Goal: Information Seeking & Learning: Learn about a topic

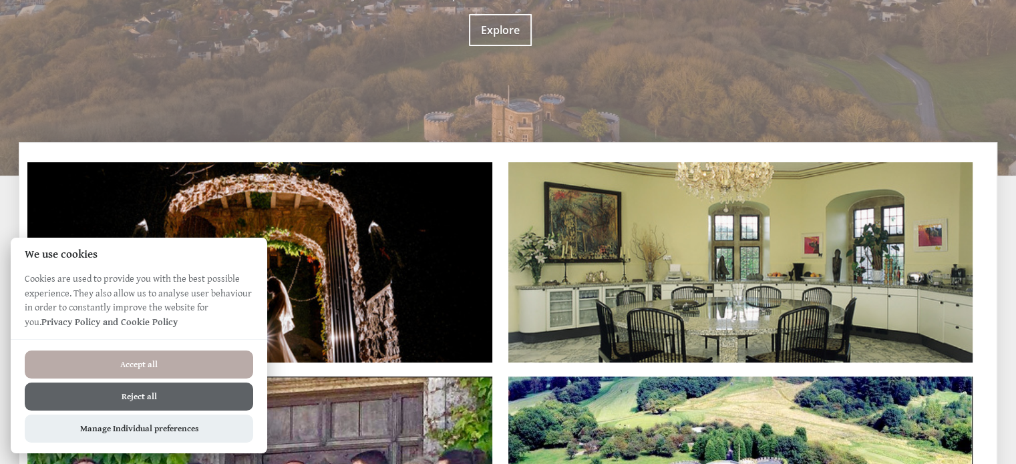
scroll to position [323, 0]
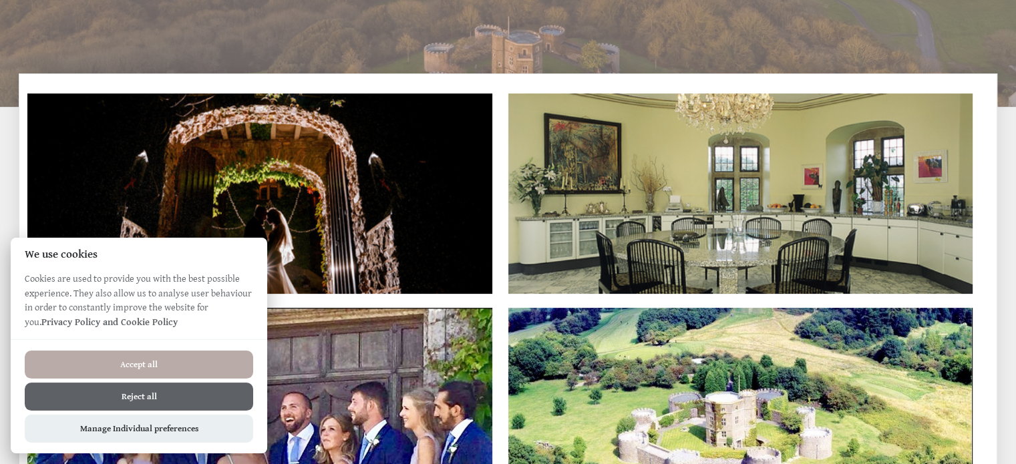
click at [204, 398] on button "Reject all" at bounding box center [139, 397] width 228 height 28
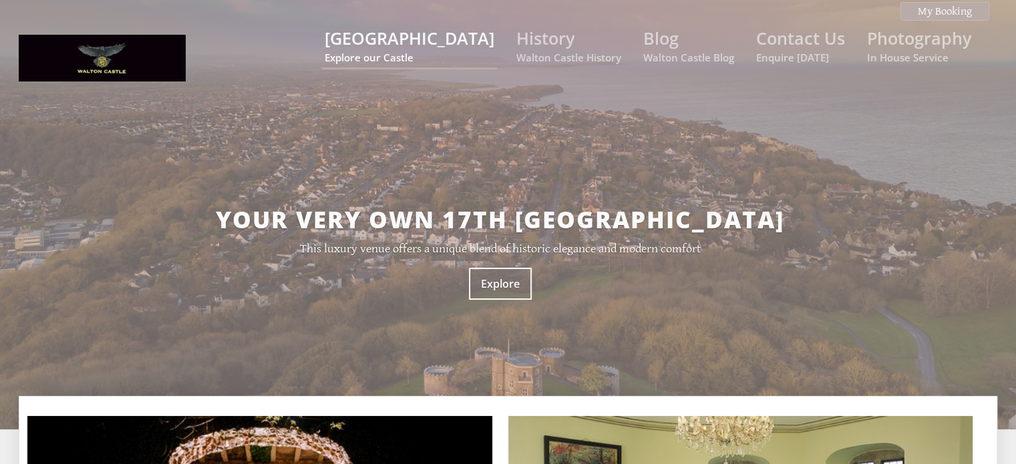
click at [433, 46] on link "[GEOGRAPHIC_DATA] Explore our Castle" at bounding box center [410, 45] width 170 height 37
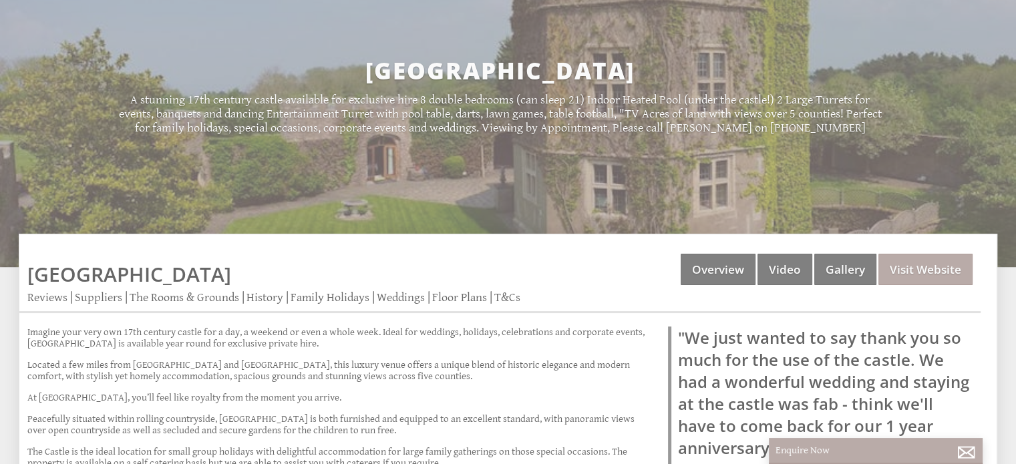
scroll to position [150, 0]
click at [713, 277] on link "Overview" at bounding box center [718, 268] width 75 height 31
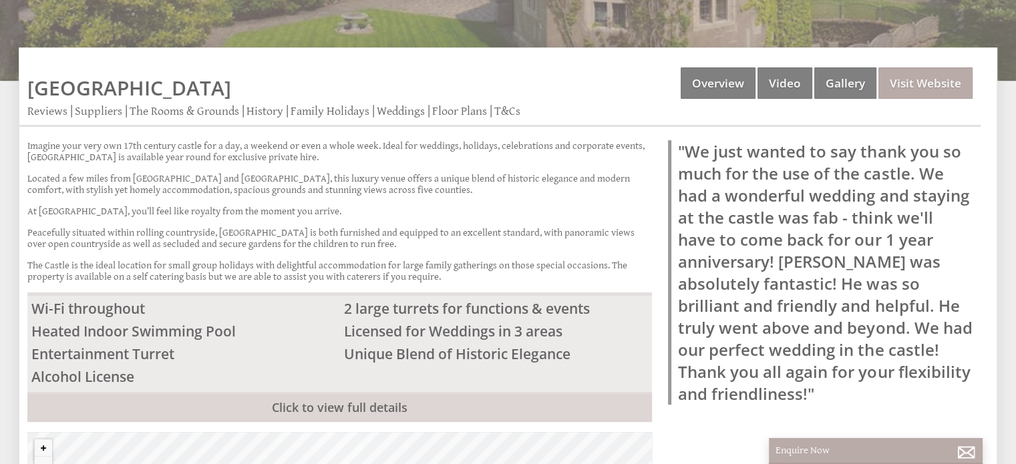
scroll to position [351, 0]
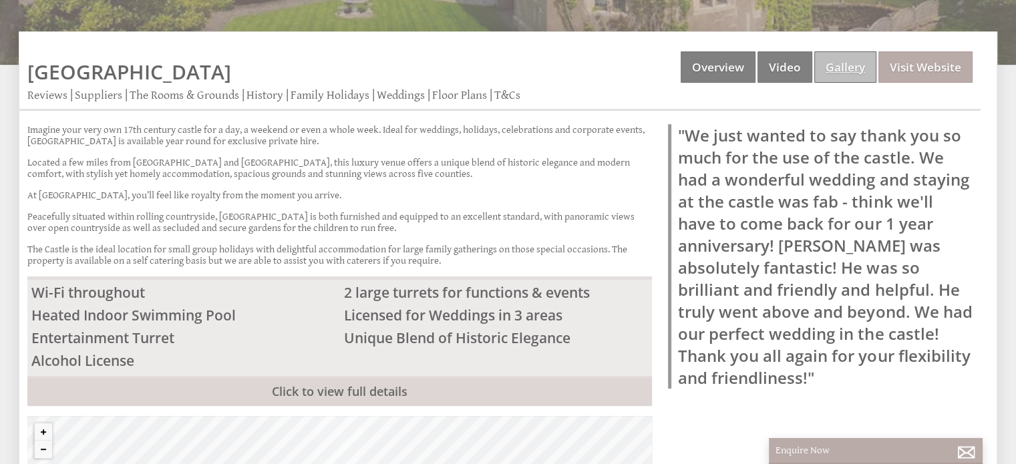
click at [853, 57] on link "Gallery" at bounding box center [845, 66] width 62 height 31
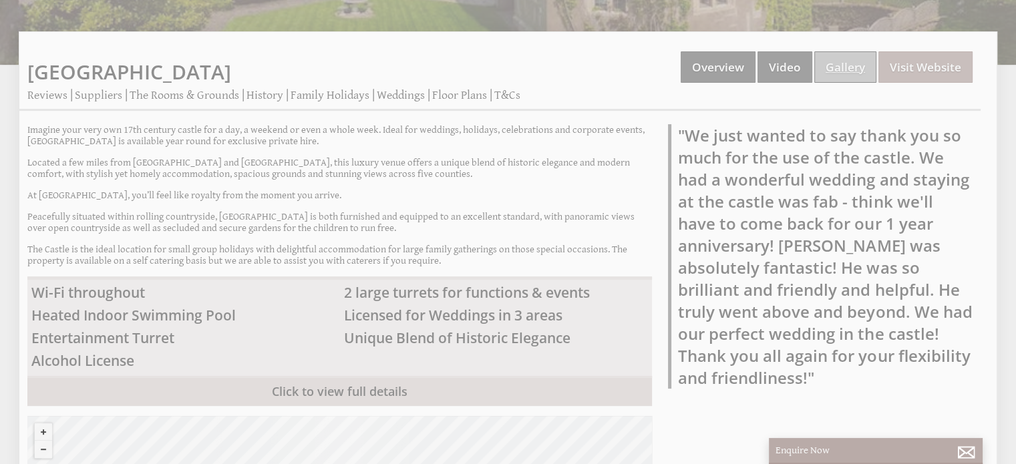
click at [853, 57] on link "Gallery" at bounding box center [845, 66] width 62 height 31
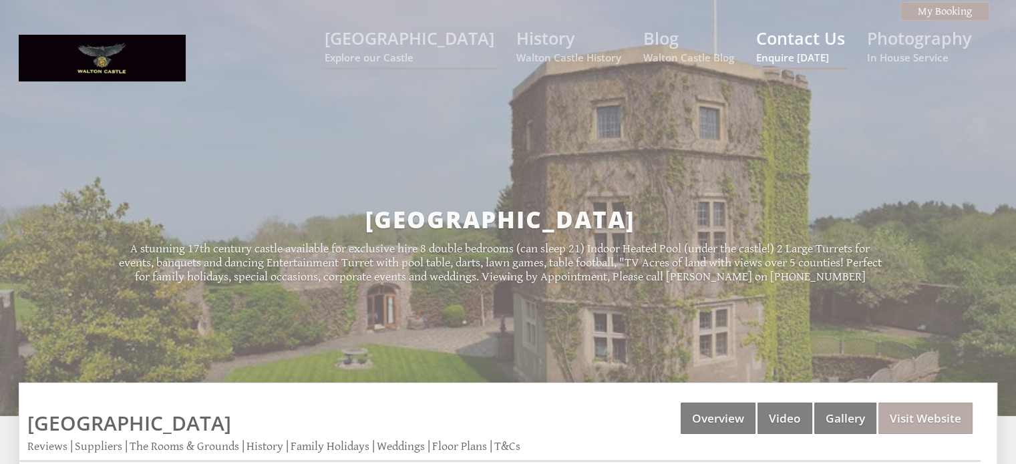
click at [791, 58] on small "Enquire [DATE]" at bounding box center [800, 57] width 89 height 13
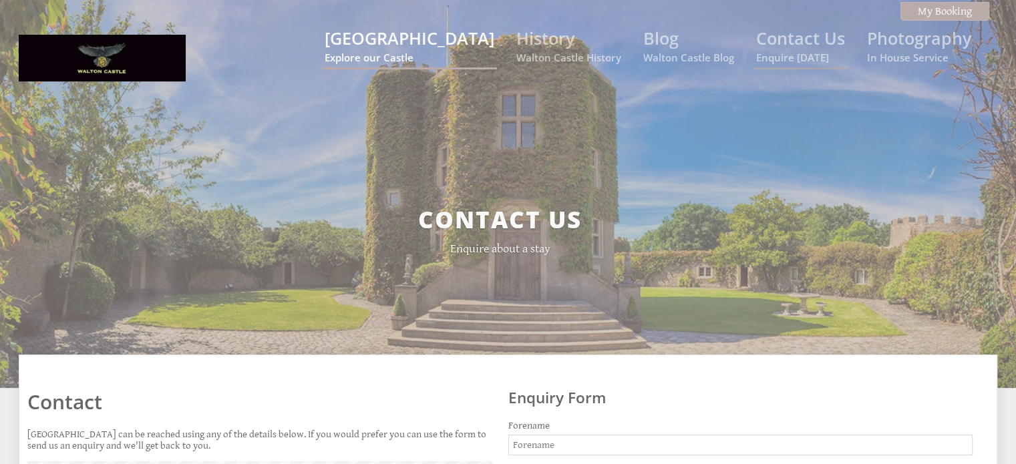
click at [418, 39] on link "Walton Castle Explore our Castle" at bounding box center [410, 45] width 170 height 37
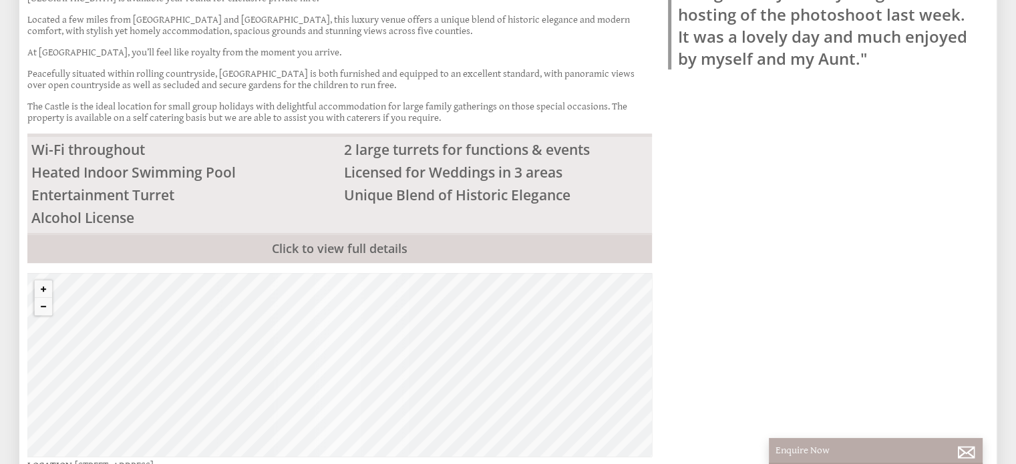
scroll to position [496, 0]
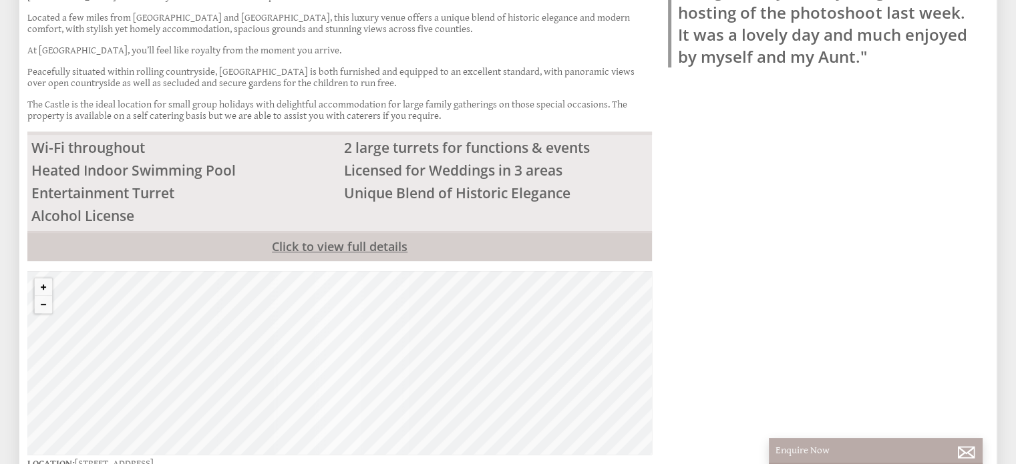
click at [385, 245] on link "Click to view full details" at bounding box center [339, 246] width 625 height 30
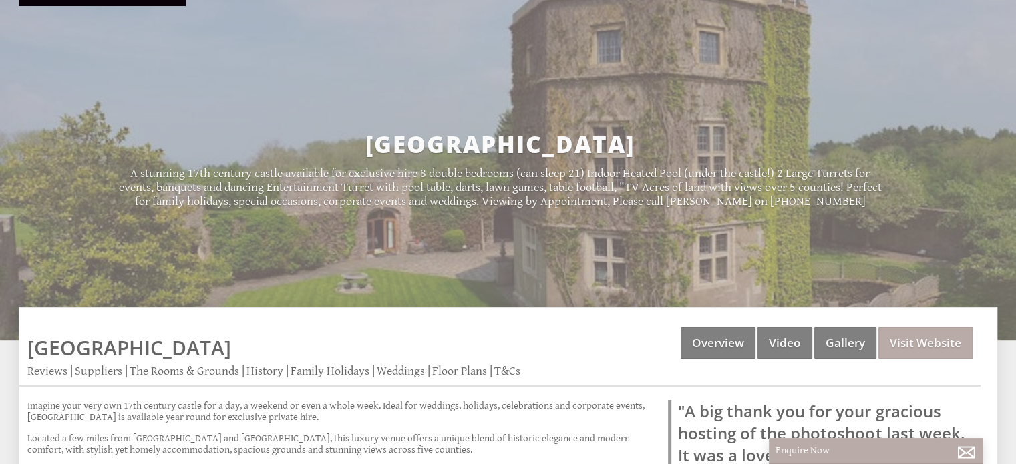
scroll to position [0, 0]
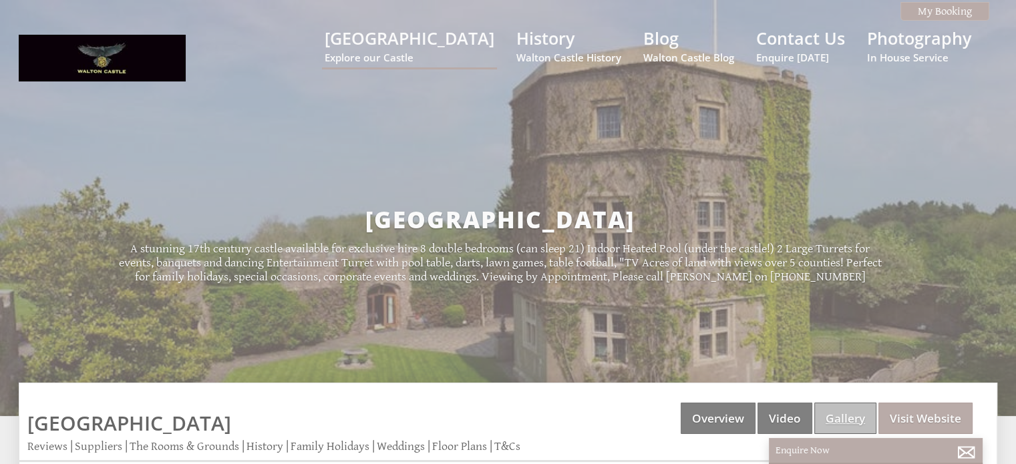
click at [848, 422] on link "Gallery" at bounding box center [845, 418] width 62 height 31
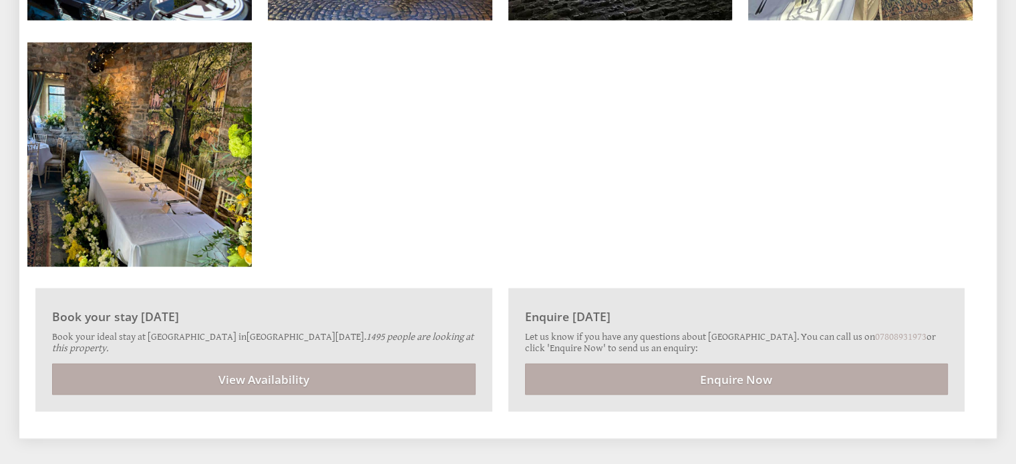
scroll to position [7761, 0]
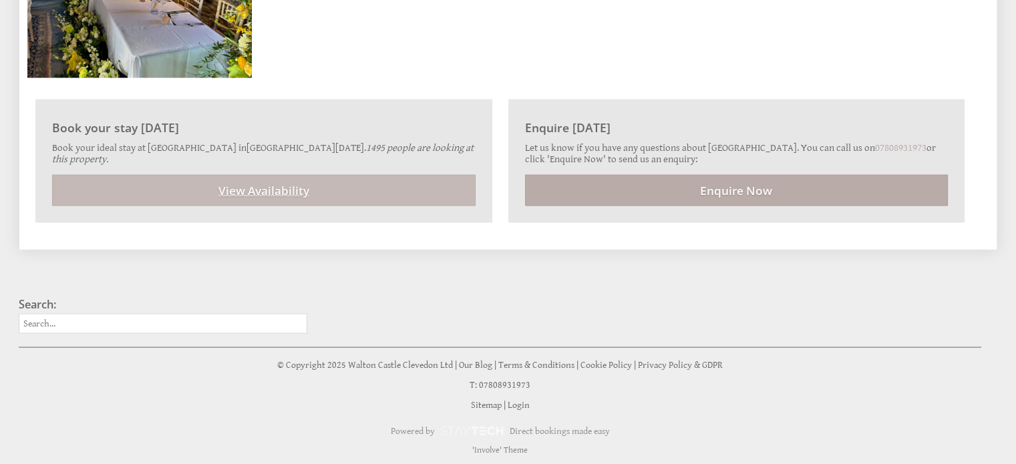
click at [375, 189] on link "View Availability" at bounding box center [264, 190] width 424 height 31
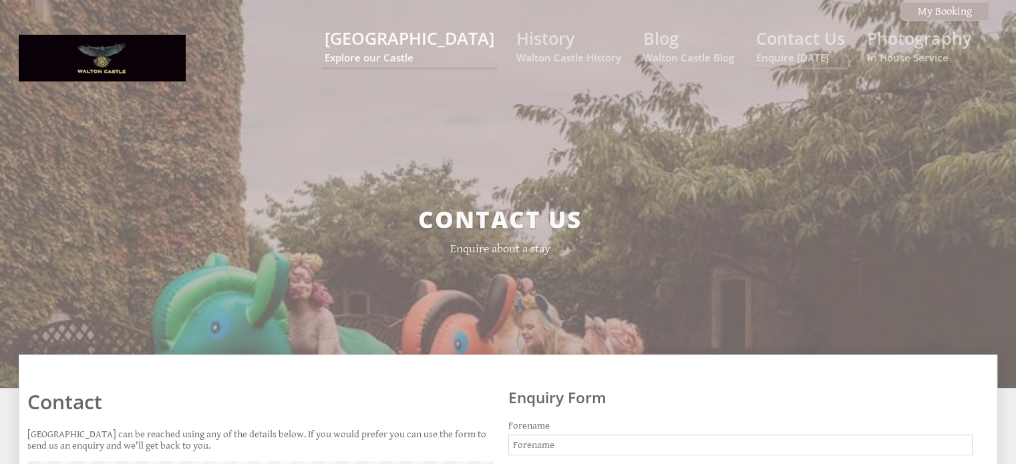
click at [430, 50] on link "Walton Castle Explore our Castle" at bounding box center [410, 45] width 170 height 37
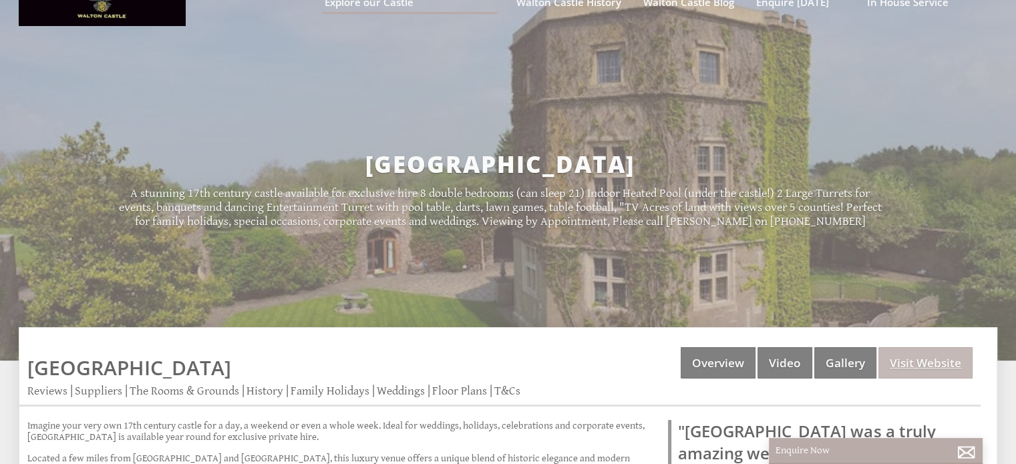
scroll to position [37, 0]
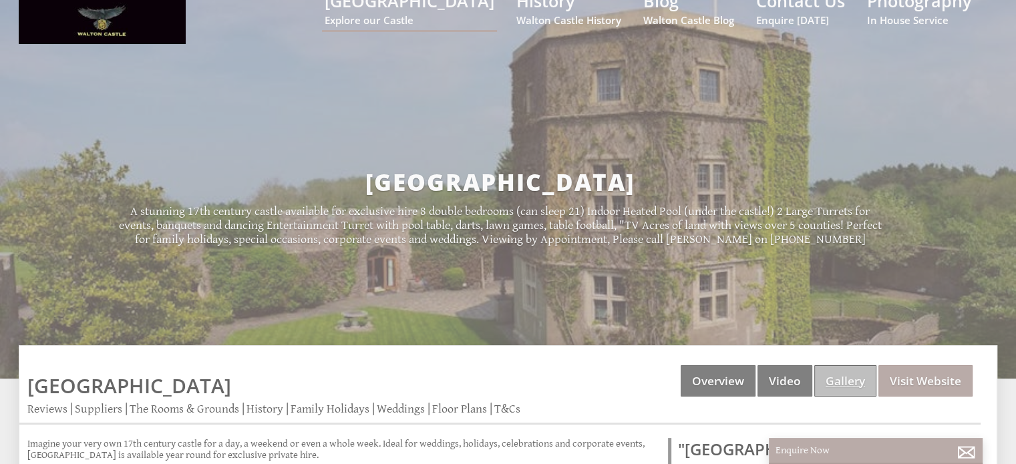
click at [834, 390] on link "Gallery" at bounding box center [845, 380] width 62 height 31
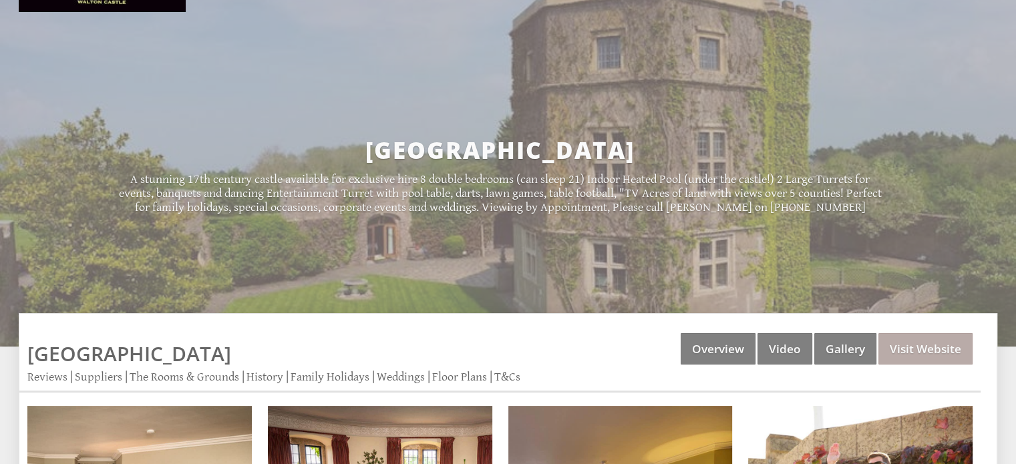
scroll to position [73, 0]
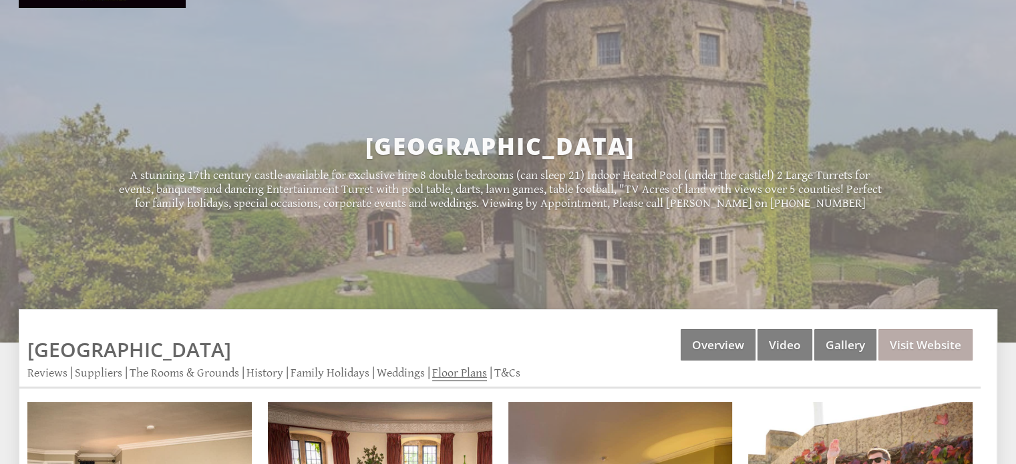
click at [466, 372] on link "Floor Plans" at bounding box center [459, 373] width 55 height 15
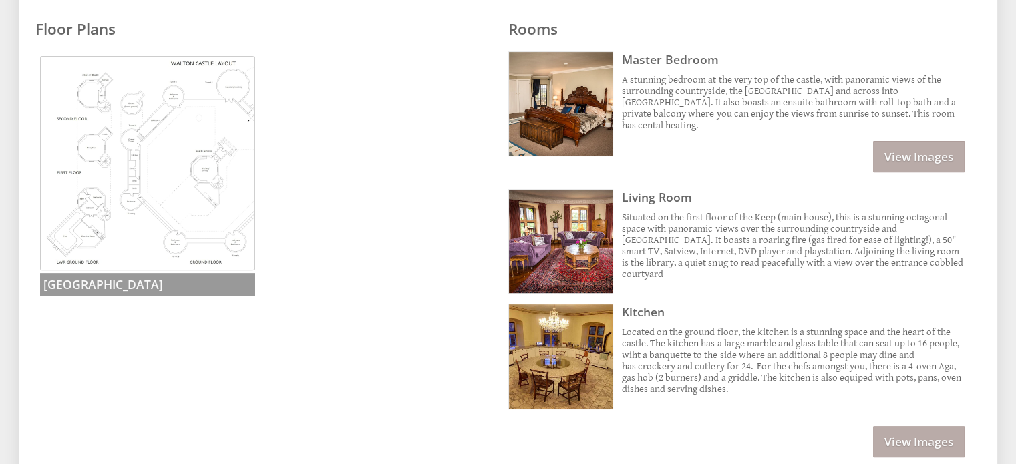
scroll to position [470, 0]
click at [155, 193] on img at bounding box center [147, 162] width 214 height 214
click at [87, 184] on img at bounding box center [147, 162] width 214 height 214
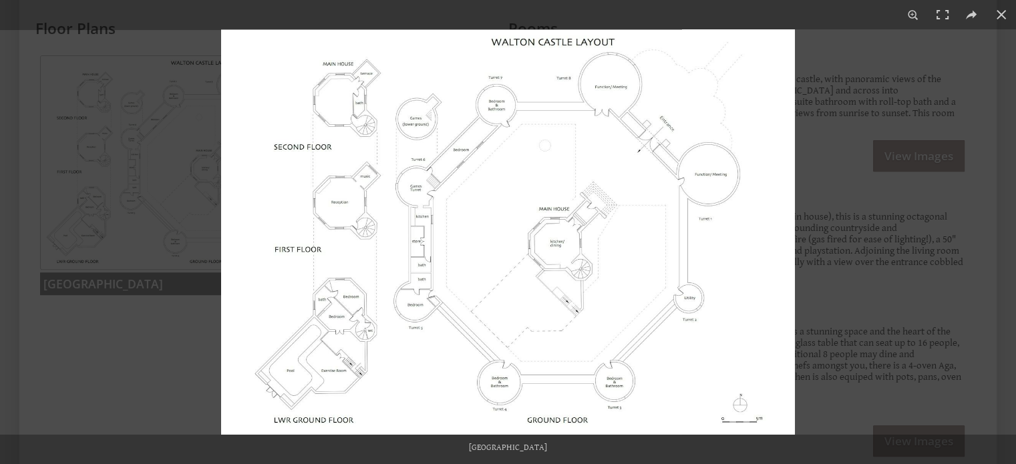
click at [329, 213] on img at bounding box center [508, 231] width 574 height 405
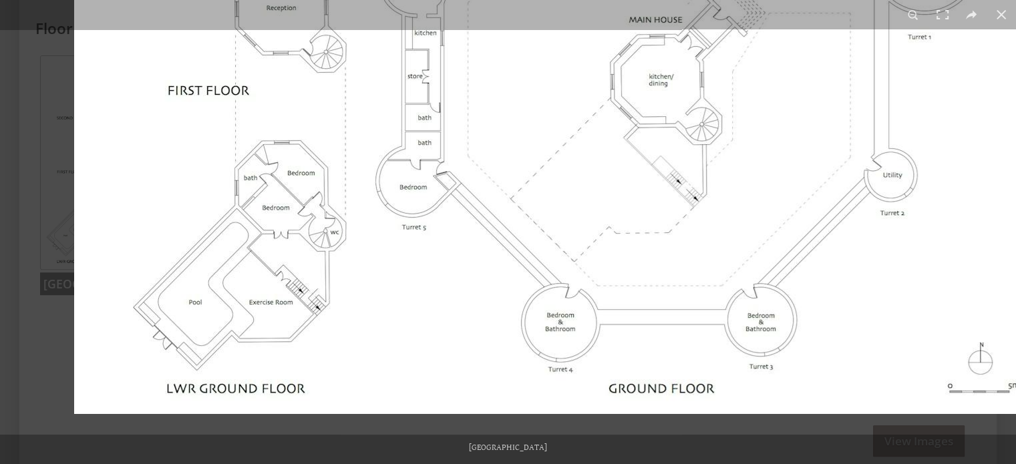
drag, startPoint x: 345, startPoint y: 317, endPoint x: 533, endPoint y: 63, distance: 315.6
click at [533, 63] on img at bounding box center [575, 60] width 1002 height 708
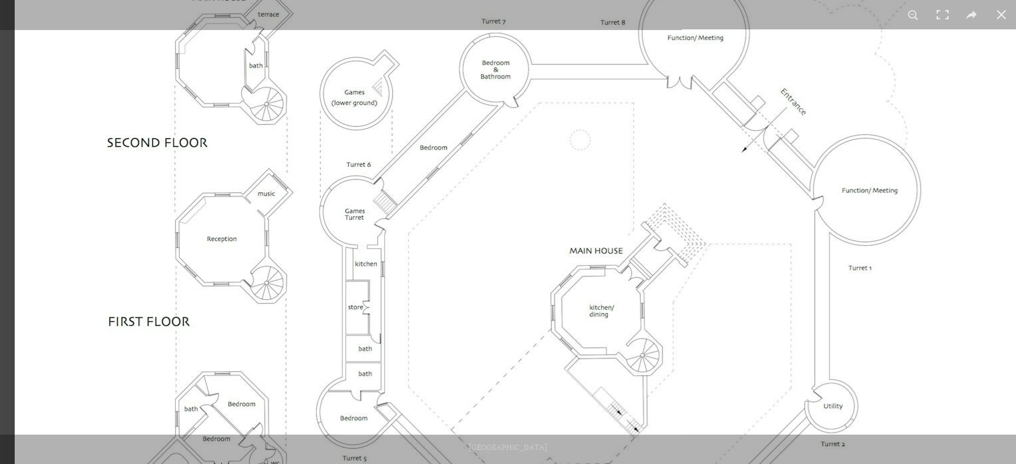
drag, startPoint x: 229, startPoint y: 110, endPoint x: 254, endPoint y: 329, distance: 221.2
click at [254, 329] on img at bounding box center [516, 291] width 1002 height 708
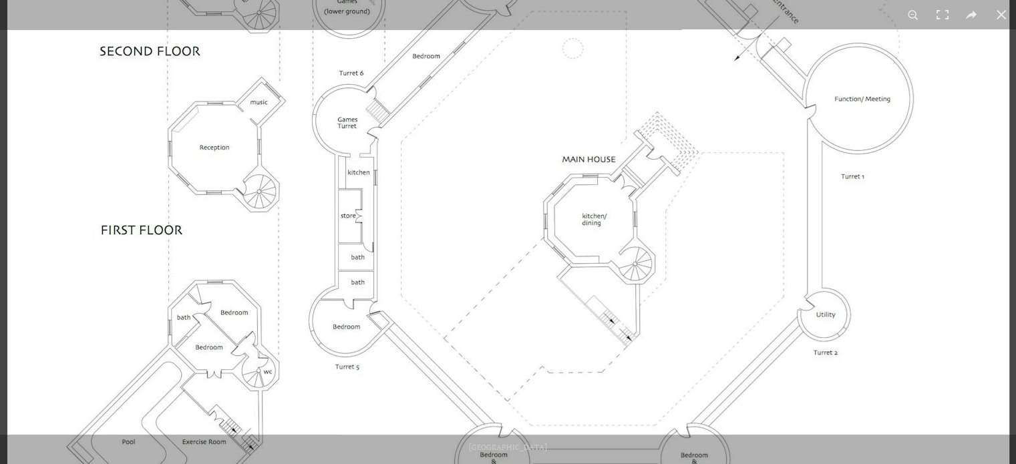
drag, startPoint x: 252, startPoint y: 184, endPoint x: 246, endPoint y: 134, distance: 49.9
click at [246, 134] on img at bounding box center [508, 200] width 1002 height 708
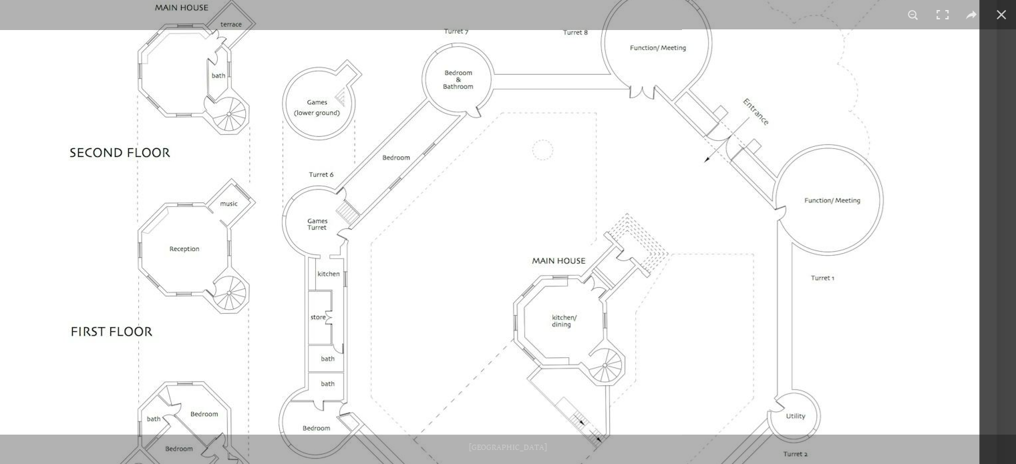
drag, startPoint x: 739, startPoint y: 237, endPoint x: 623, endPoint y: 336, distance: 152.6
click at [623, 336] on img at bounding box center [478, 301] width 1002 height 708
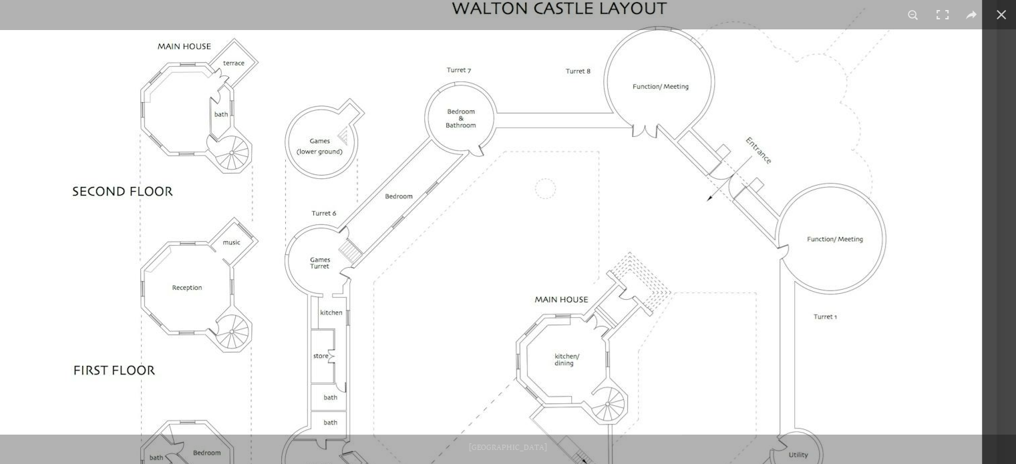
drag, startPoint x: 727, startPoint y: 295, endPoint x: 612, endPoint y: 345, distance: 126.0
click at [612, 345] on img at bounding box center [481, 340] width 1002 height 708
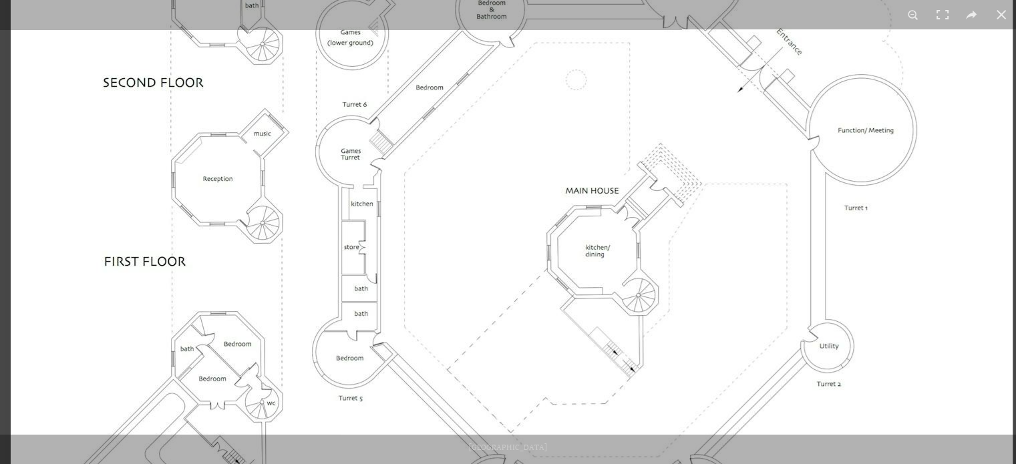
drag, startPoint x: 526, startPoint y: 273, endPoint x: 545, endPoint y: 152, distance: 122.4
click at [545, 152] on img at bounding box center [512, 231] width 1002 height 708
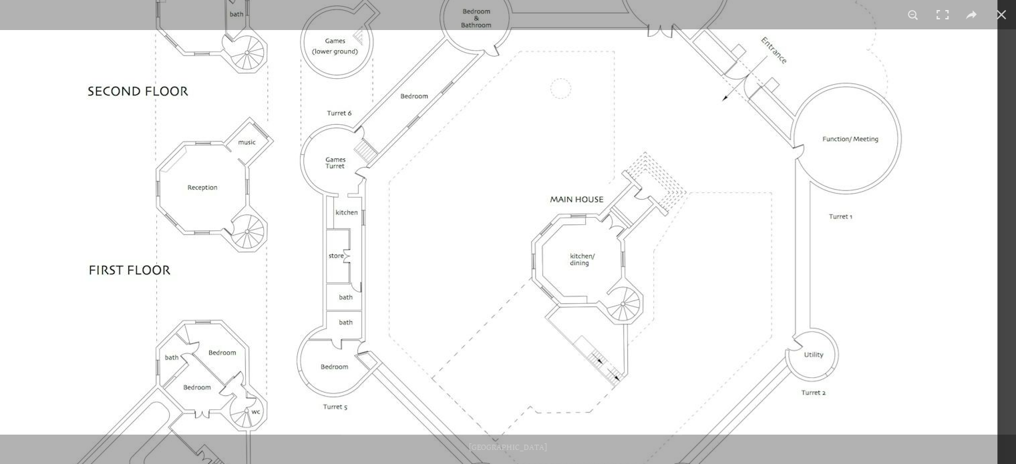
drag, startPoint x: 514, startPoint y: 376, endPoint x: 465, endPoint y: 377, distance: 49.4
click at [465, 377] on img at bounding box center [496, 240] width 1002 height 708
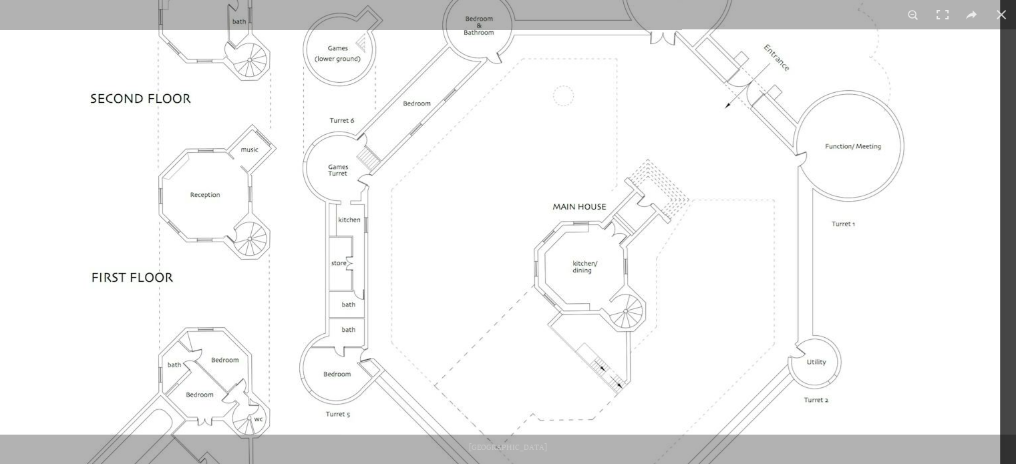
drag, startPoint x: 716, startPoint y: 213, endPoint x: 684, endPoint y: 230, distance: 36.5
click at [684, 230] on img at bounding box center [499, 247] width 1002 height 708
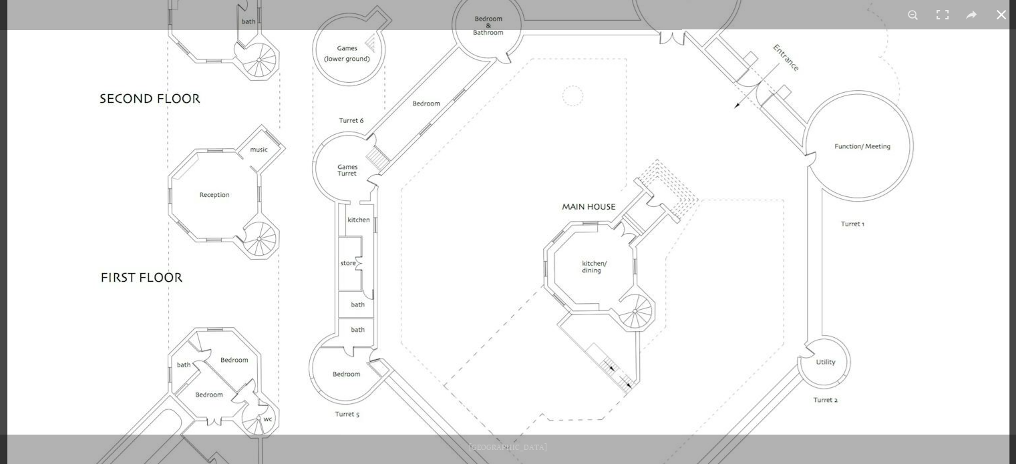
click at [997, 16] on button at bounding box center [1001, 14] width 29 height 29
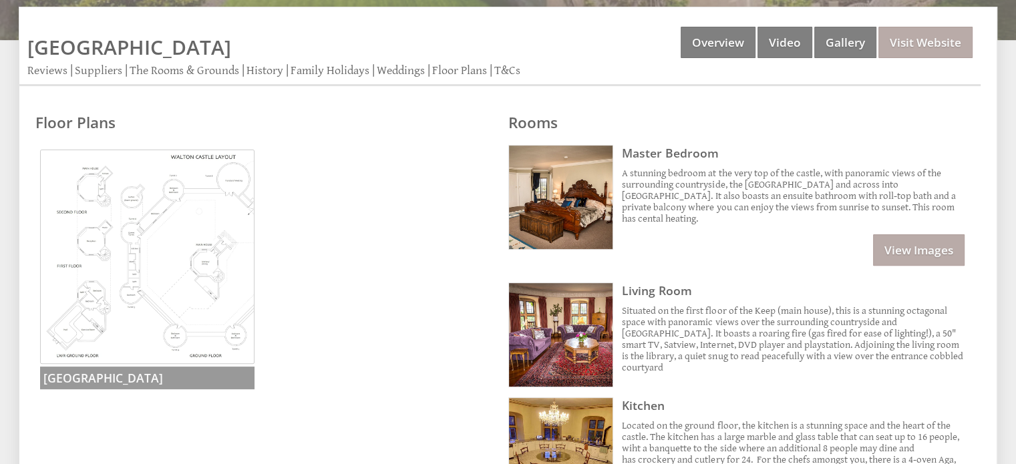
scroll to position [377, 0]
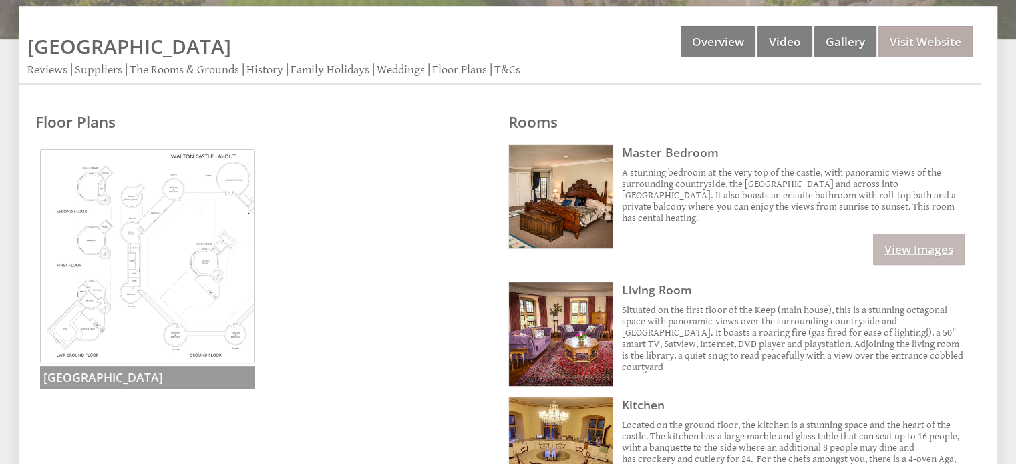
click at [937, 234] on link "View Images" at bounding box center [919, 249] width 92 height 31
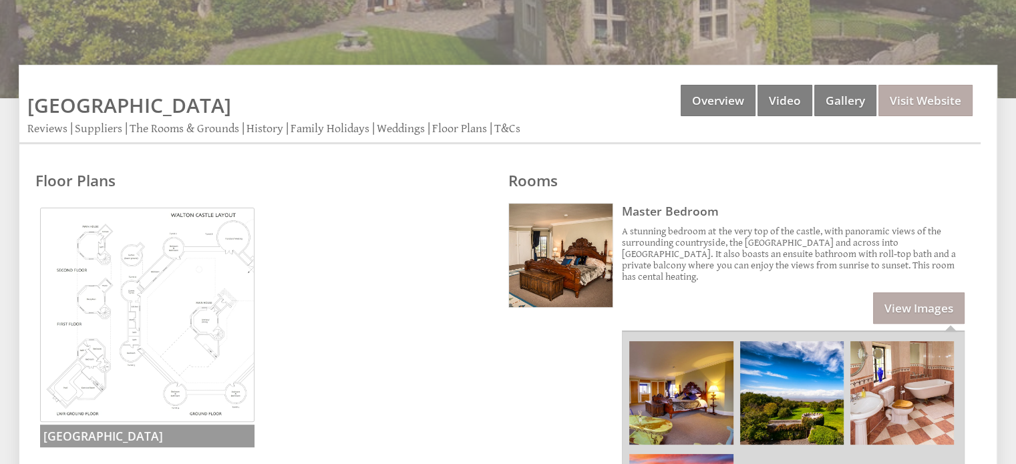
scroll to position [315, 0]
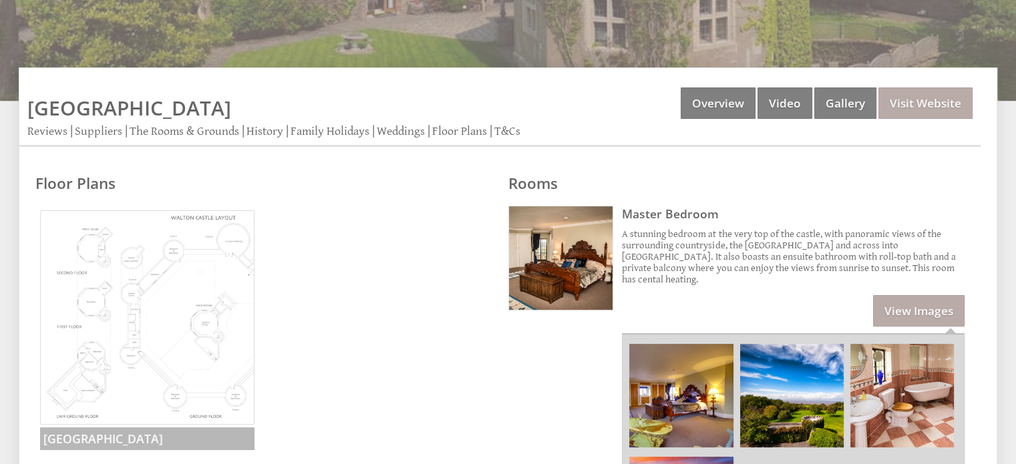
click at [139, 309] on img at bounding box center [147, 317] width 214 height 214
click at [170, 344] on img at bounding box center [147, 317] width 214 height 214
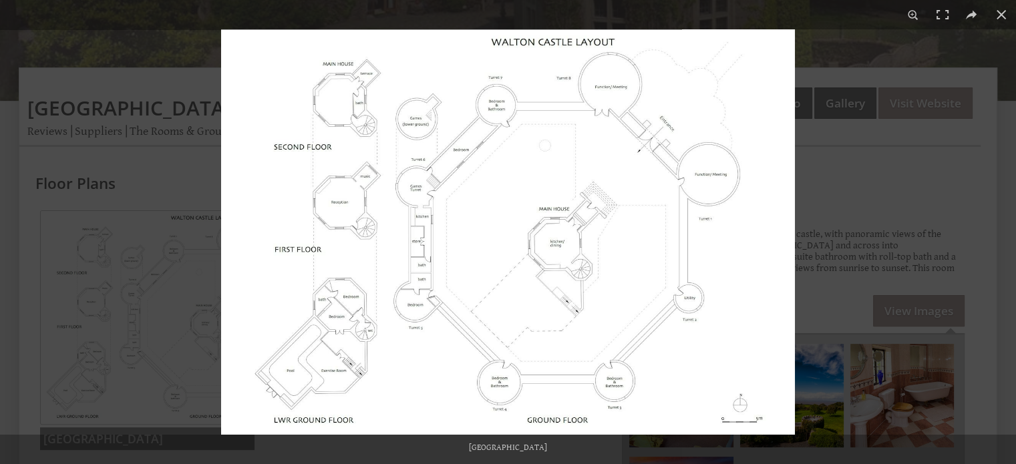
click at [693, 172] on img at bounding box center [508, 231] width 574 height 405
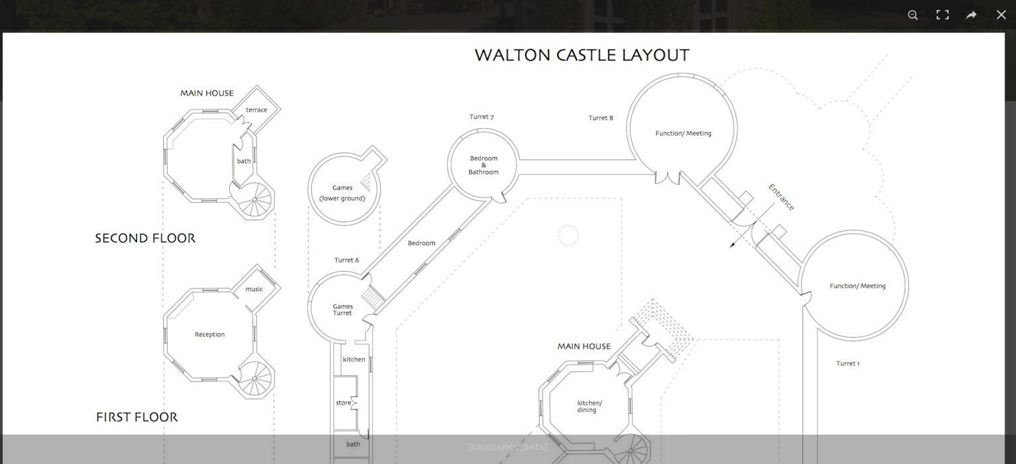
drag, startPoint x: 651, startPoint y: 199, endPoint x: 631, endPoint y: 383, distance: 185.5
click at [631, 383] on img at bounding box center [504, 387] width 1002 height 708
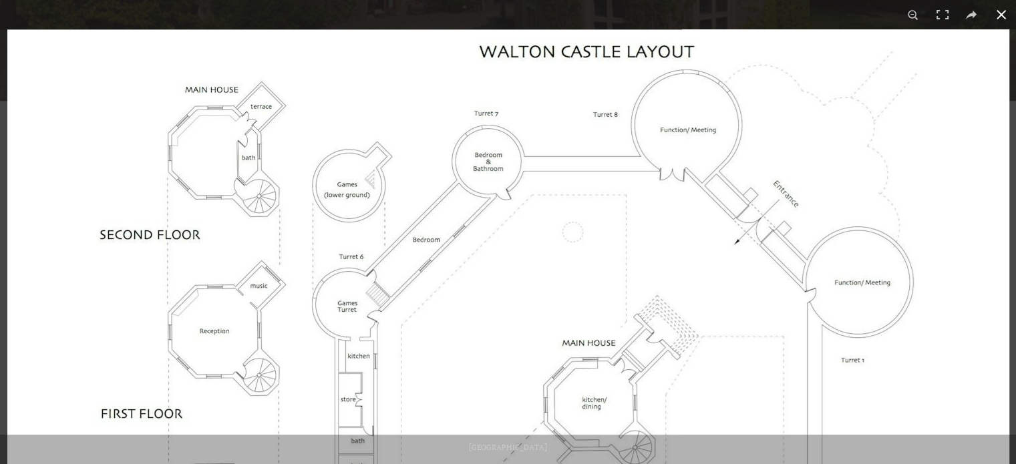
click at [997, 15] on button at bounding box center [1001, 14] width 29 height 29
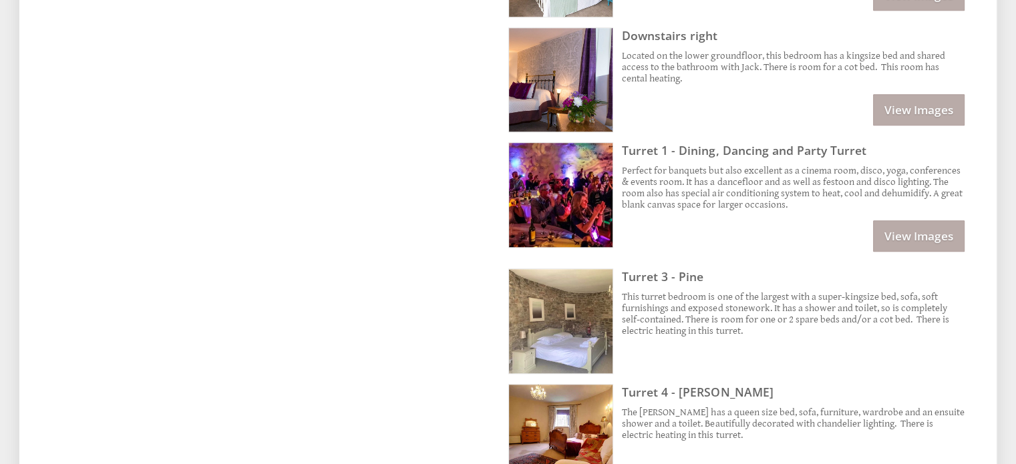
scroll to position [1269, 0]
click at [939, 220] on link "View Images" at bounding box center [919, 235] width 92 height 31
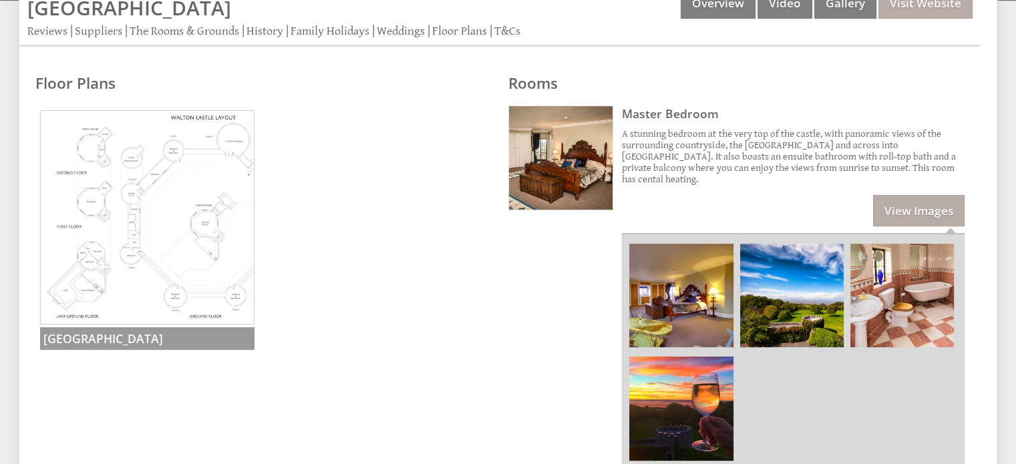
scroll to position [0, 0]
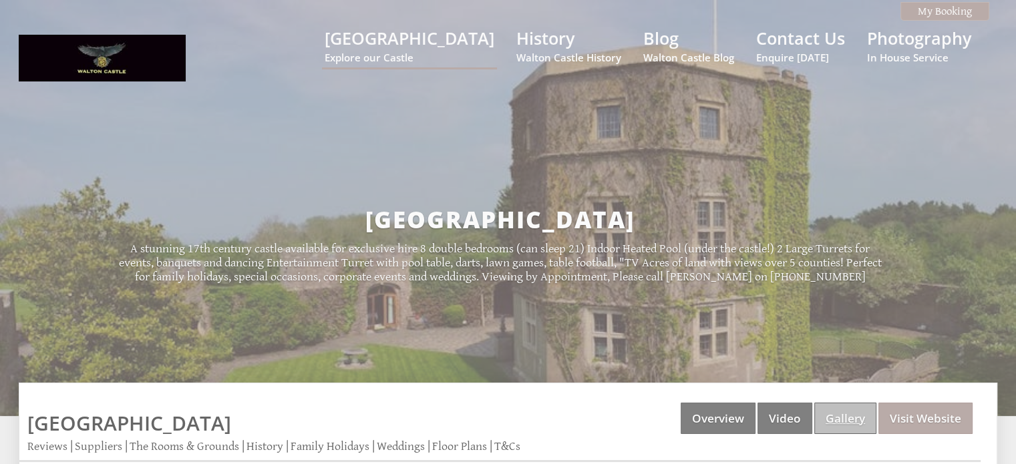
click at [848, 432] on link "Gallery" at bounding box center [845, 418] width 62 height 31
click at [898, 40] on link "Photography In House Service" at bounding box center [919, 45] width 104 height 37
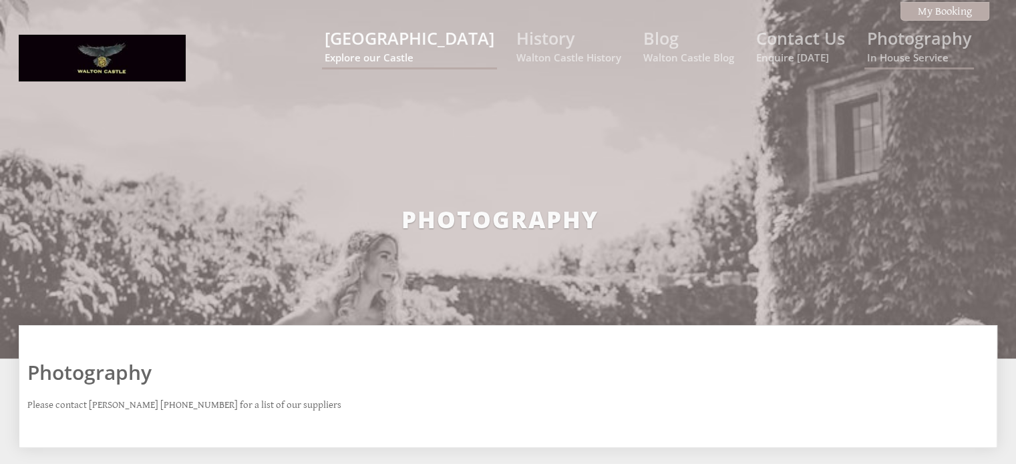
click at [476, 39] on link "Walton Castle Explore our Castle" at bounding box center [410, 45] width 170 height 37
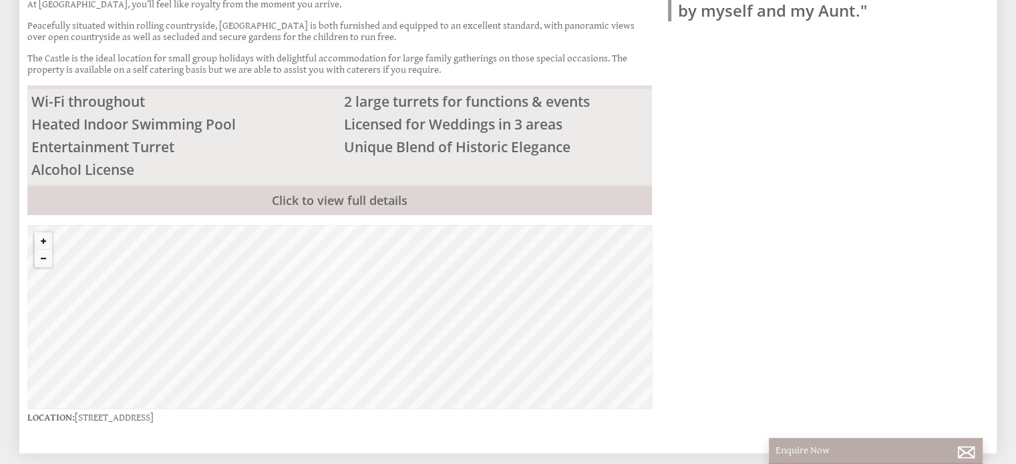
scroll to position [548, 0]
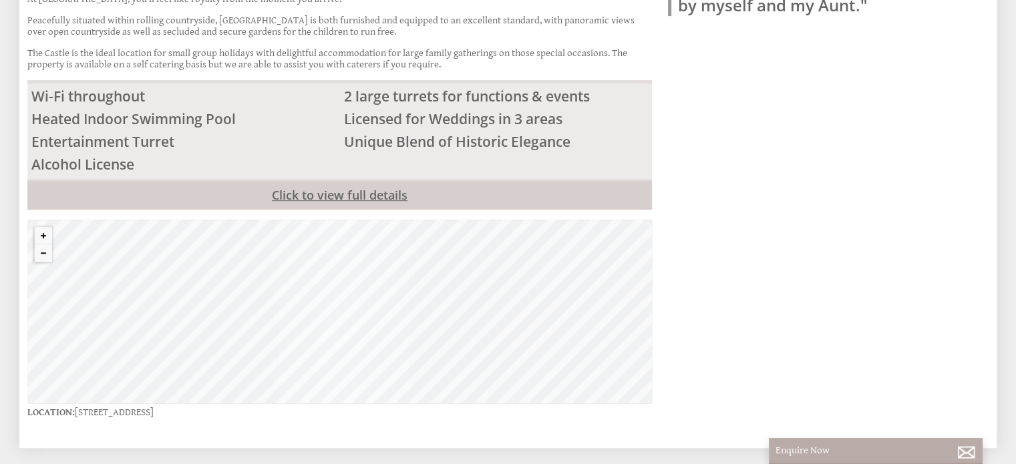
click at [332, 197] on link "Click to view full details" at bounding box center [339, 195] width 625 height 30
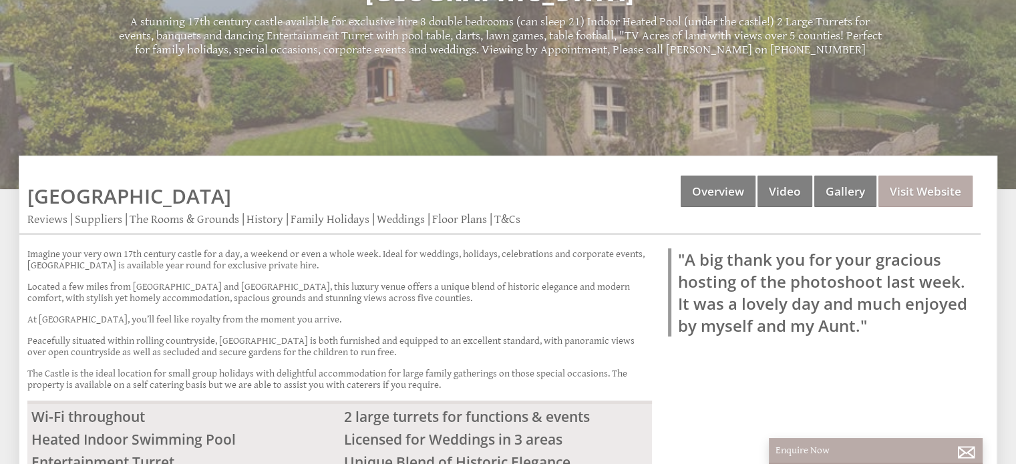
scroll to position [0, 0]
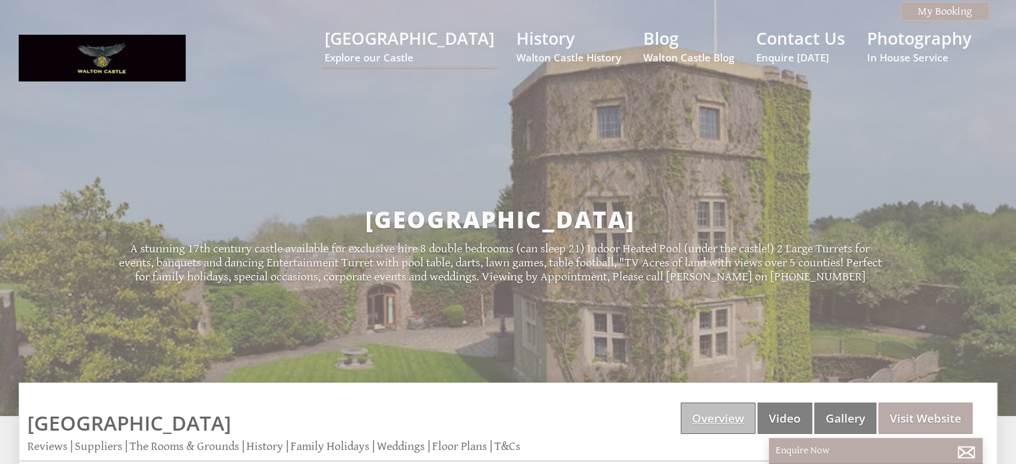
click at [729, 434] on link "Overview" at bounding box center [718, 418] width 75 height 31
click at [551, 60] on small "Walton Castle History" at bounding box center [568, 57] width 105 height 13
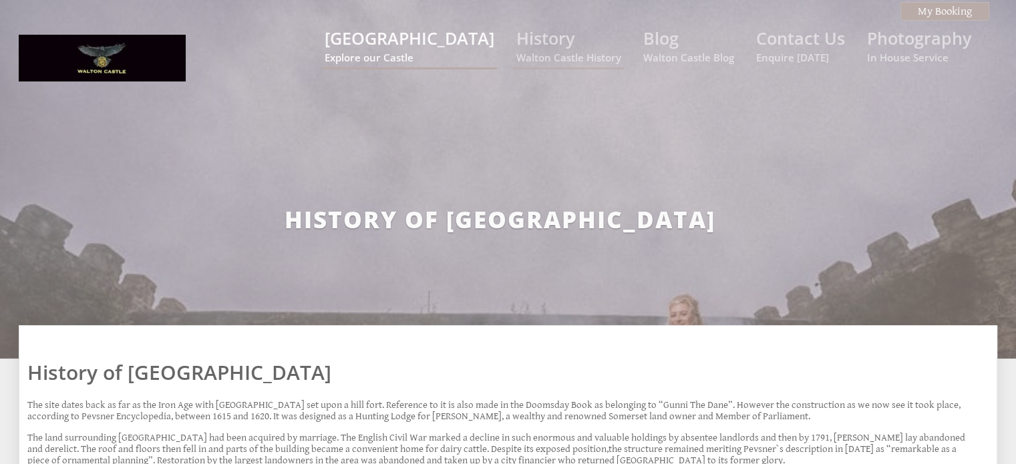
click at [403, 53] on small "Explore our Castle" at bounding box center [410, 57] width 170 height 13
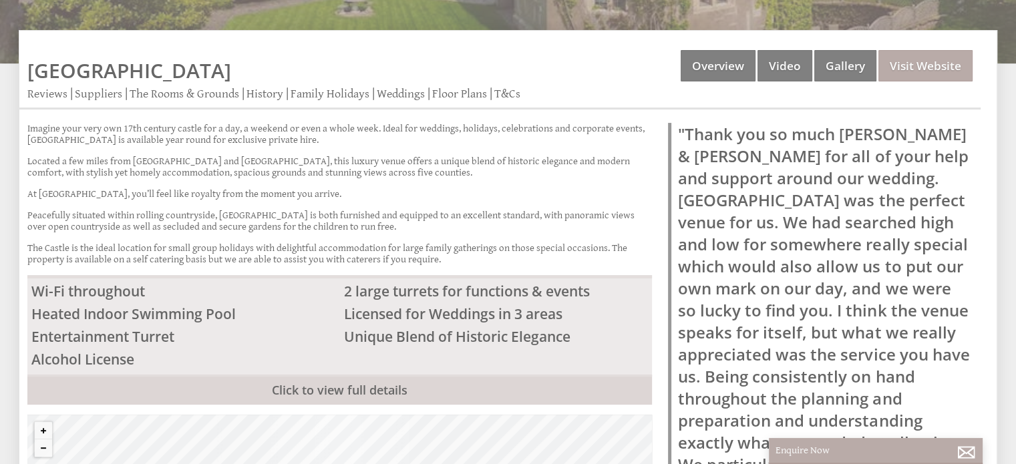
scroll to position [355, 0]
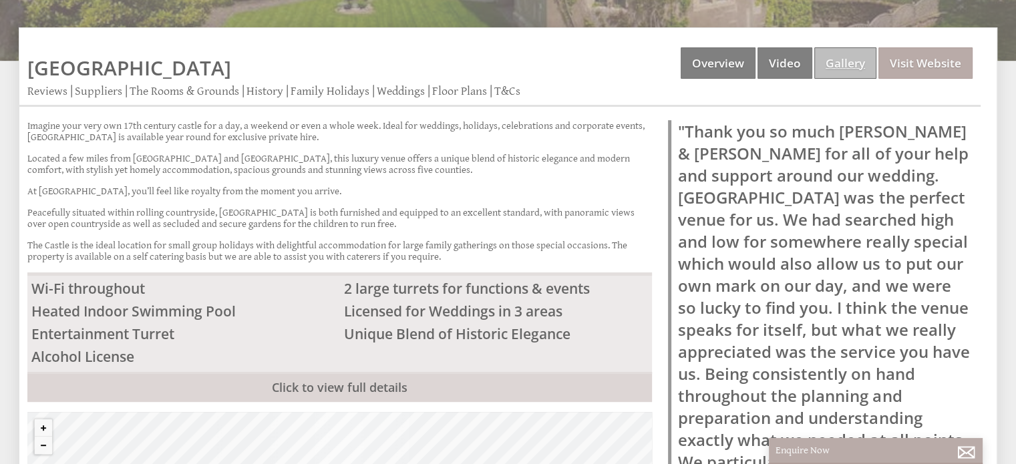
click at [834, 71] on link "Gallery" at bounding box center [845, 62] width 62 height 31
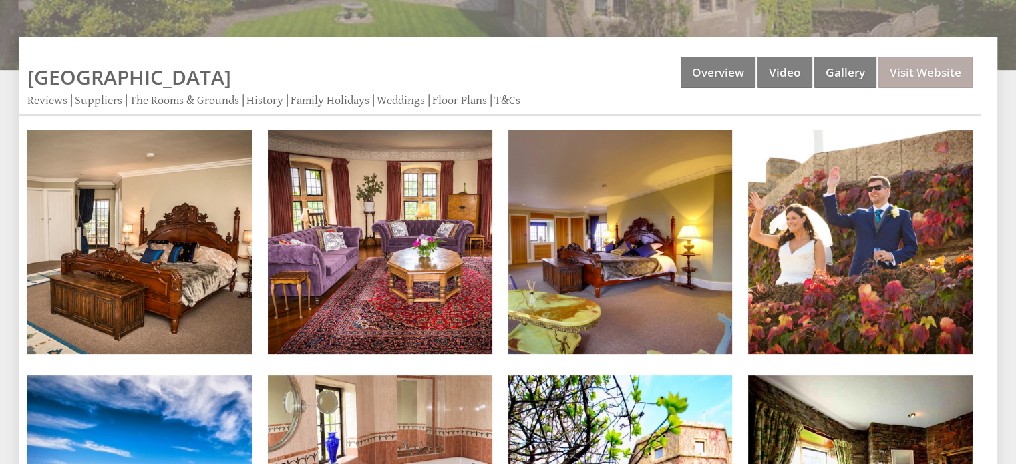
scroll to position [347, 0]
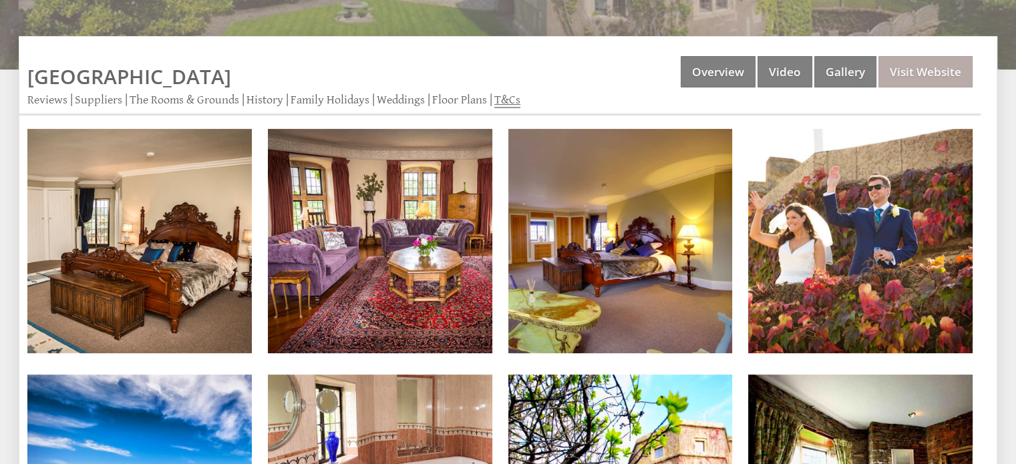
click at [510, 102] on link "T&Cs" at bounding box center [507, 100] width 26 height 15
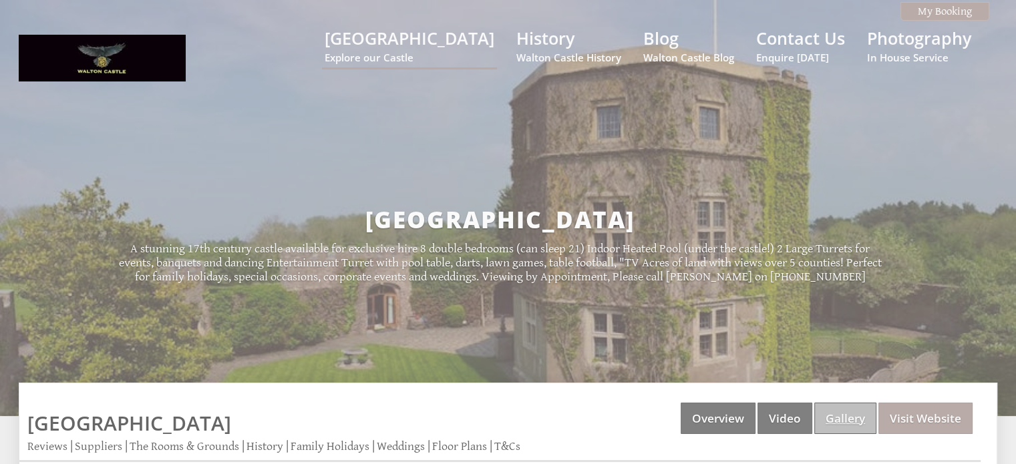
click at [836, 423] on link "Gallery" at bounding box center [845, 418] width 62 height 31
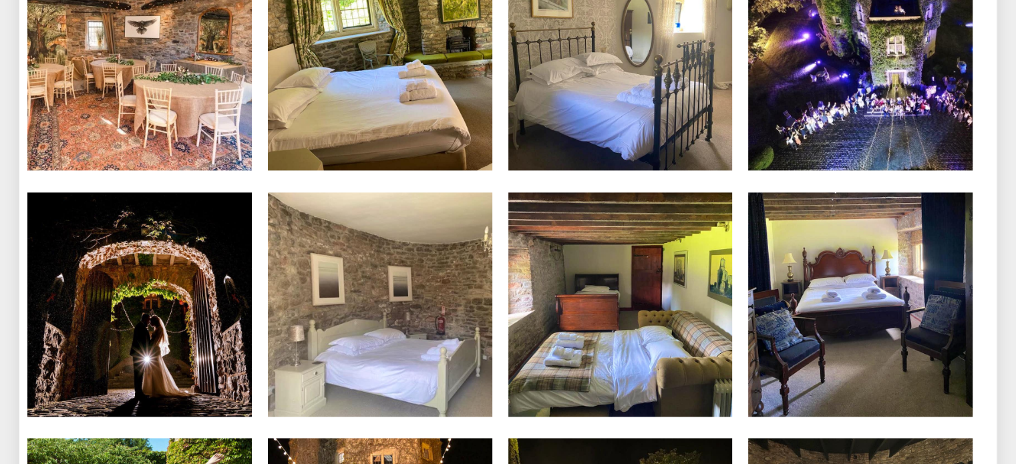
scroll to position [6930, 0]
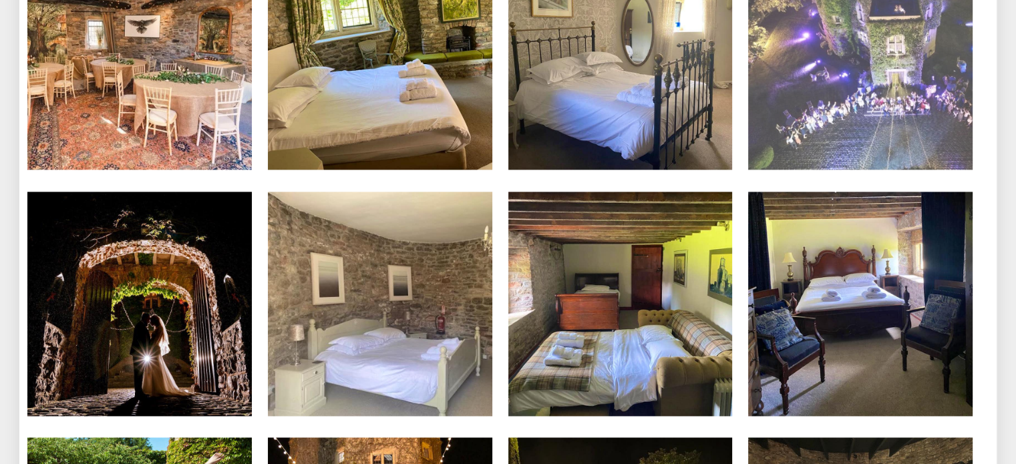
click at [860, 79] on img at bounding box center [860, 57] width 224 height 224
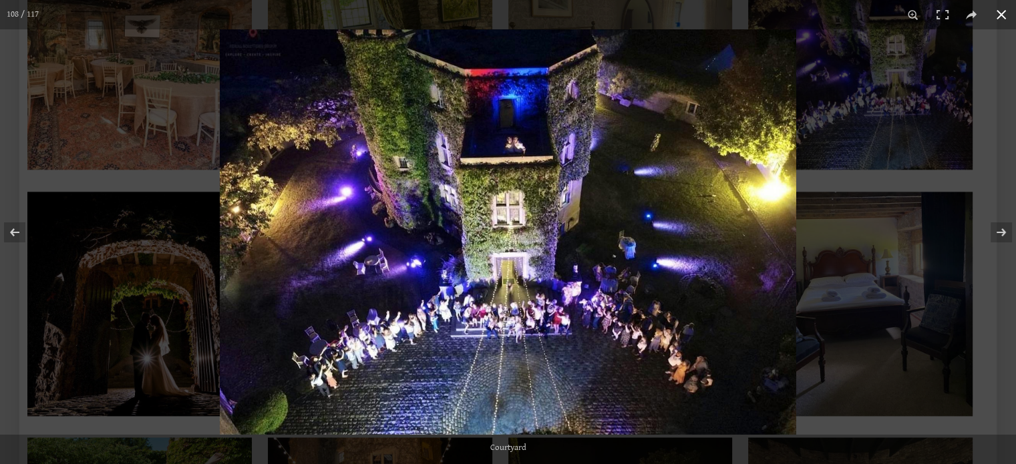
click at [995, 13] on button at bounding box center [1001, 14] width 29 height 29
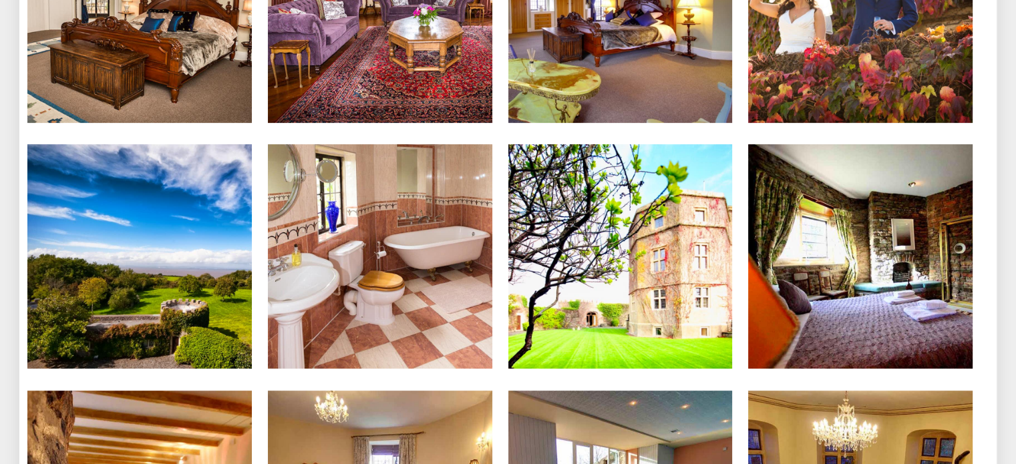
scroll to position [0, 0]
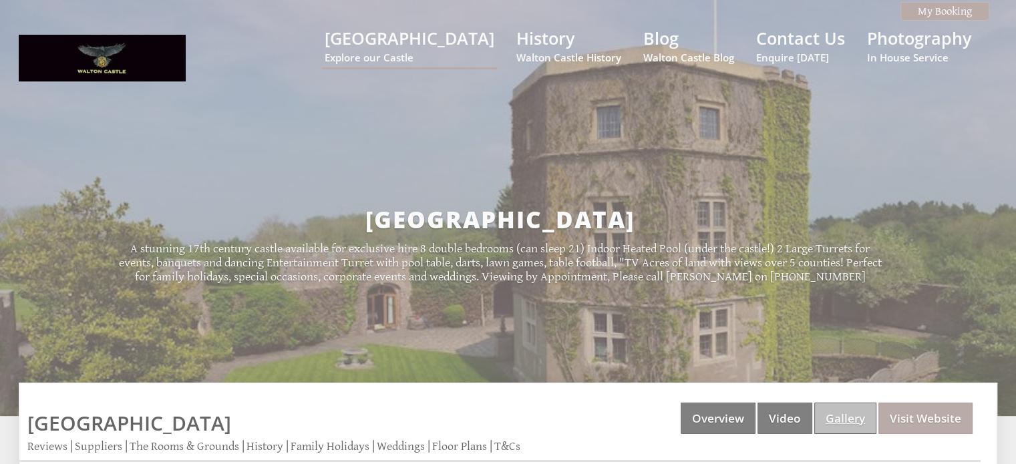
click at [851, 433] on link "Gallery" at bounding box center [845, 418] width 62 height 31
click at [729, 427] on link "Overview" at bounding box center [718, 418] width 75 height 31
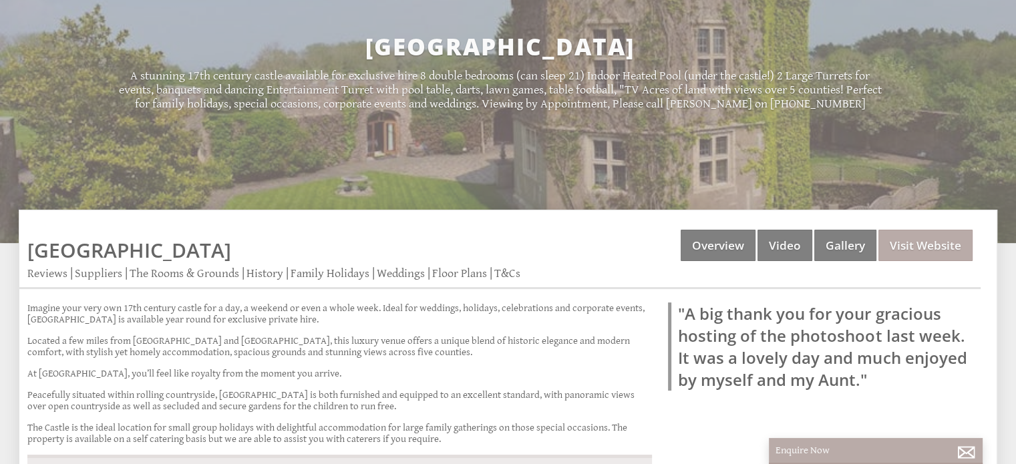
scroll to position [215, 0]
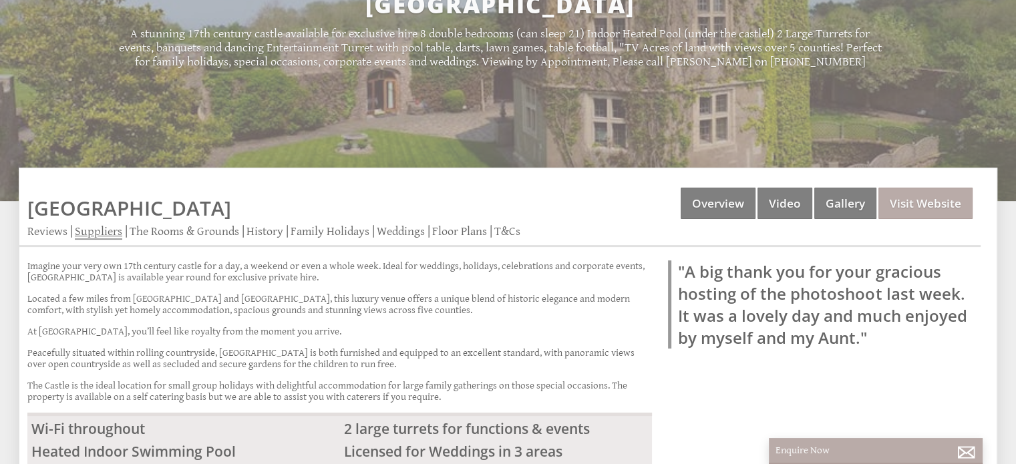
click at [103, 237] on link "Suppliers" at bounding box center [98, 231] width 47 height 15
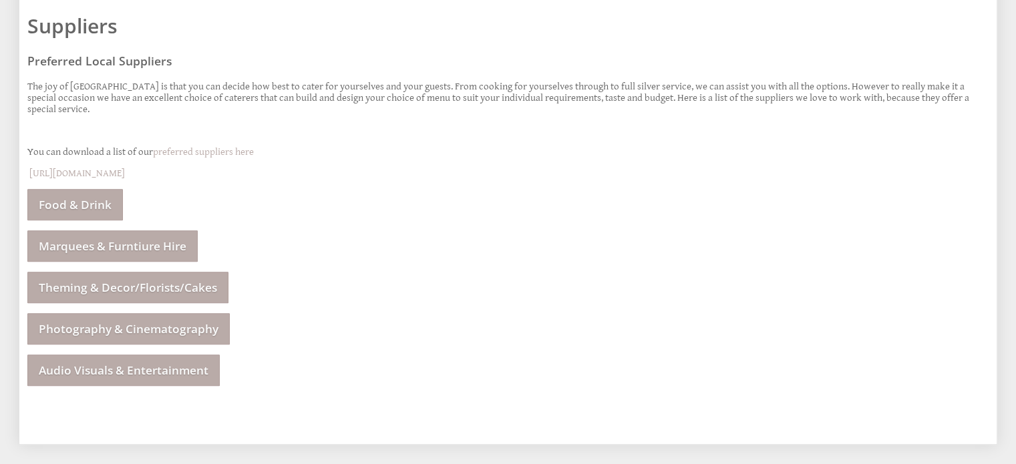
scroll to position [480, 0]
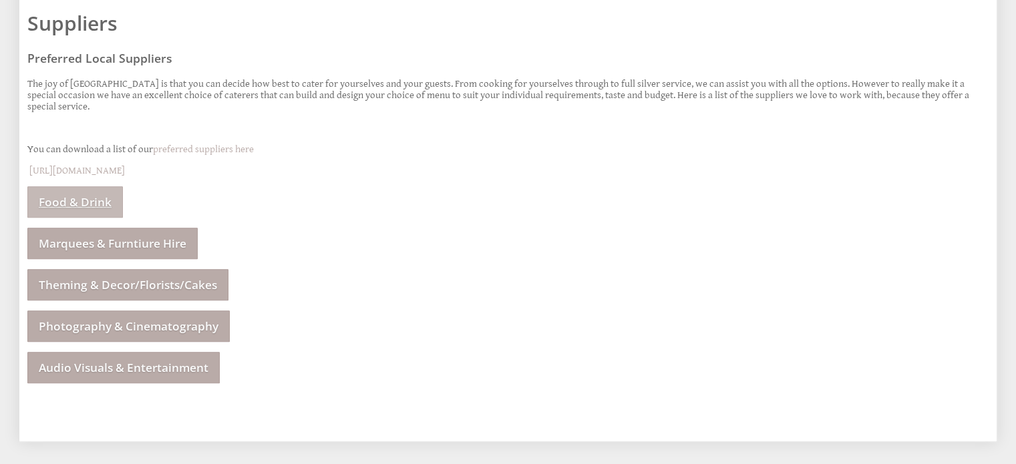
click at [89, 197] on link "Food & Drink" at bounding box center [75, 201] width 96 height 31
click at [172, 285] on link "Theming & Decor/Florists/Cakes" at bounding box center [127, 284] width 201 height 31
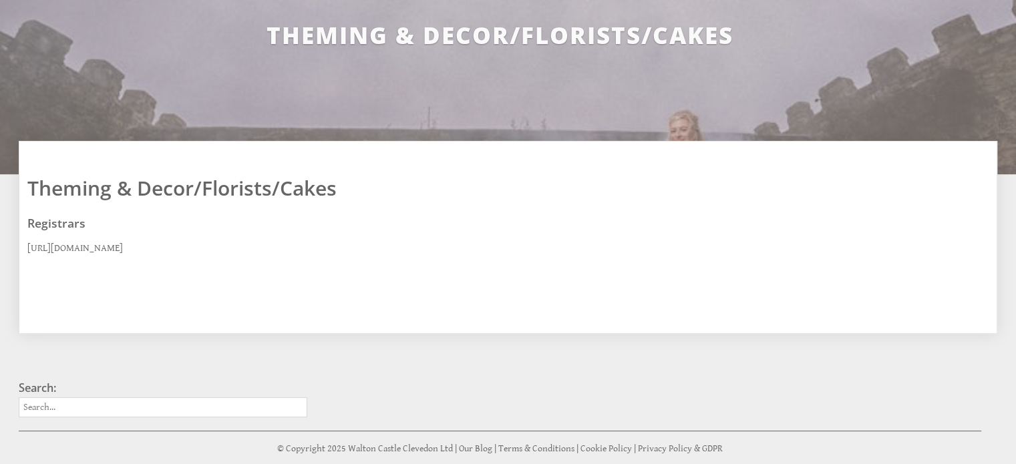
scroll to position [184, 0]
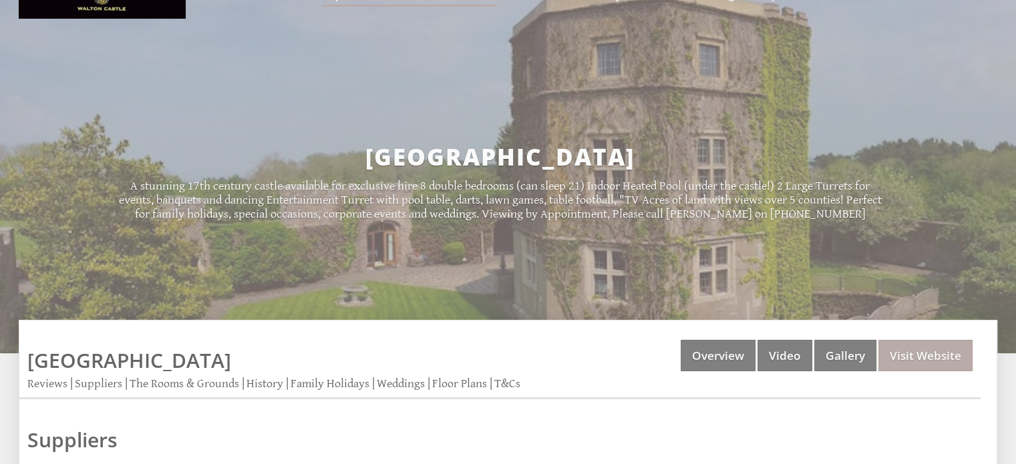
scroll to position [65, 0]
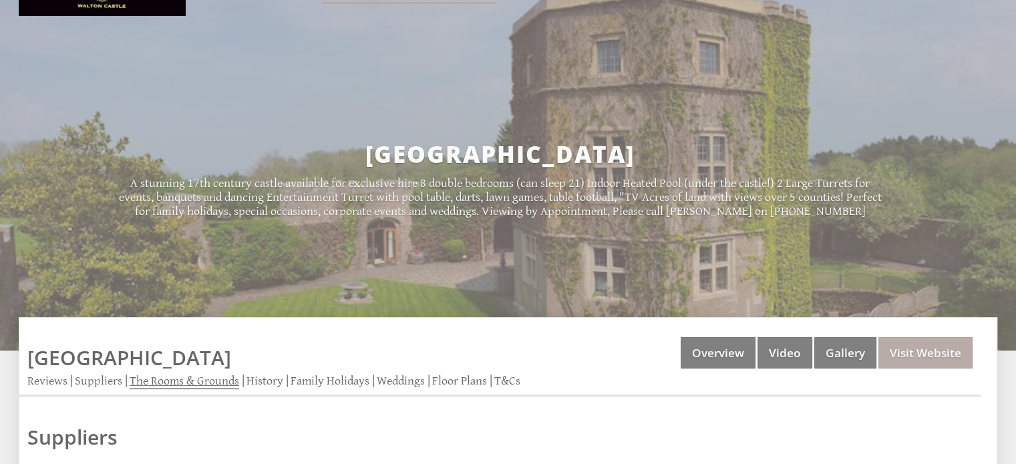
click at [206, 384] on link "The Rooms & Grounds" at bounding box center [185, 381] width 110 height 15
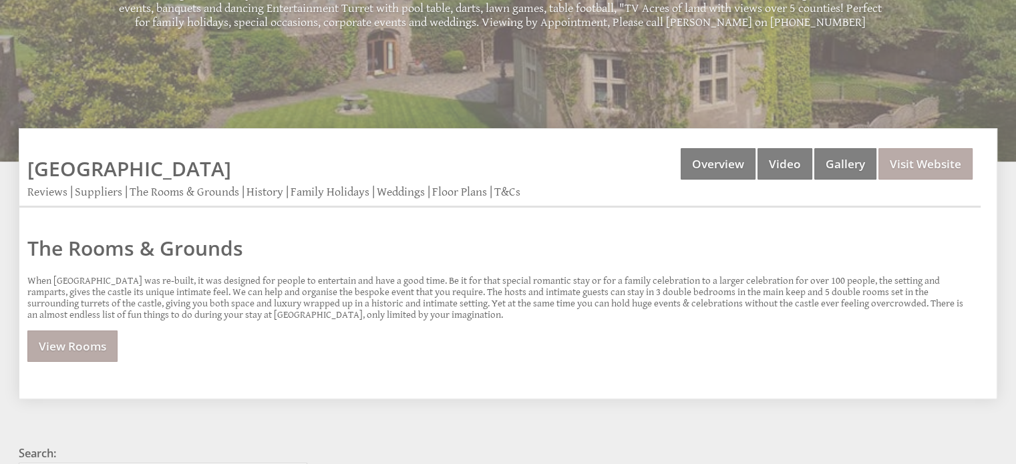
scroll to position [253, 0]
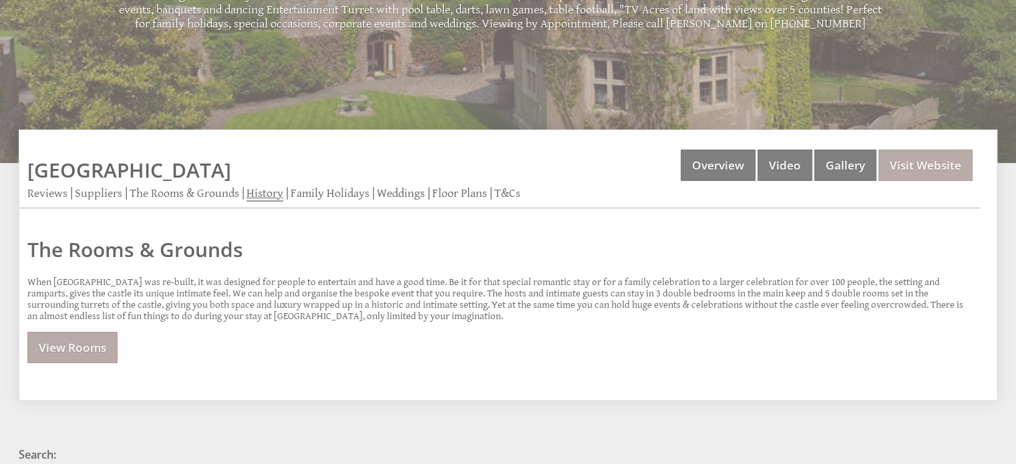
click at [259, 198] on link "History" at bounding box center [264, 193] width 37 height 15
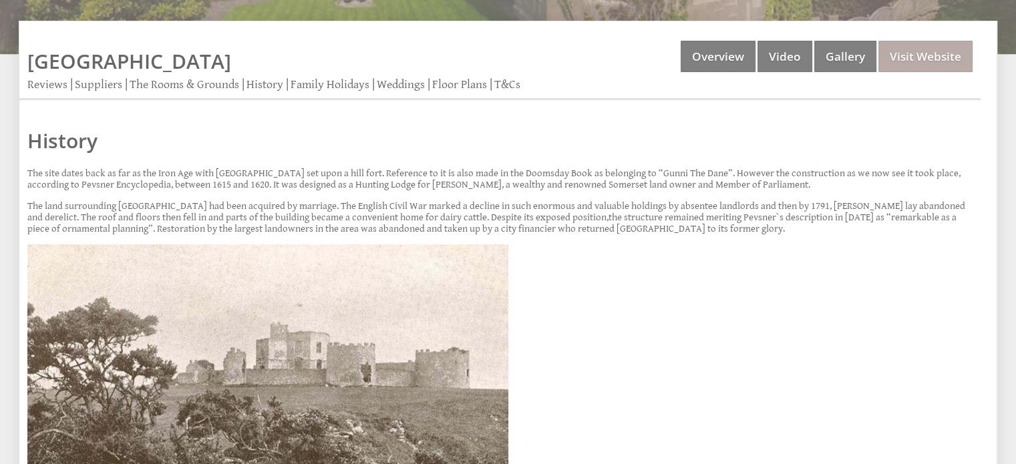
scroll to position [363, 0]
click at [305, 80] on link "Family Holidays" at bounding box center [330, 84] width 79 height 15
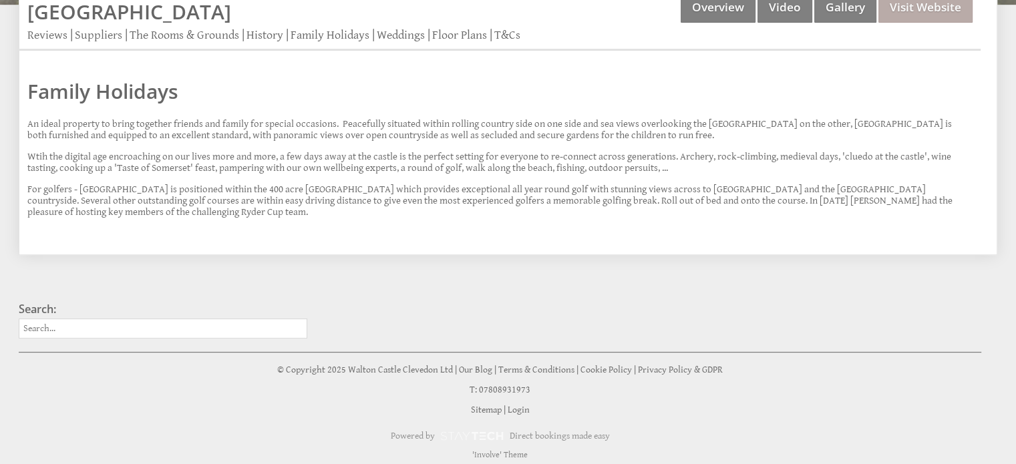
scroll to position [415, 0]
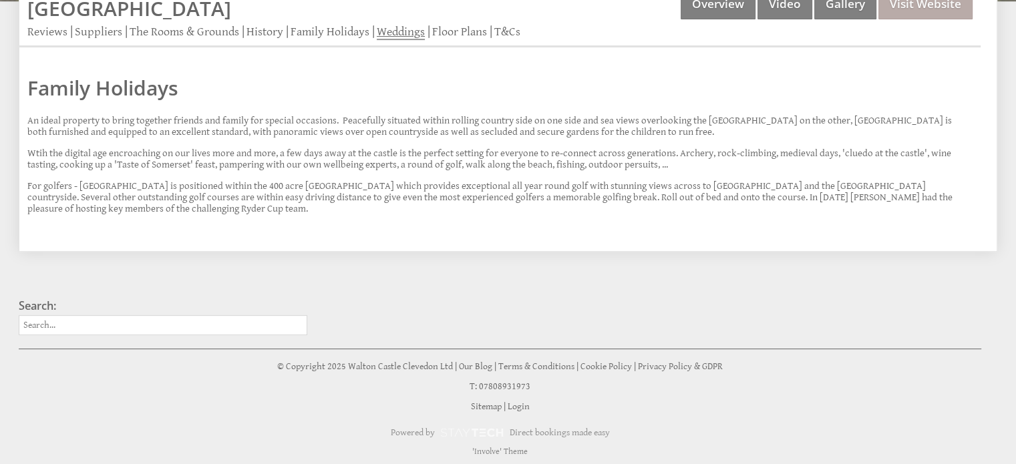
click at [409, 31] on link "Weddings" at bounding box center [401, 32] width 48 height 15
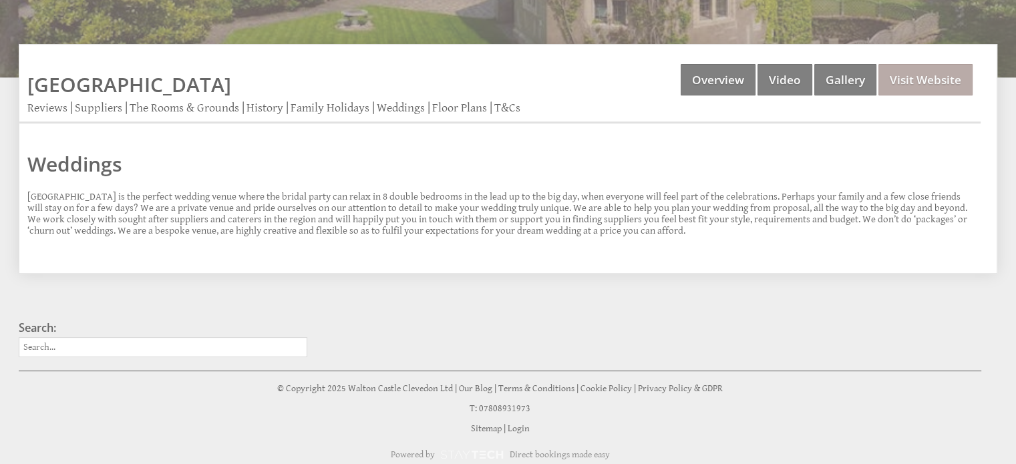
scroll to position [339, 0]
click at [210, 112] on link "The Rooms & Grounds" at bounding box center [185, 107] width 110 height 15
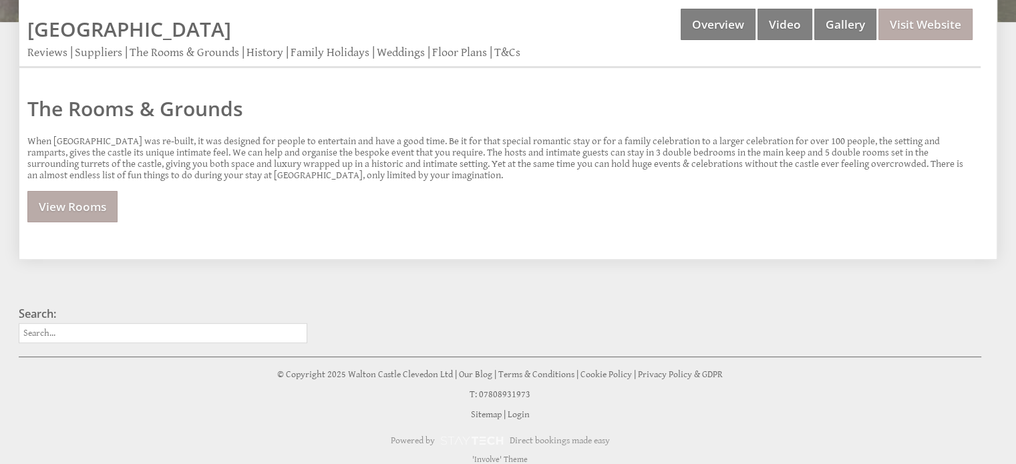
scroll to position [402, 0]
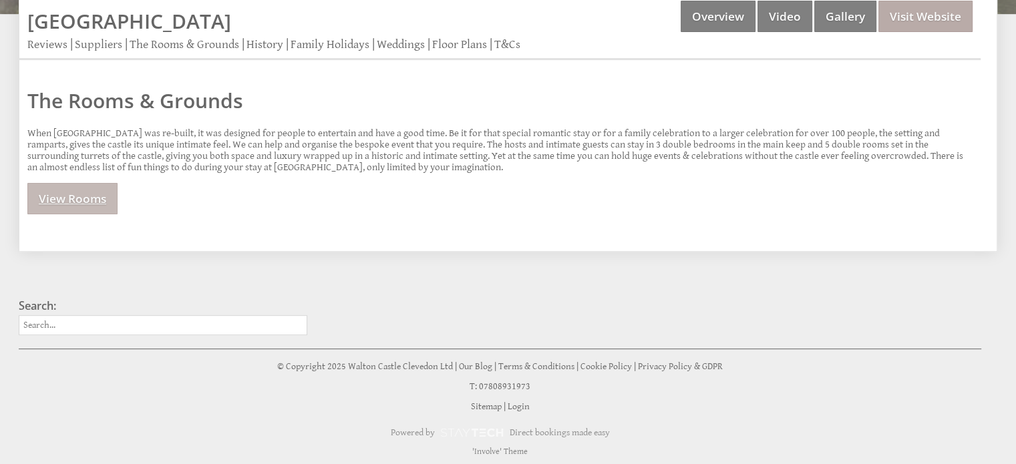
click at [66, 199] on link "View Rooms" at bounding box center [72, 198] width 90 height 31
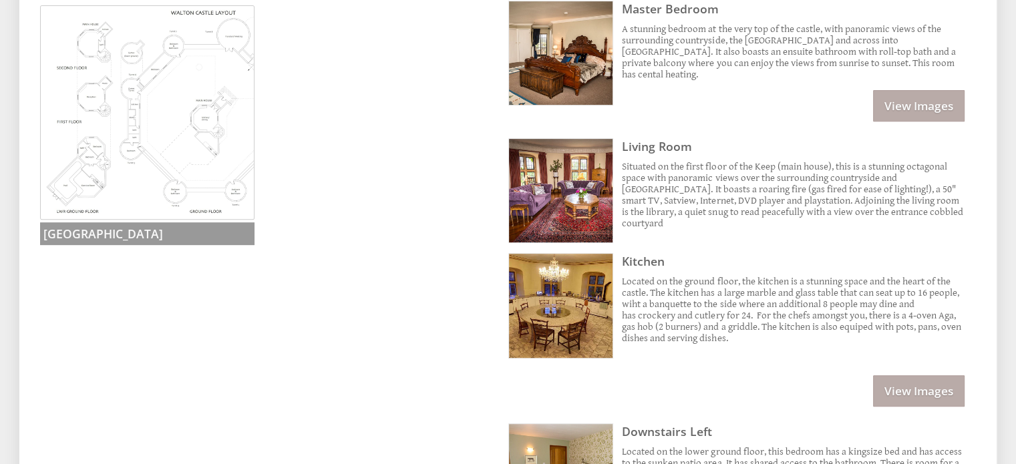
scroll to position [521, 0]
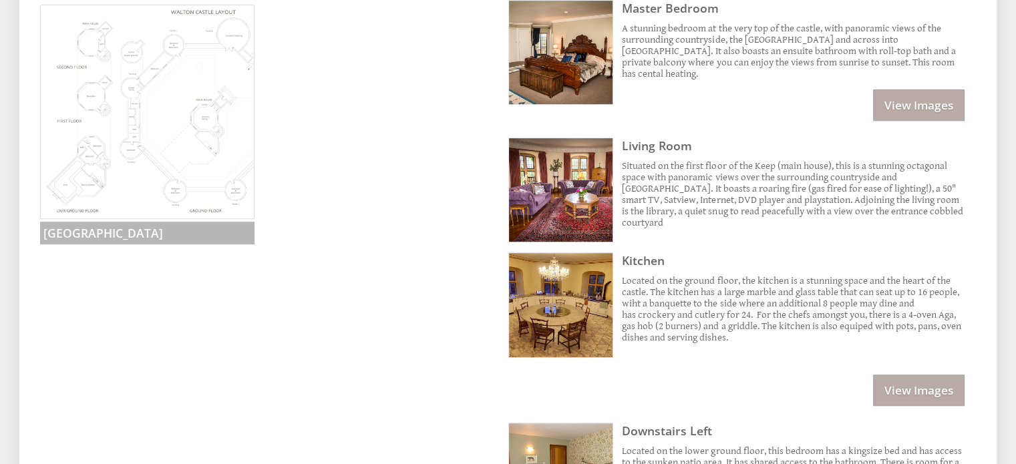
click at [141, 154] on img at bounding box center [147, 112] width 214 height 214
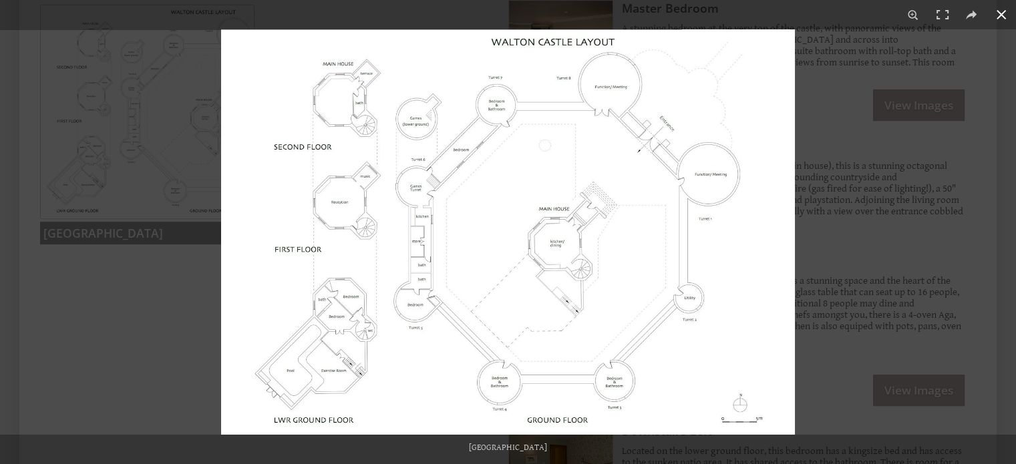
click at [142, 361] on div at bounding box center [508, 232] width 1016 height 464
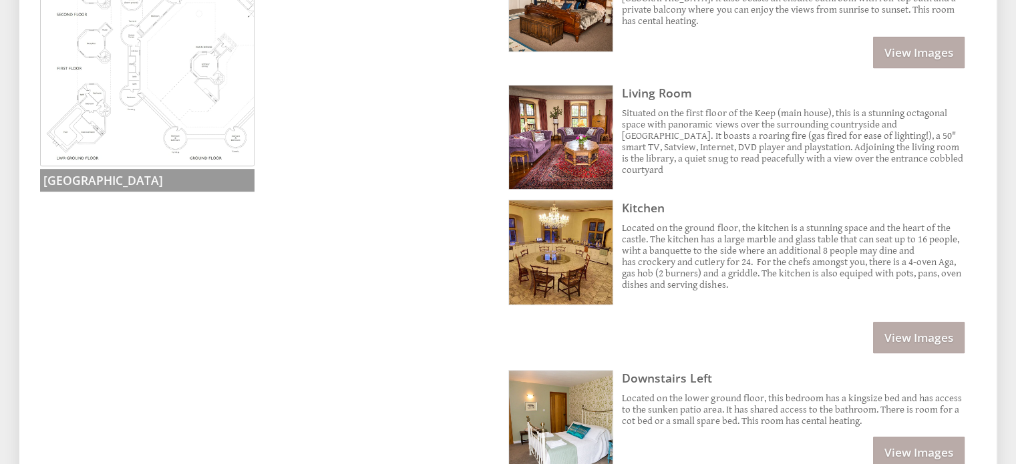
scroll to position [574, 0]
click at [933, 321] on link "View Images" at bounding box center [919, 336] width 92 height 31
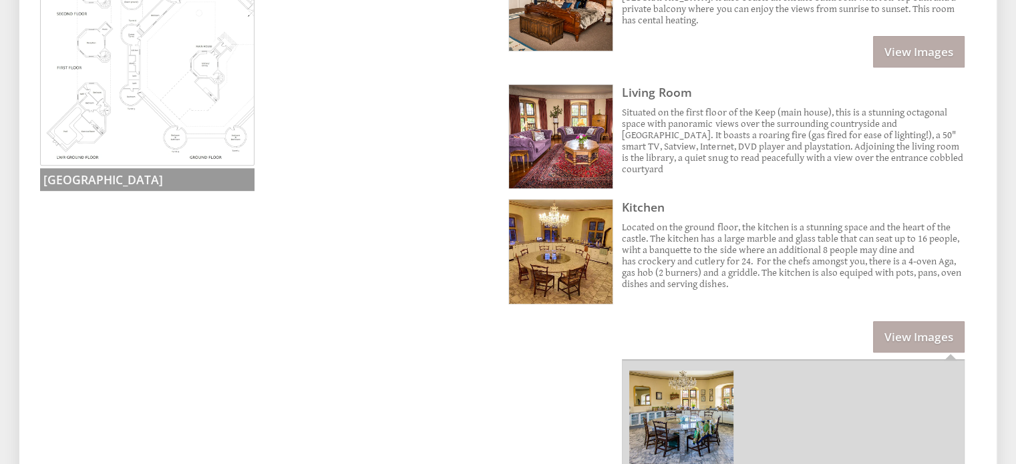
click at [673, 419] on img at bounding box center [681, 423] width 104 height 104
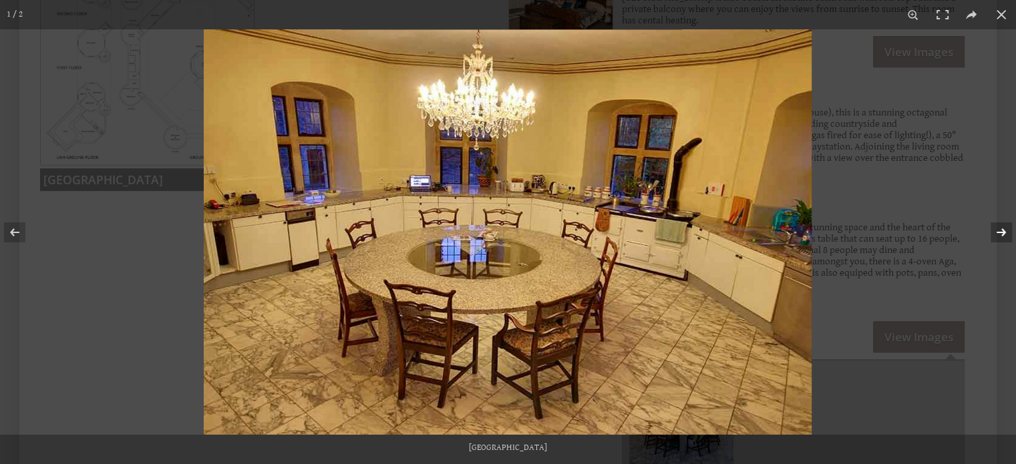
click at [1003, 230] on button at bounding box center [992, 232] width 47 height 67
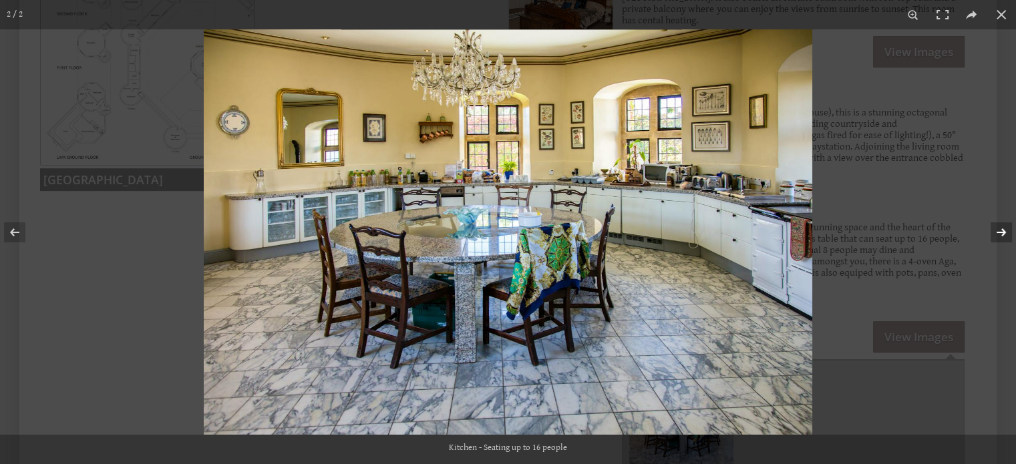
click at [1003, 230] on button at bounding box center [992, 232] width 47 height 67
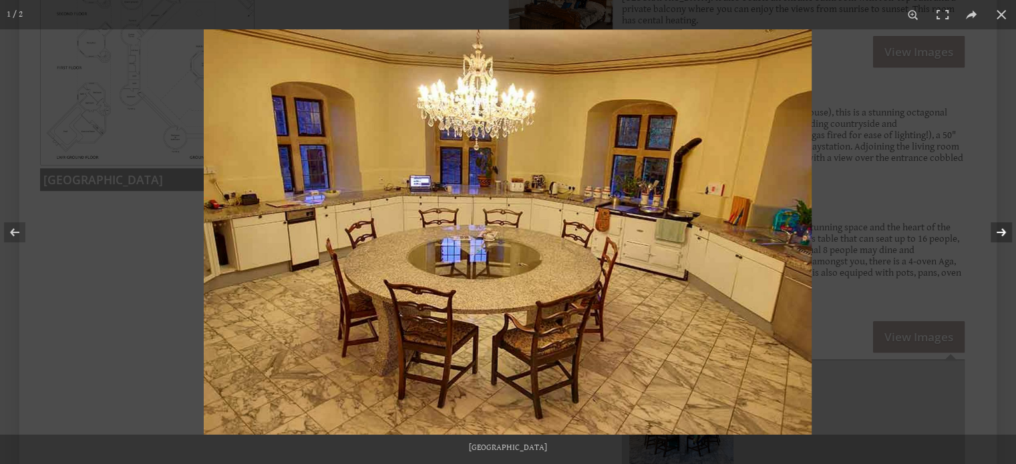
click at [1003, 230] on button at bounding box center [992, 232] width 47 height 67
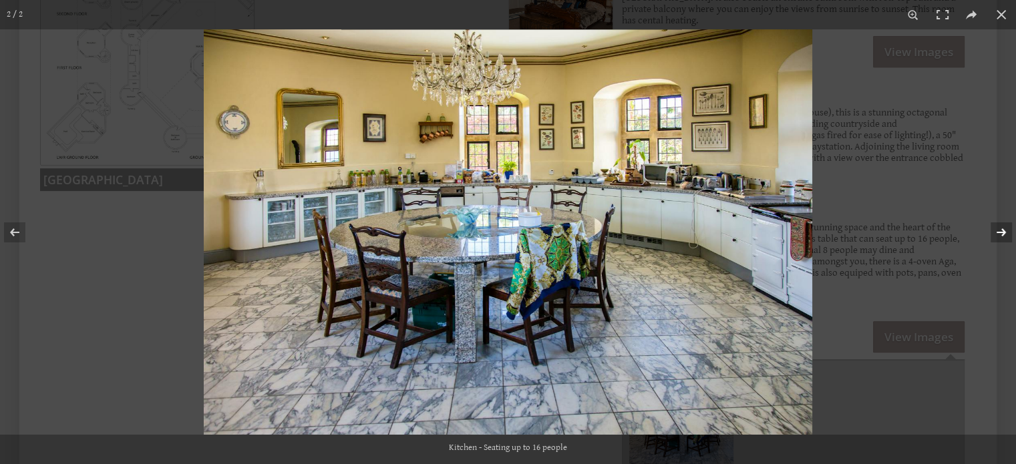
click at [1003, 230] on button at bounding box center [992, 232] width 47 height 67
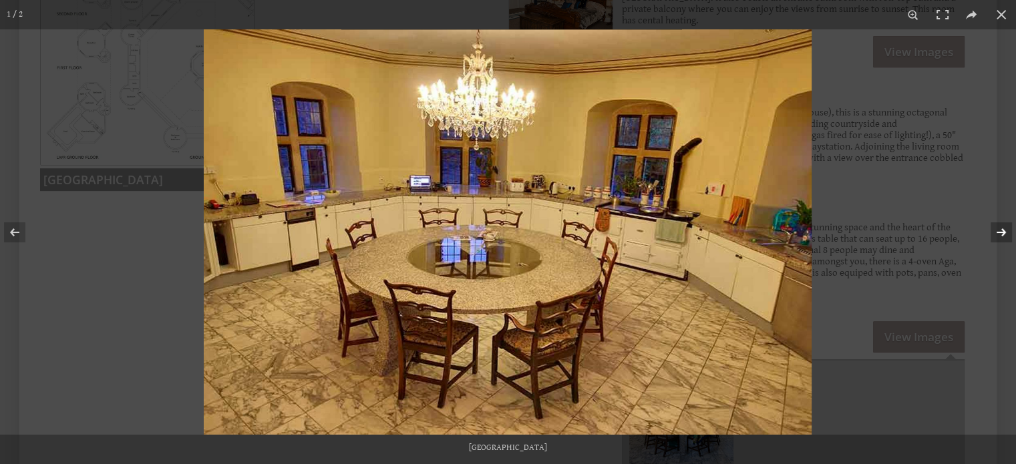
click at [1003, 230] on button at bounding box center [992, 232] width 47 height 67
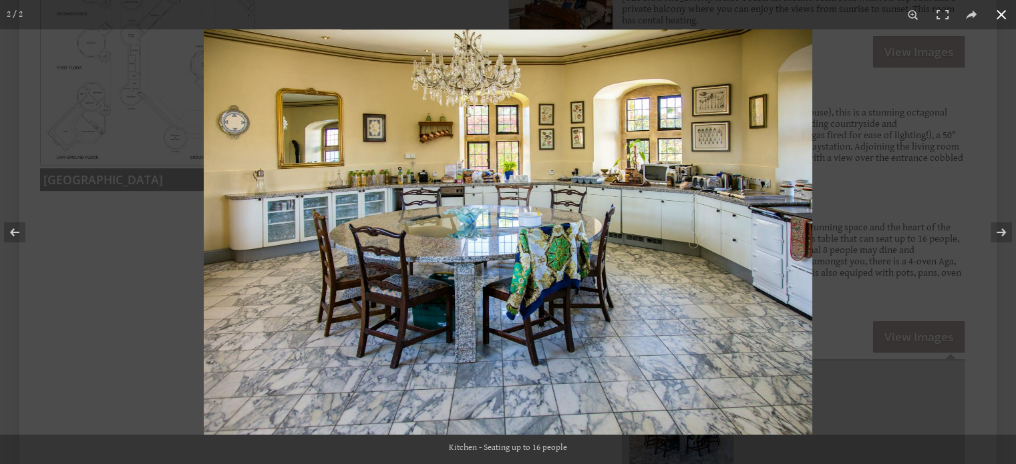
click at [1002, 10] on button at bounding box center [1001, 14] width 29 height 29
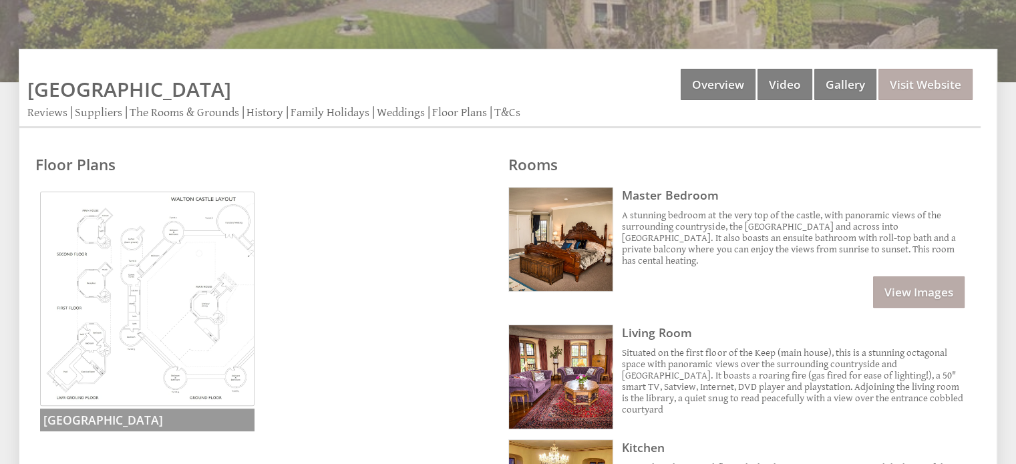
scroll to position [317, 0]
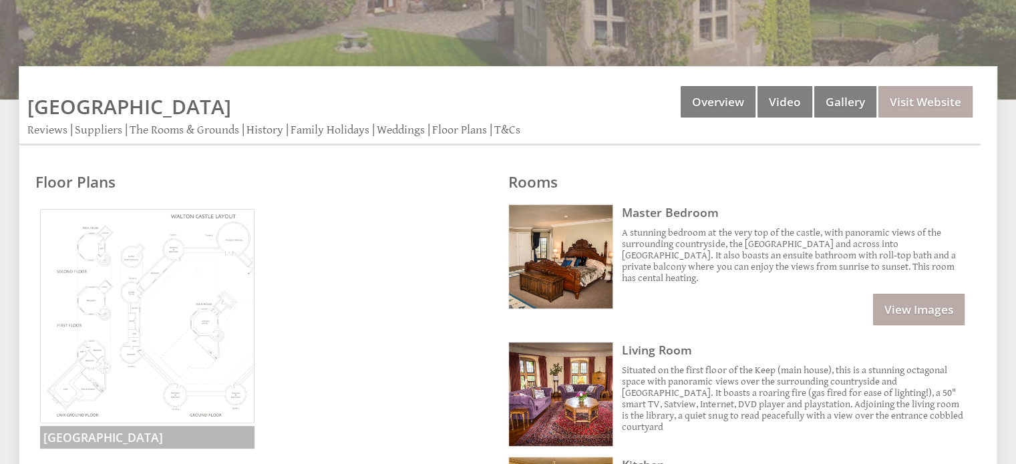
click at [148, 327] on img at bounding box center [147, 316] width 214 height 214
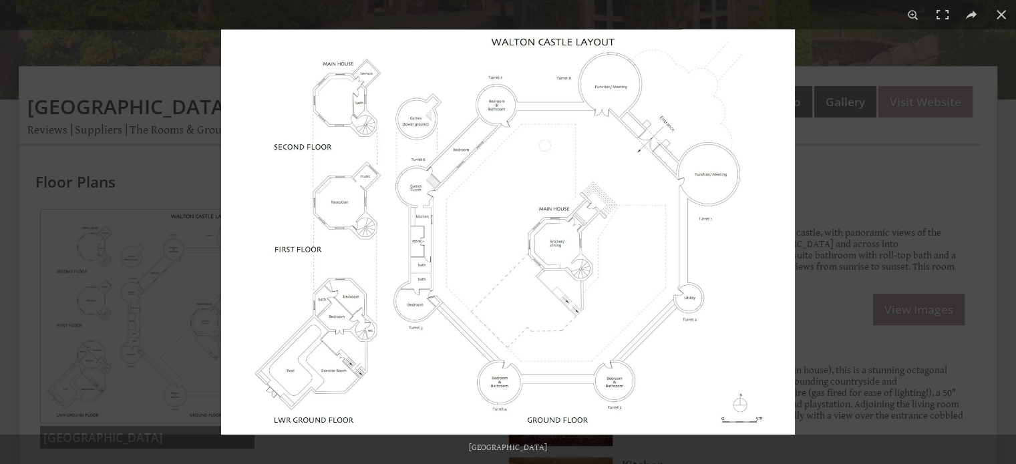
click at [345, 311] on img at bounding box center [508, 231] width 574 height 405
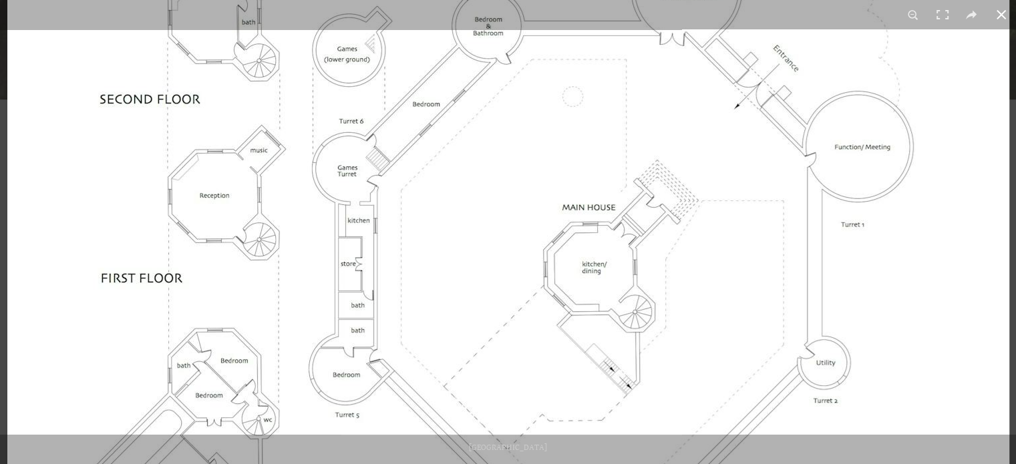
click at [994, 7] on button at bounding box center [1001, 14] width 29 height 29
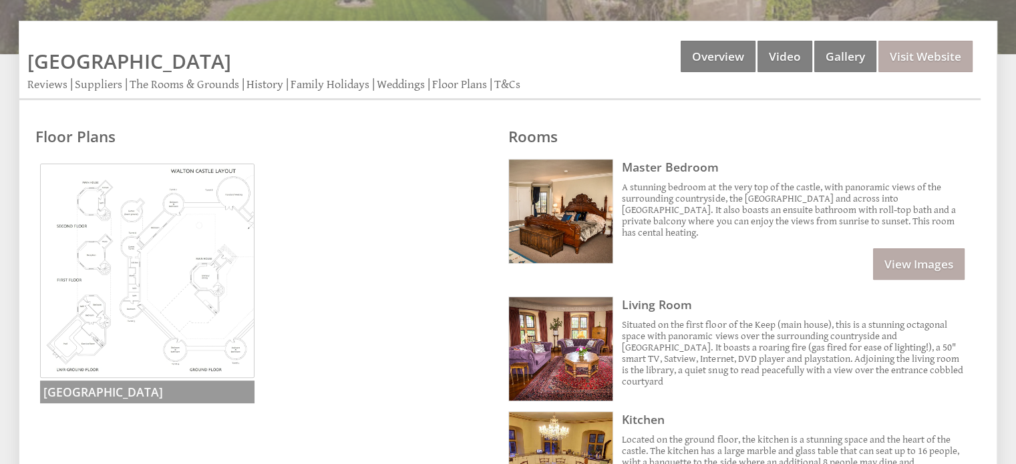
scroll to position [363, 0]
click at [228, 289] on img at bounding box center [147, 270] width 214 height 214
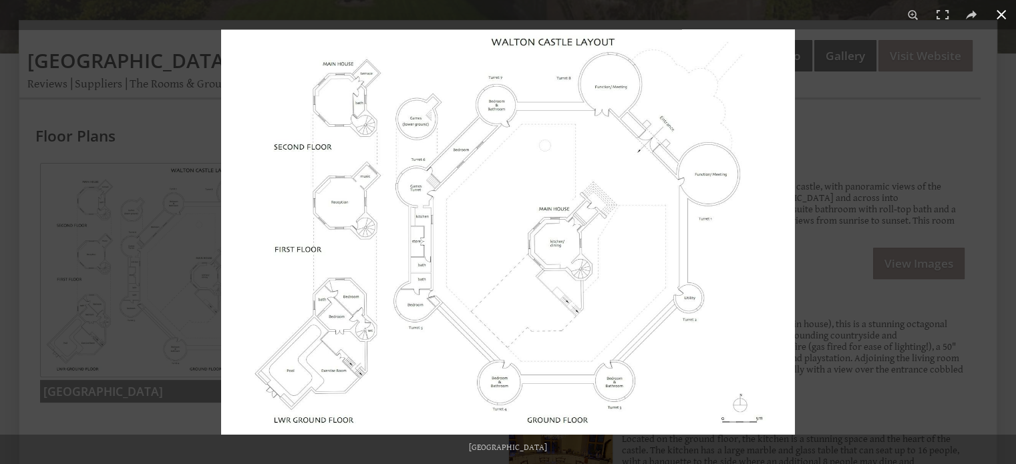
click at [870, 389] on div at bounding box center [729, 261] width 1016 height 464
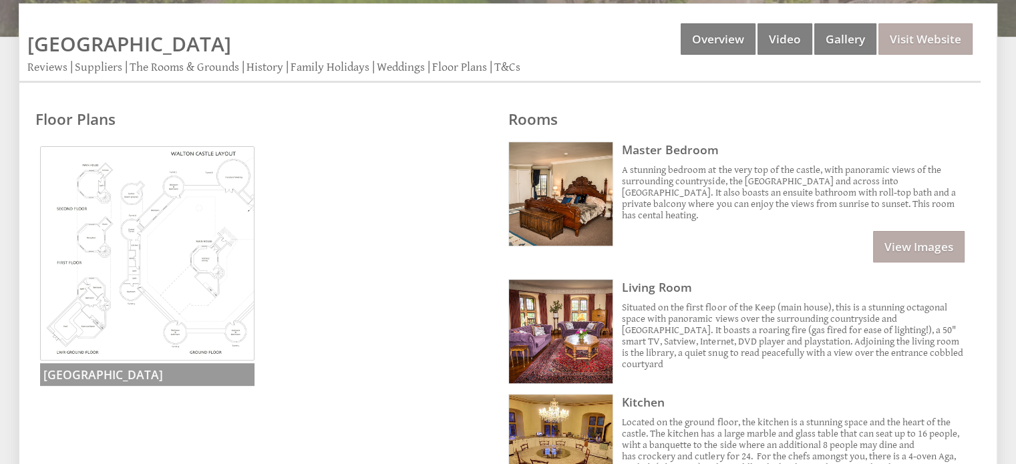
scroll to position [357, 0]
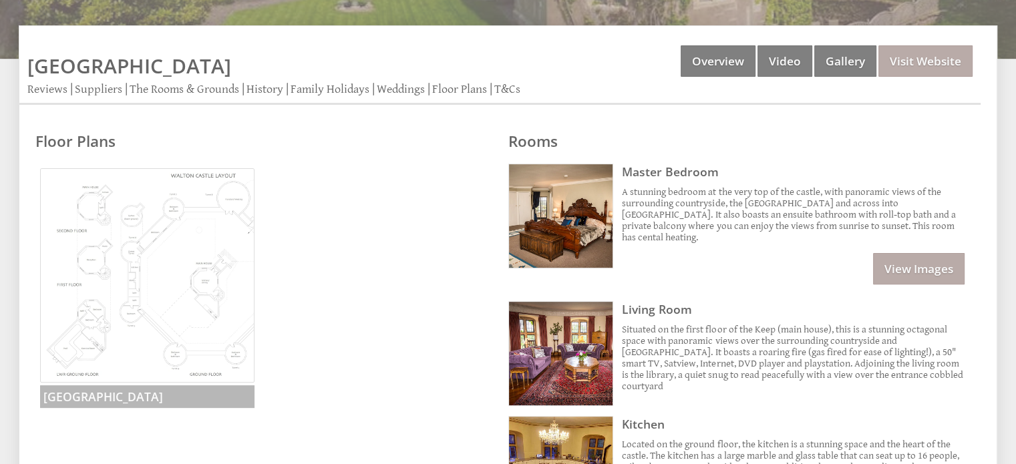
click at [168, 285] on img at bounding box center [147, 275] width 214 height 214
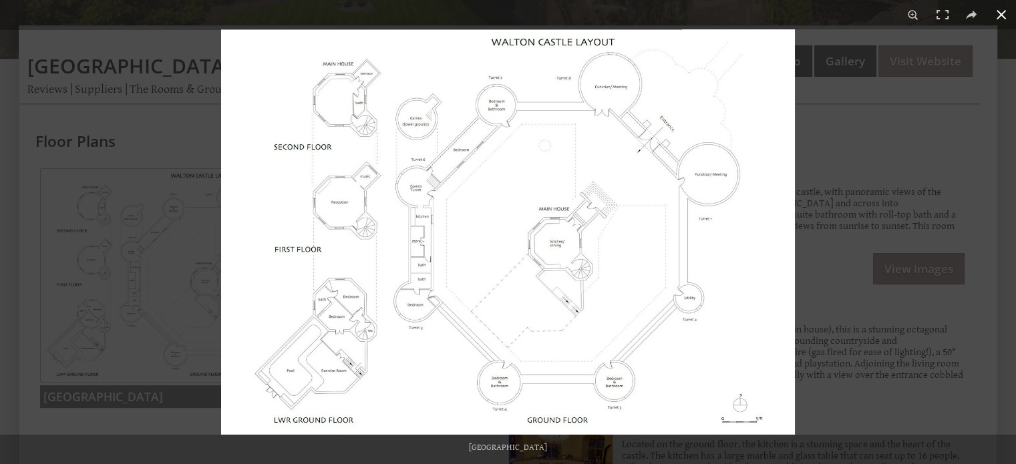
click at [919, 133] on div at bounding box center [729, 261] width 1016 height 464
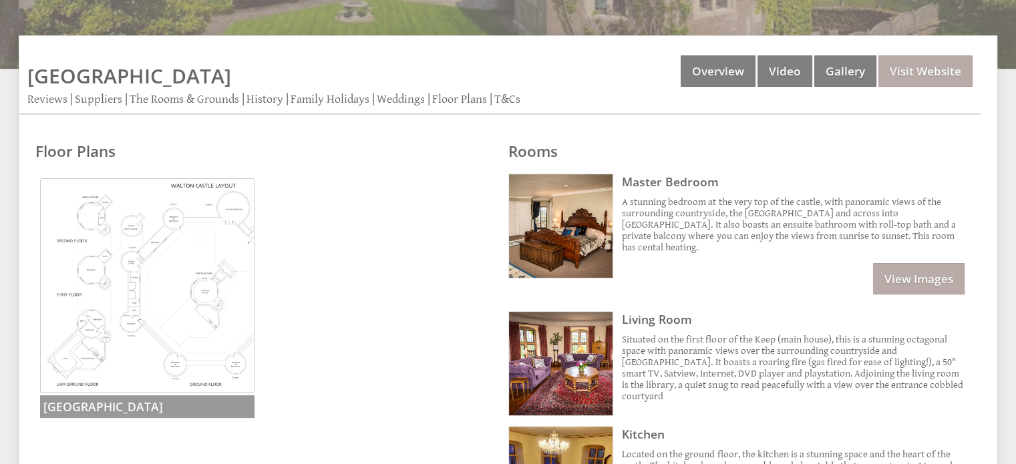
scroll to position [349, 0]
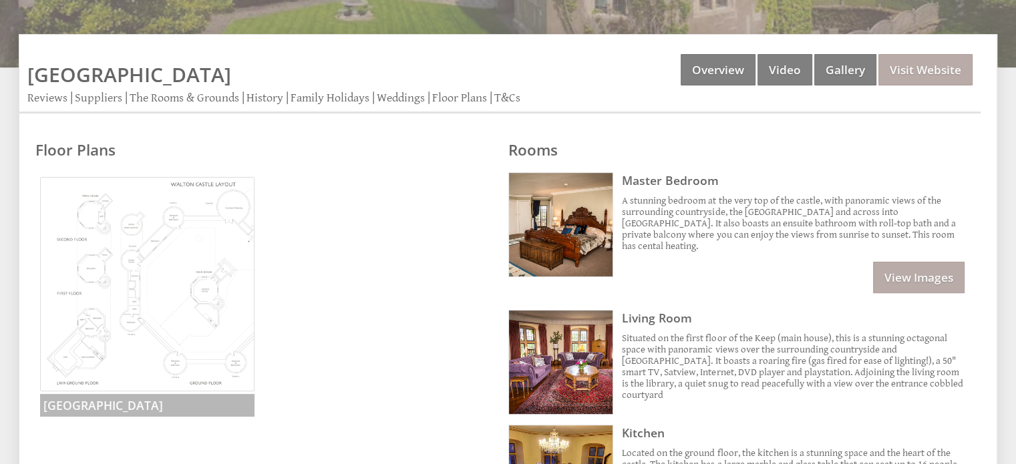
click at [254, 283] on img at bounding box center [147, 284] width 214 height 214
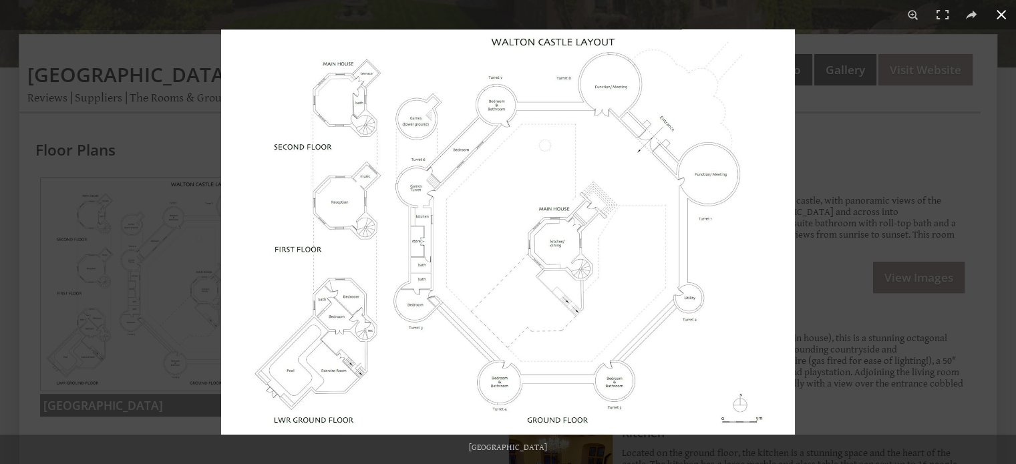
click at [192, 128] on div at bounding box center [508, 232] width 1016 height 464
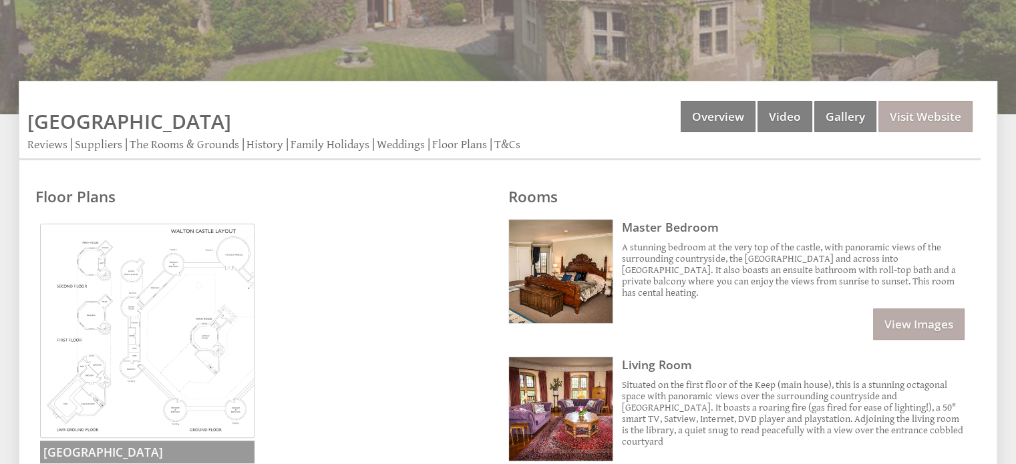
scroll to position [0, 0]
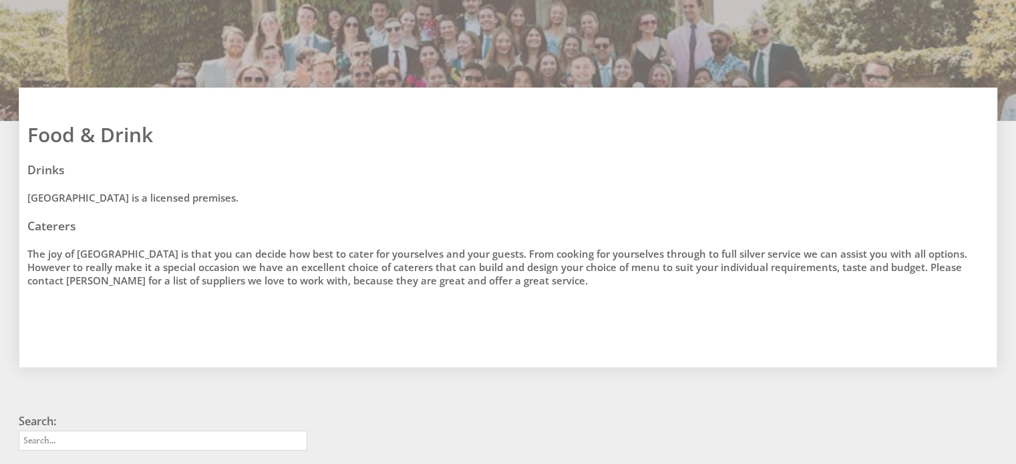
scroll to position [239, 0]
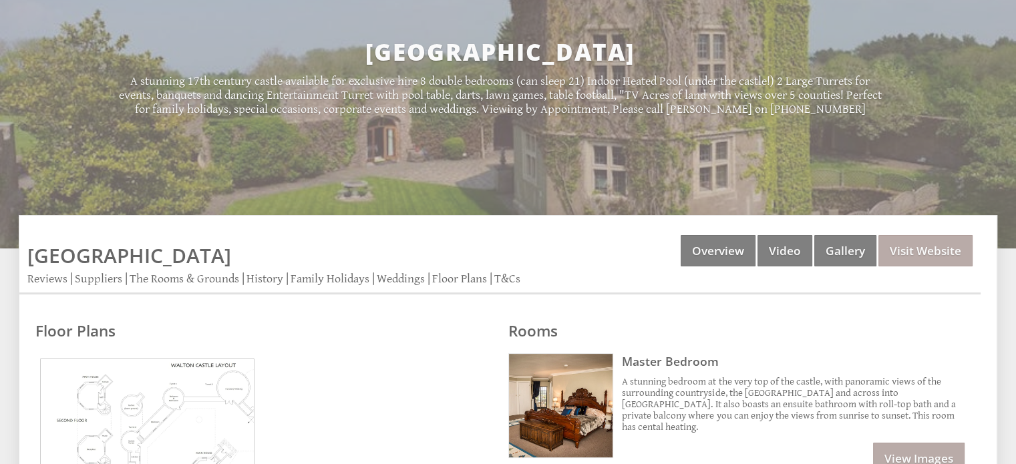
scroll to position [171, 0]
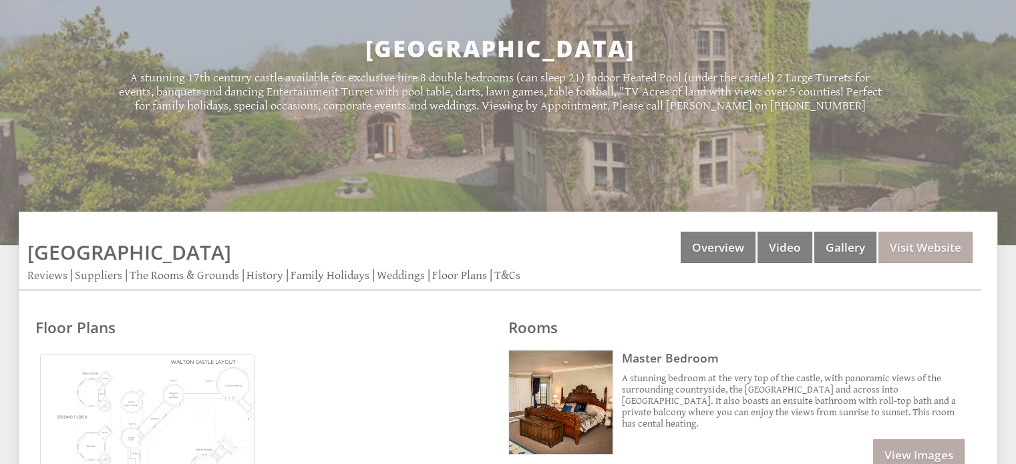
click at [178, 418] on img at bounding box center [147, 462] width 214 height 214
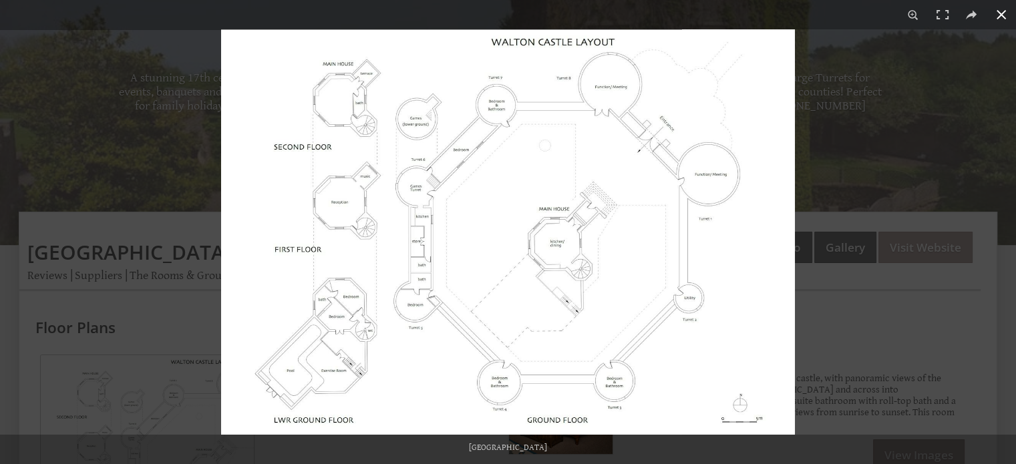
click at [900, 319] on div at bounding box center [729, 261] width 1016 height 464
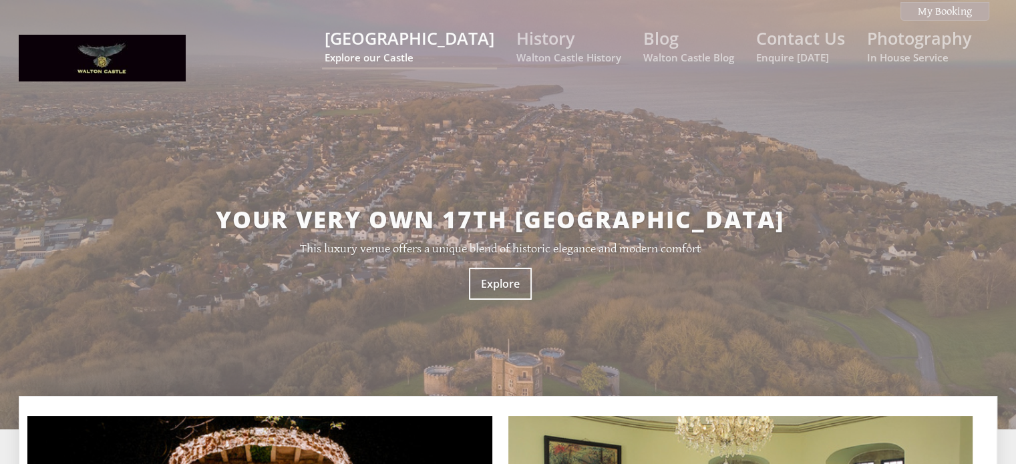
click at [446, 50] on link "Walton Castle Explore our Castle" at bounding box center [410, 45] width 170 height 37
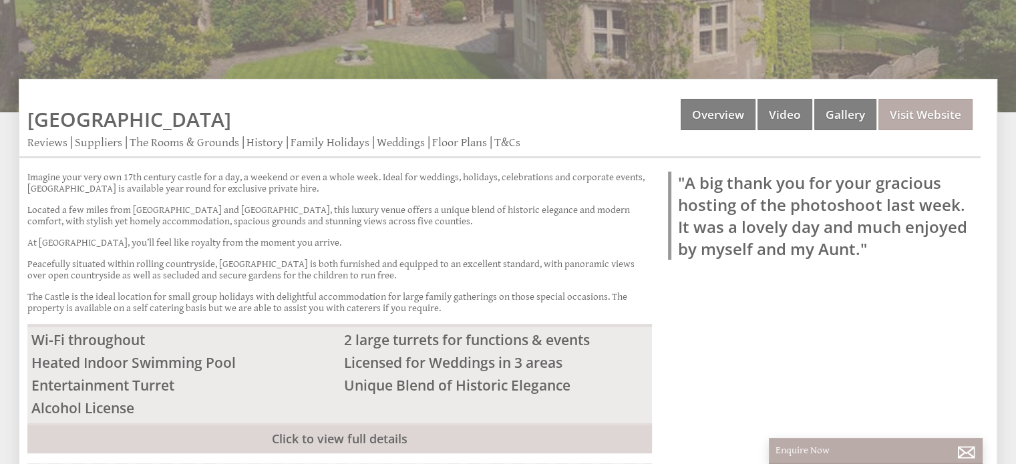
scroll to position [301, 0]
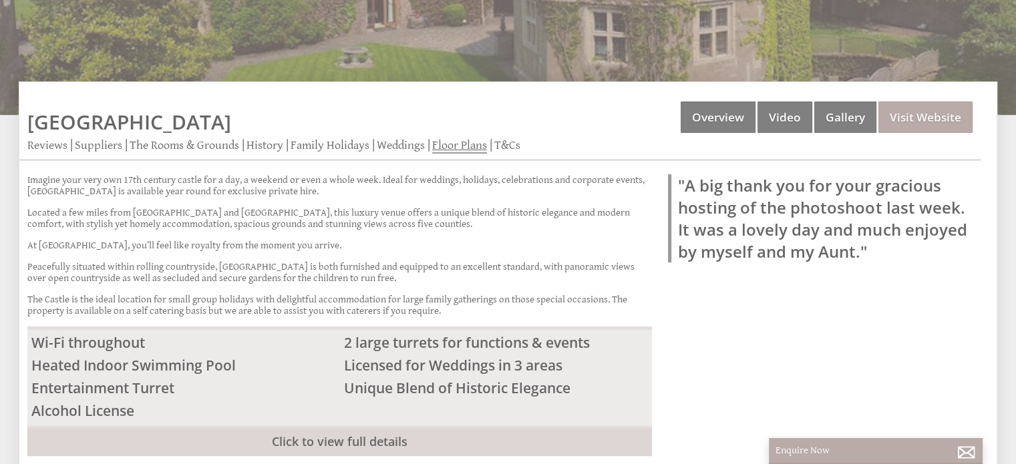
click at [456, 140] on link "Floor Plans" at bounding box center [459, 145] width 55 height 15
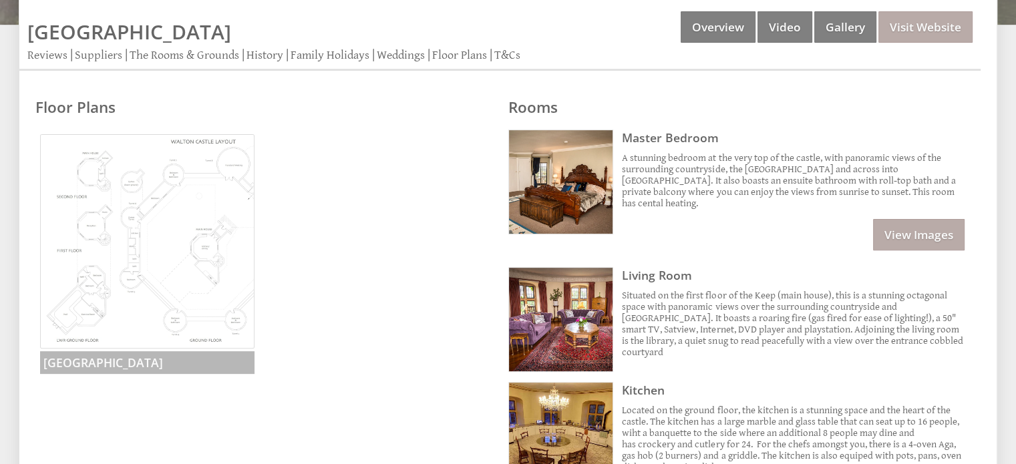
scroll to position [394, 0]
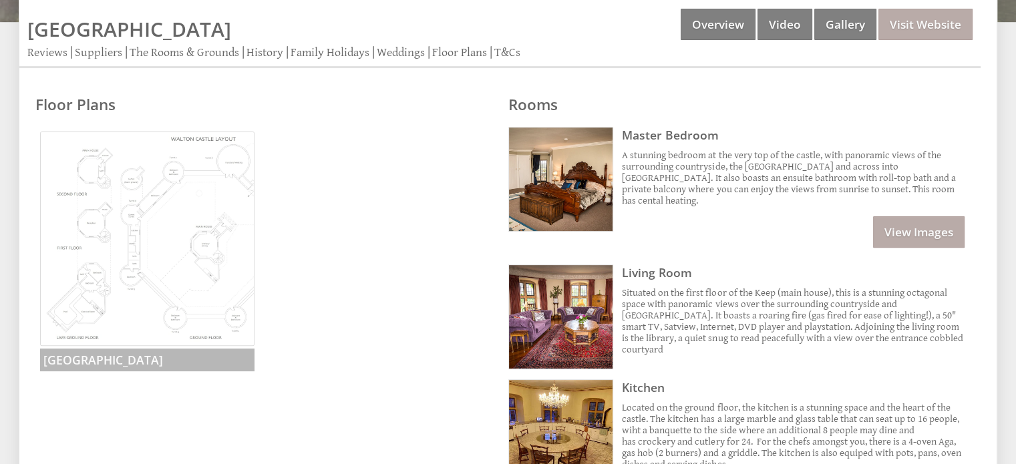
click at [118, 285] on img at bounding box center [147, 239] width 214 height 214
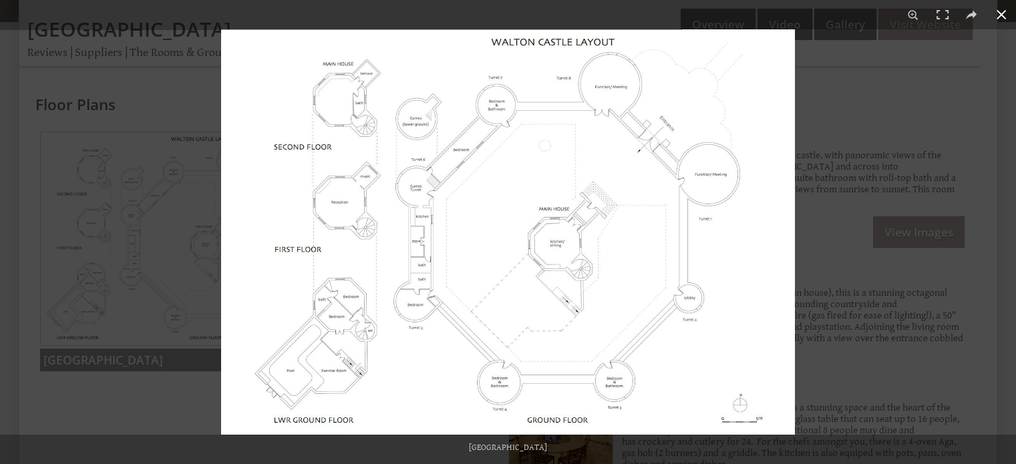
click at [859, 126] on div at bounding box center [729, 261] width 1016 height 464
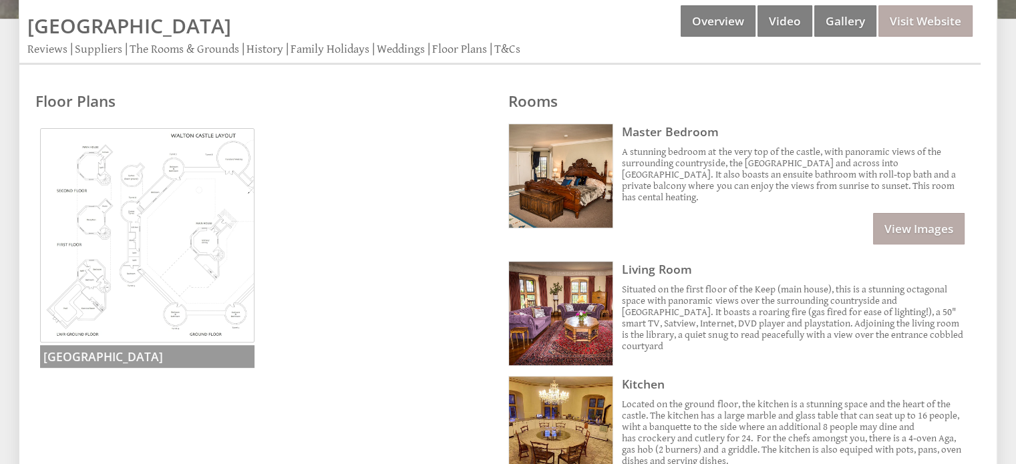
scroll to position [390, 0]
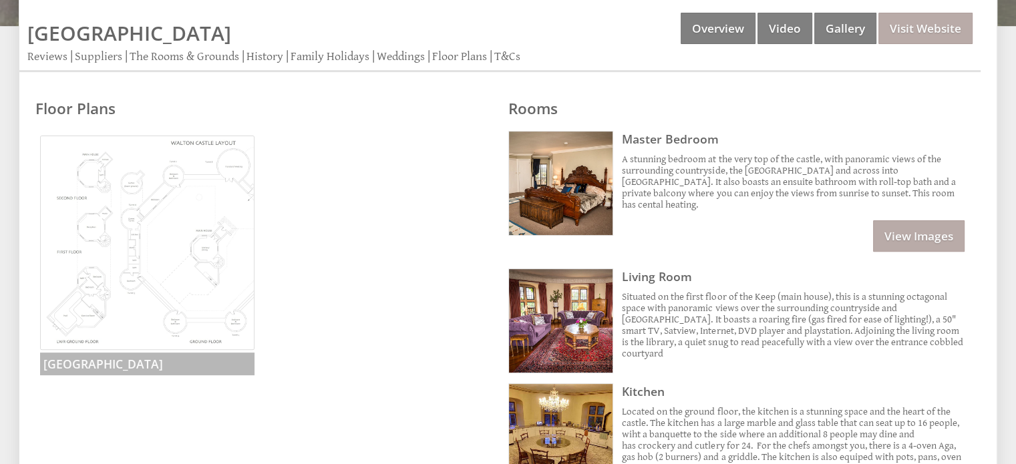
click at [133, 267] on img at bounding box center [147, 243] width 214 height 214
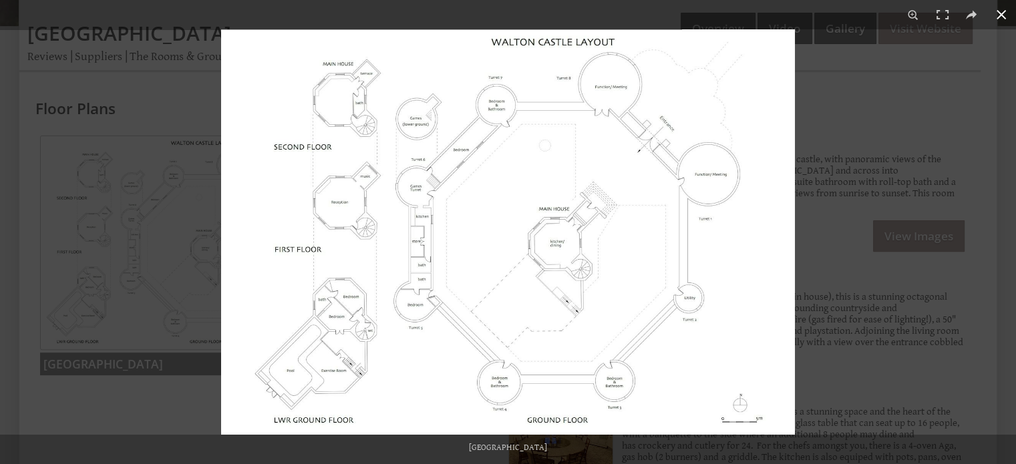
click at [935, 138] on div at bounding box center [729, 261] width 1016 height 464
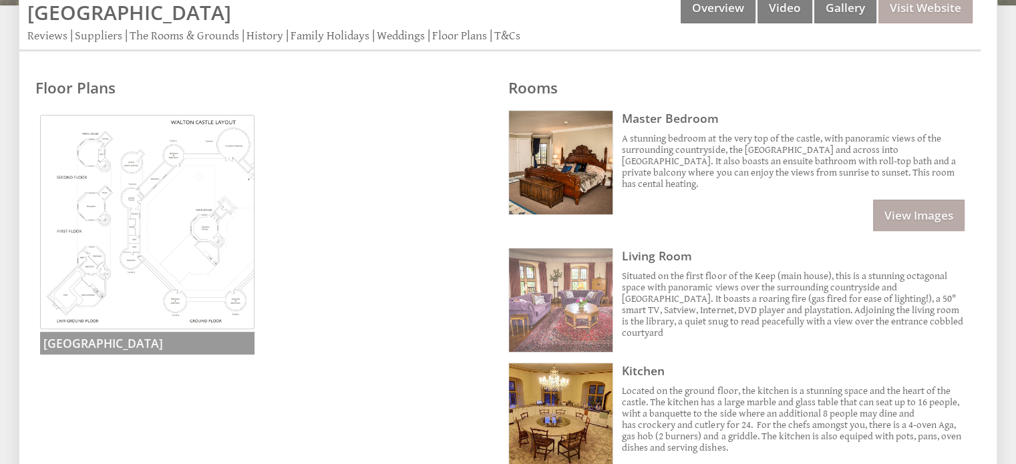
scroll to position [406, 0]
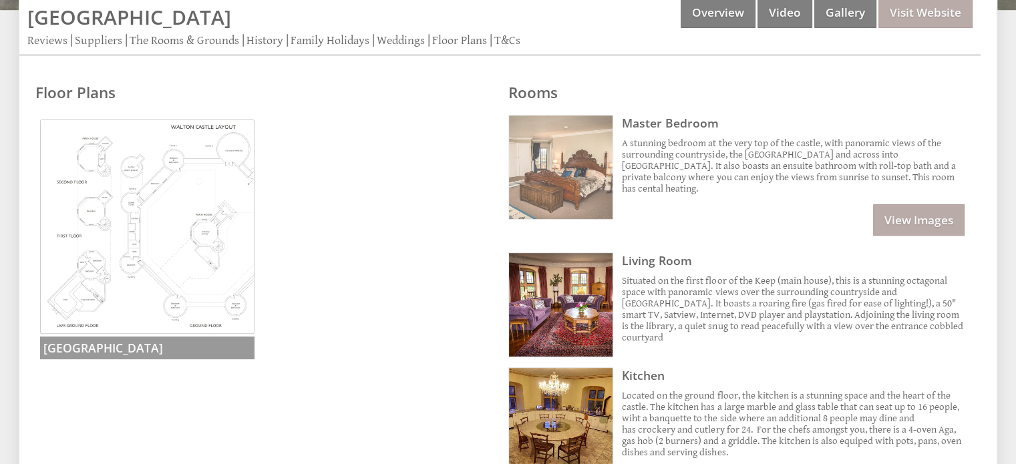
click at [566, 187] on img at bounding box center [561, 168] width 104 height 104
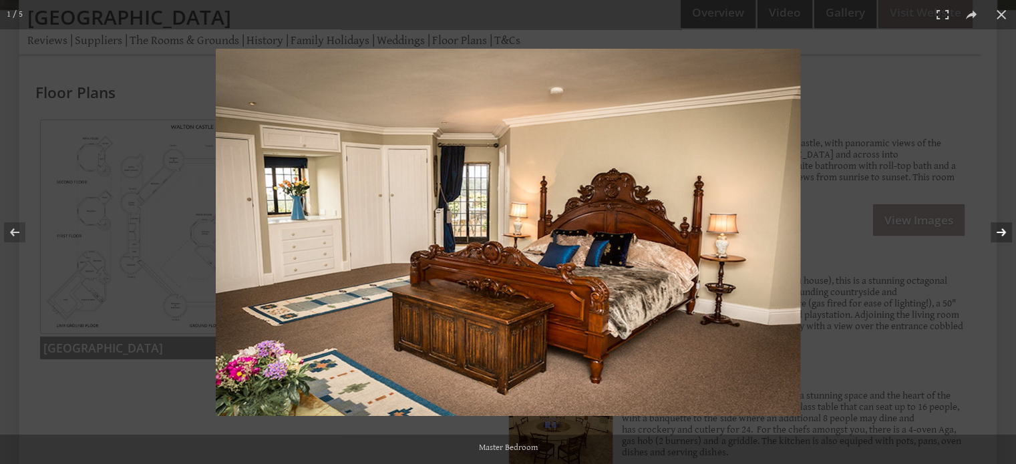
click at [994, 232] on button at bounding box center [992, 232] width 47 height 67
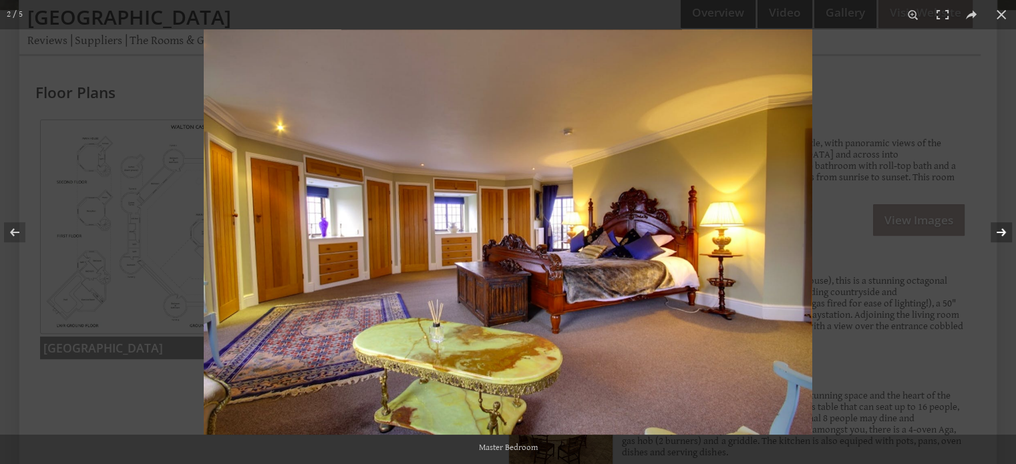
click at [994, 232] on button at bounding box center [992, 232] width 47 height 67
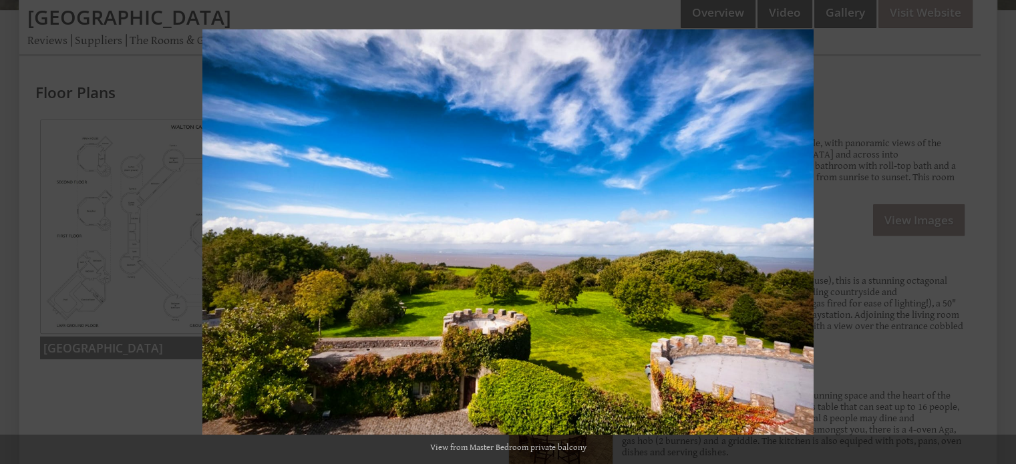
click at [994, 232] on button at bounding box center [992, 232] width 47 height 67
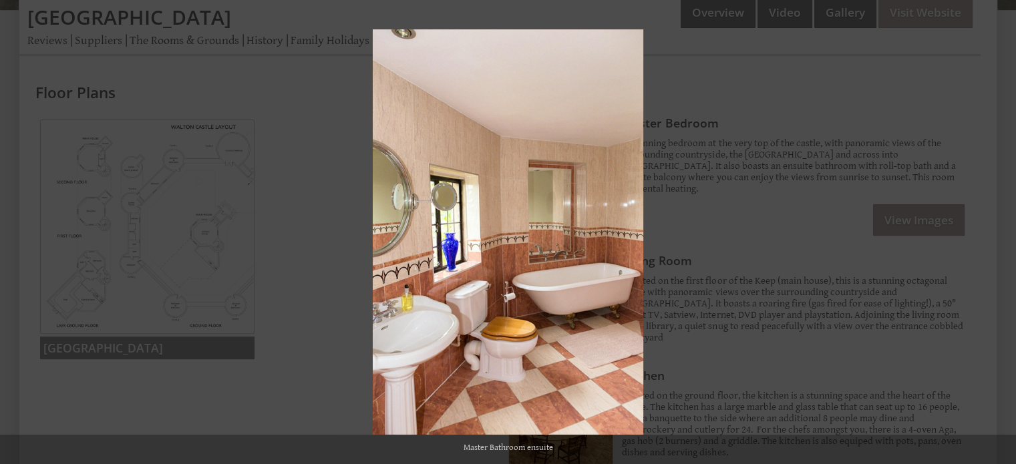
click at [994, 232] on button at bounding box center [992, 232] width 47 height 67
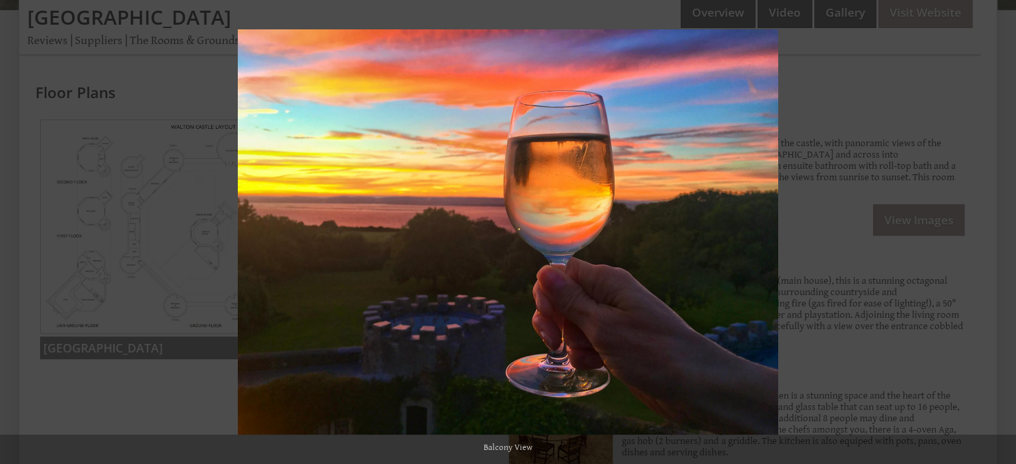
click at [994, 232] on button at bounding box center [992, 232] width 47 height 67
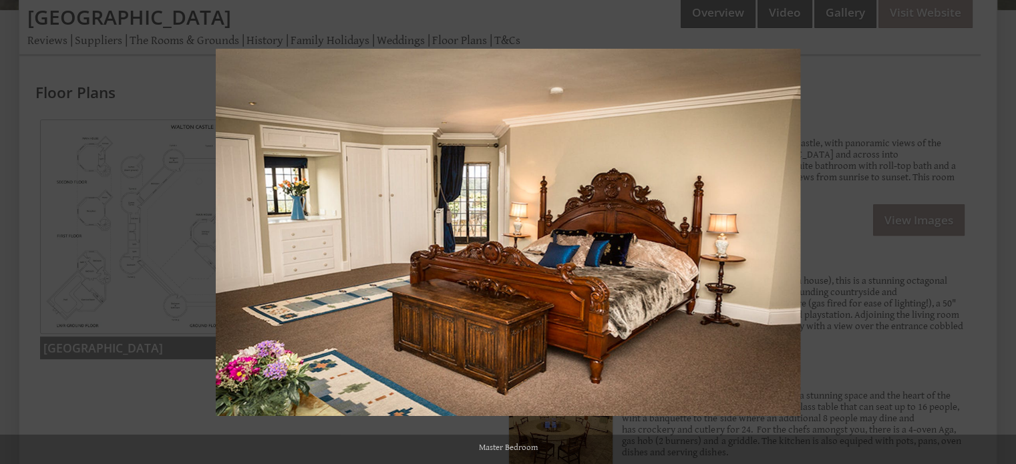
click at [994, 232] on button at bounding box center [992, 232] width 47 height 67
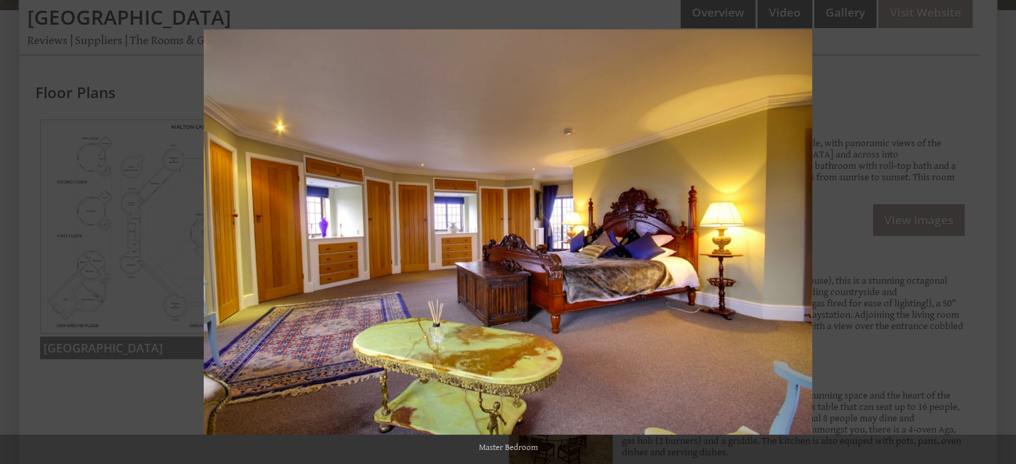
click at [994, 232] on button at bounding box center [992, 232] width 47 height 67
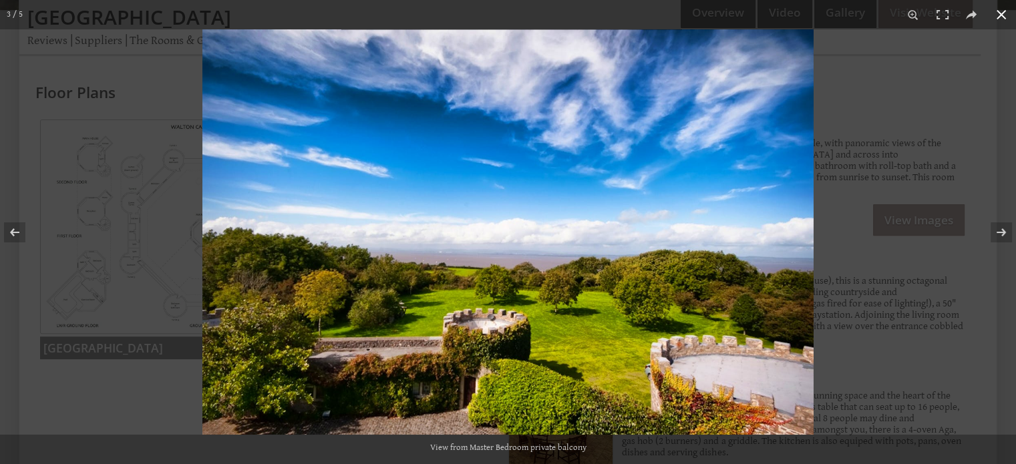
click at [999, 18] on button at bounding box center [1001, 14] width 29 height 29
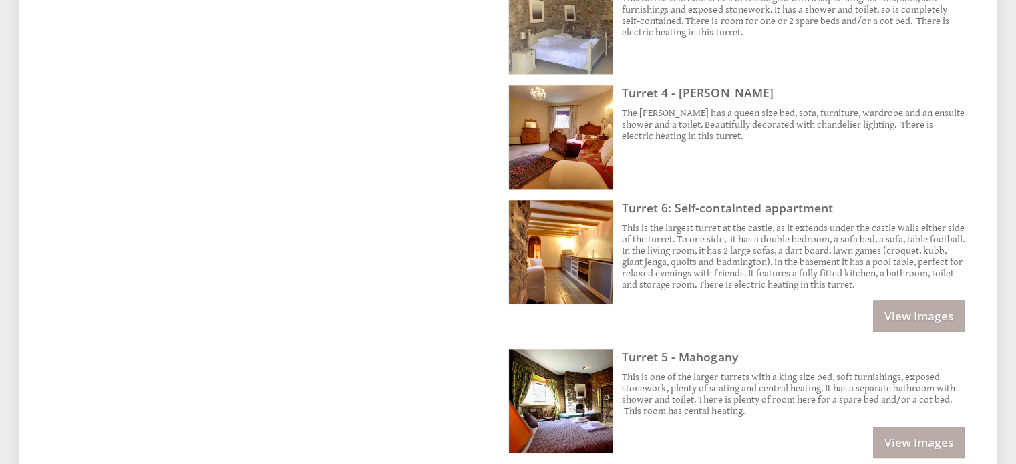
scroll to position [1353, 0]
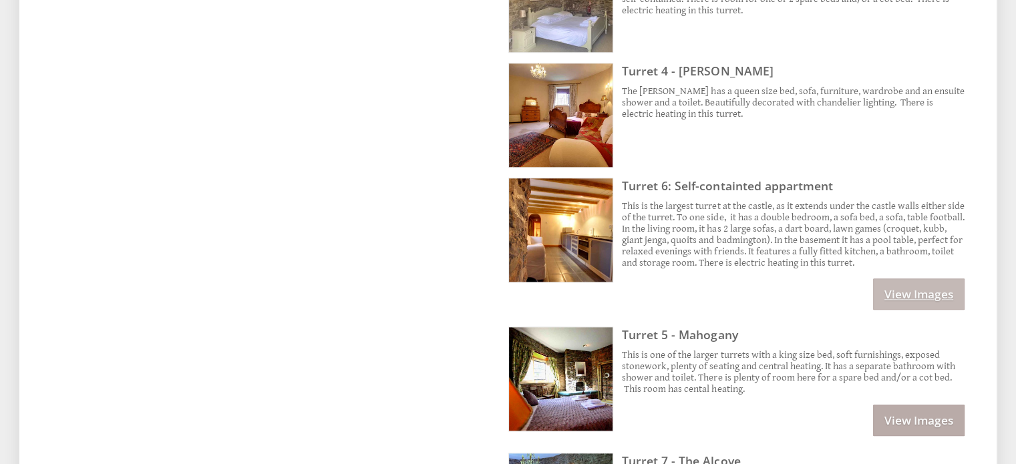
click at [936, 284] on link "View Images" at bounding box center [919, 294] width 92 height 31
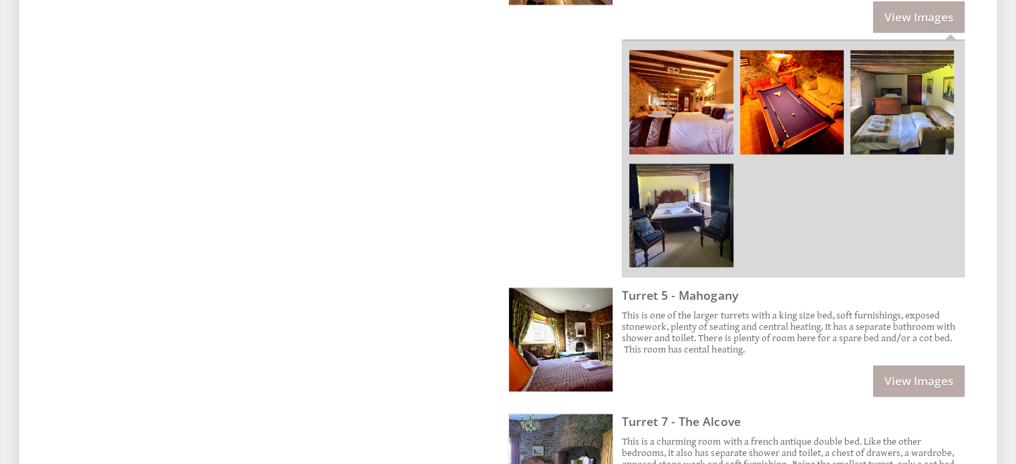
scroll to position [1639, 0]
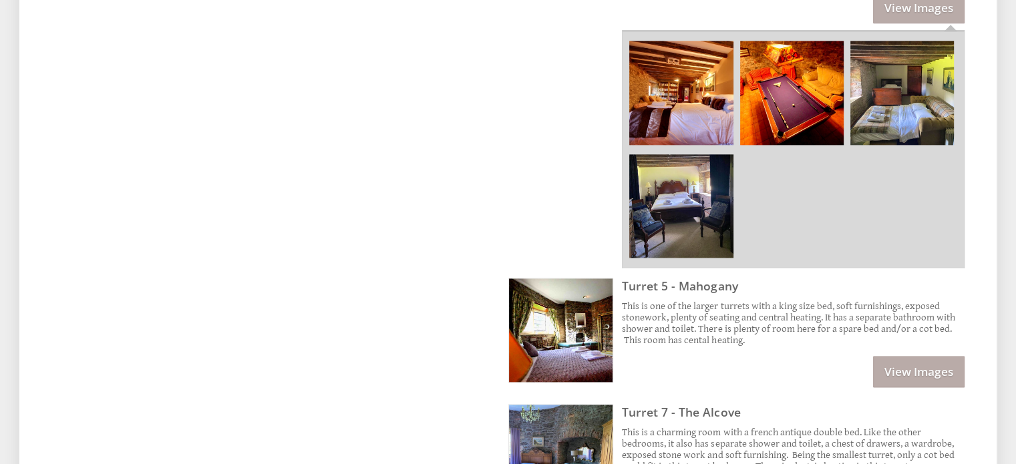
click at [697, 69] on img at bounding box center [681, 93] width 104 height 104
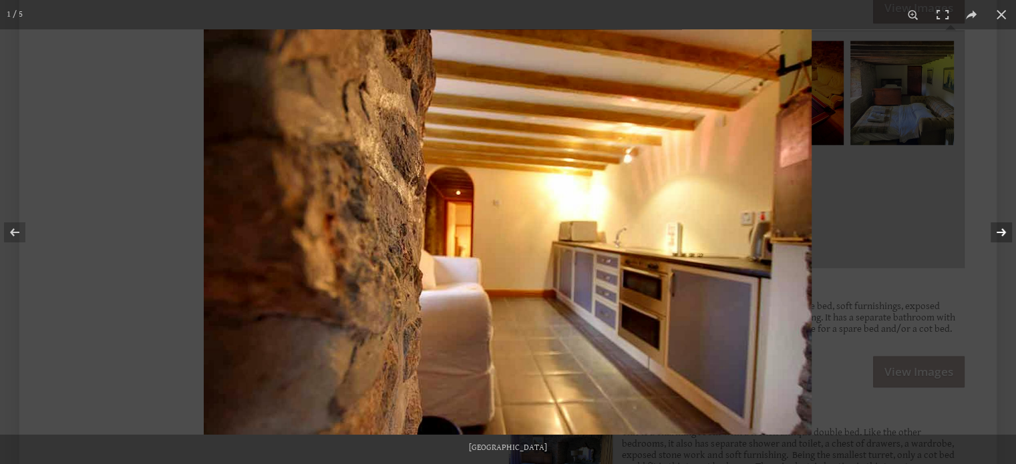
click at [1001, 230] on button at bounding box center [992, 232] width 47 height 67
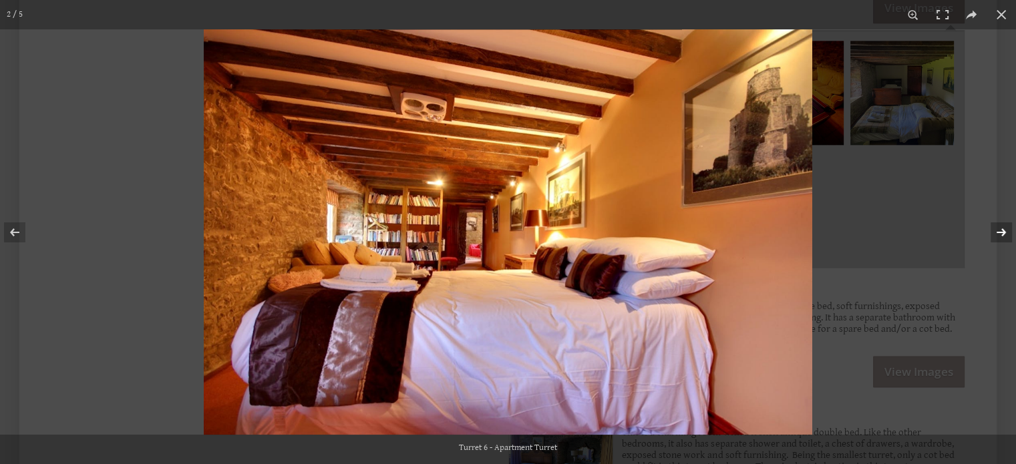
click at [1001, 230] on button at bounding box center [992, 232] width 47 height 67
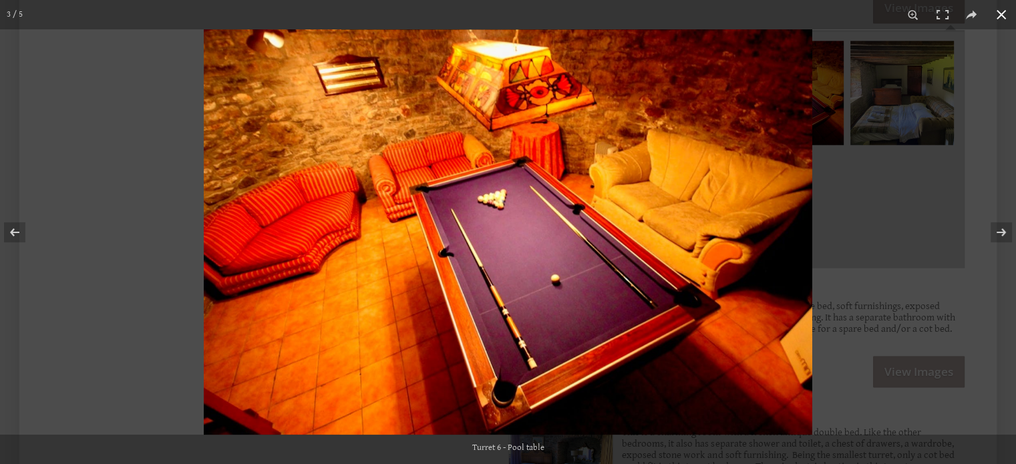
click at [1003, 17] on button at bounding box center [1001, 14] width 29 height 29
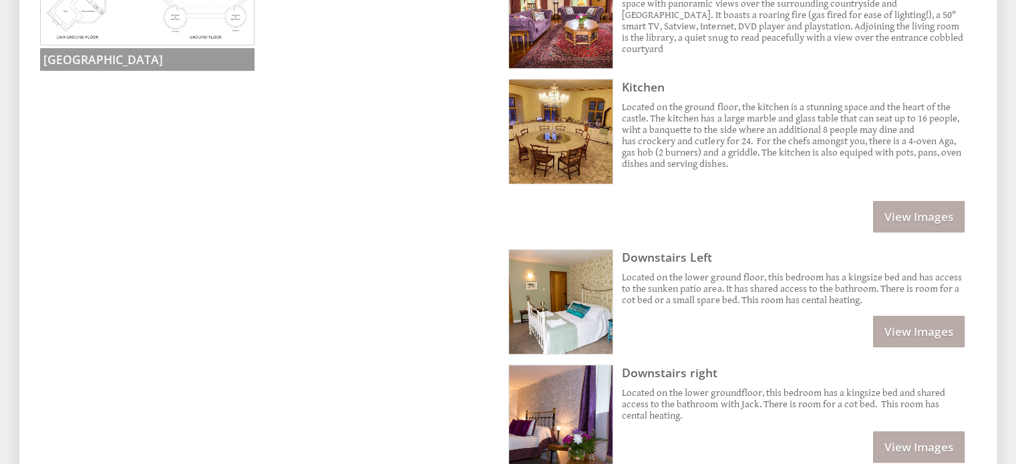
scroll to position [696, 0]
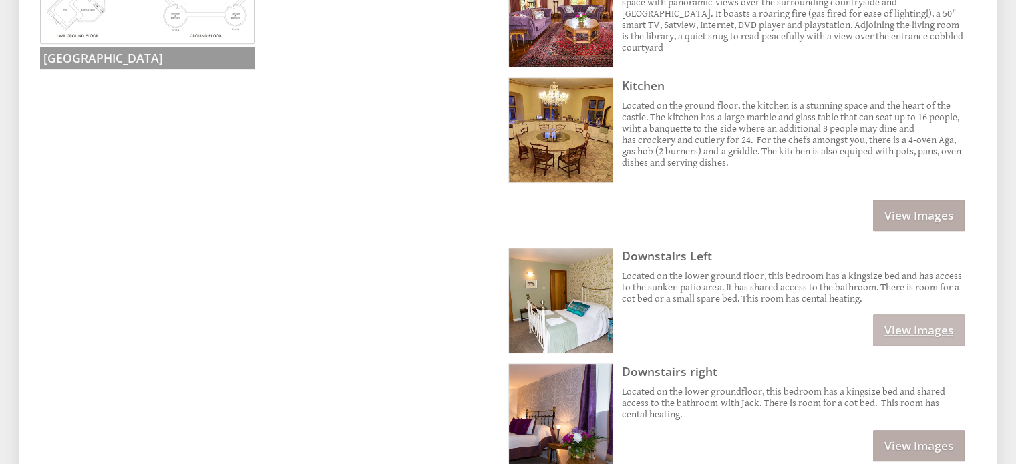
click at [911, 321] on link "View Images" at bounding box center [919, 330] width 92 height 31
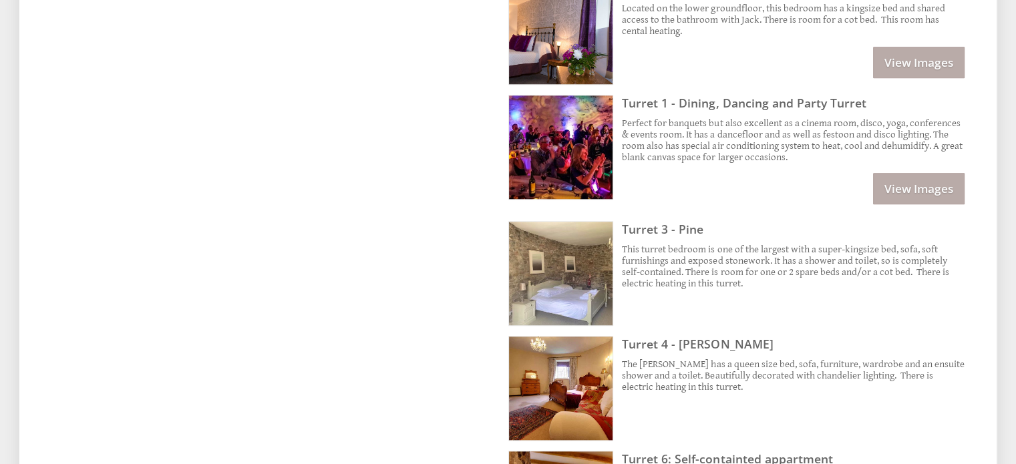
scroll to position [1204, 0]
click at [908, 179] on link "View Images" at bounding box center [919, 187] width 92 height 31
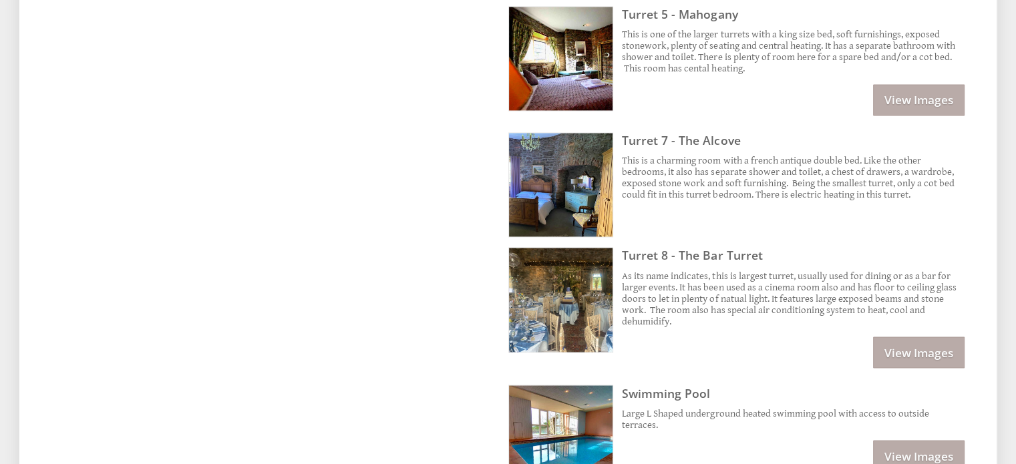
scroll to position [2399, 0]
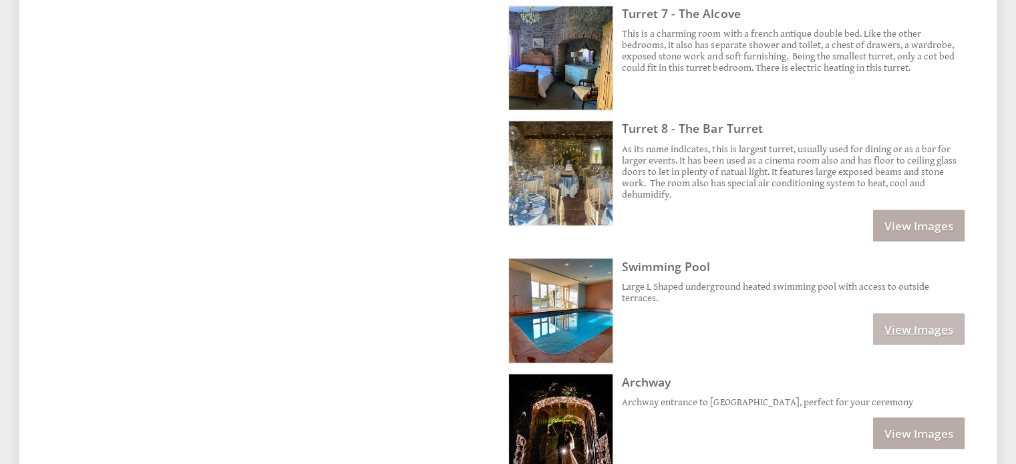
click at [926, 313] on link "View Images" at bounding box center [919, 328] width 92 height 31
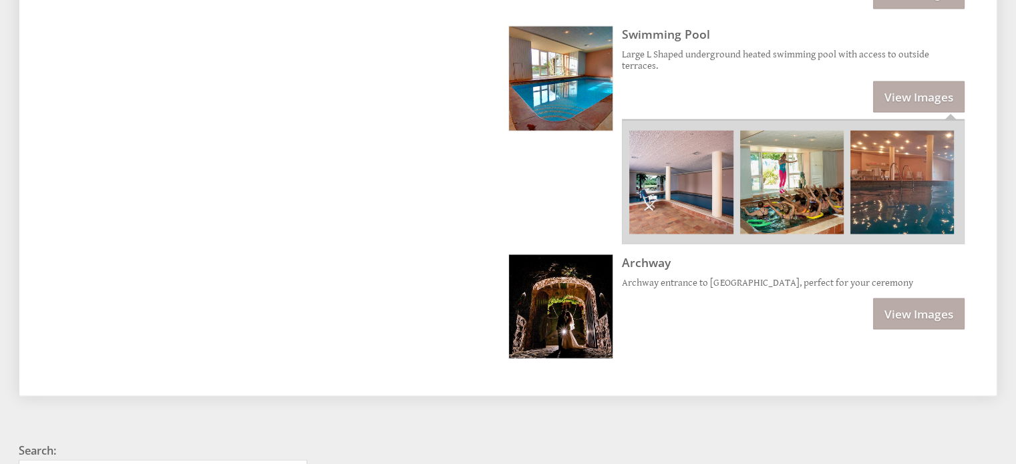
scroll to position [2632, 0]
click at [893, 298] on link "View Images" at bounding box center [919, 313] width 92 height 31
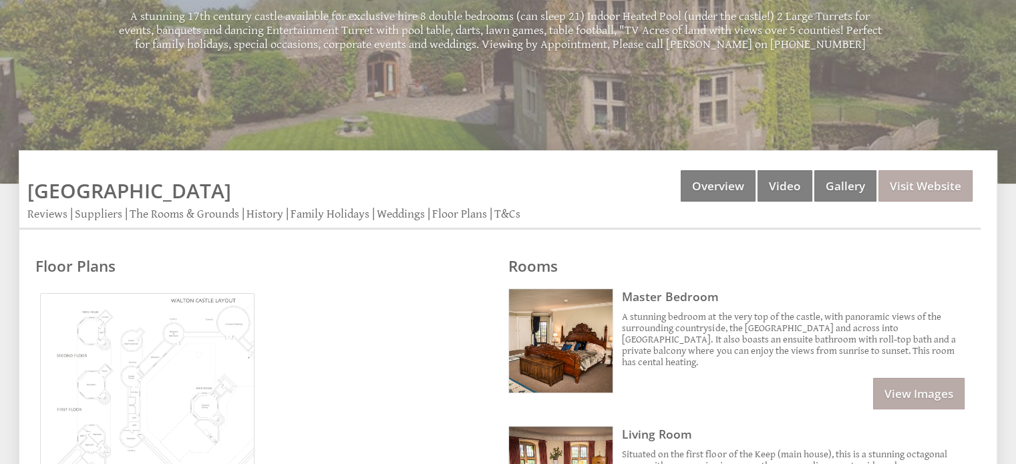
scroll to position [232, 0]
click at [142, 393] on img at bounding box center [147, 400] width 214 height 214
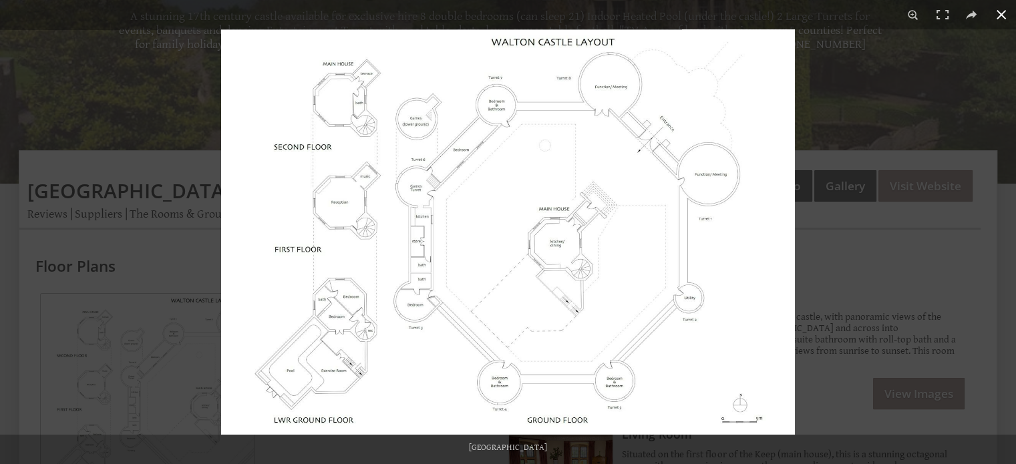
click at [973, 256] on div at bounding box center [729, 261] width 1016 height 464
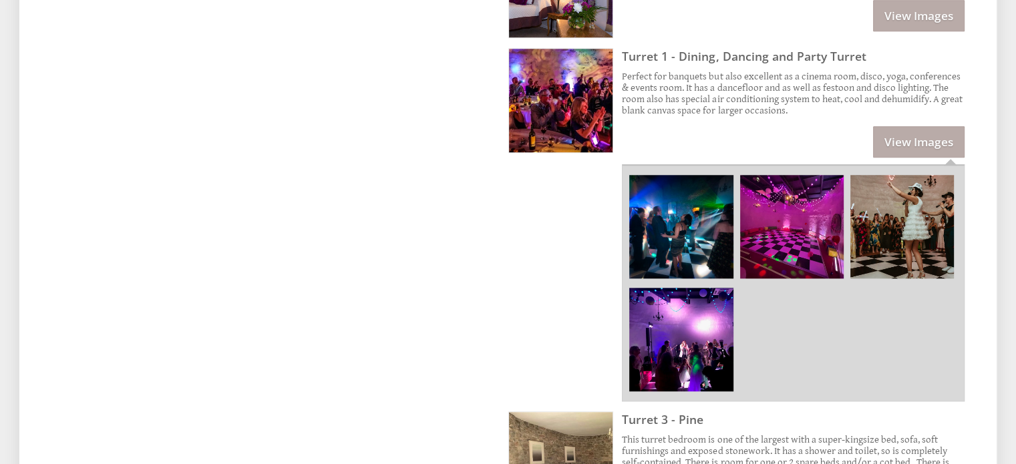
scroll to position [1268, 0]
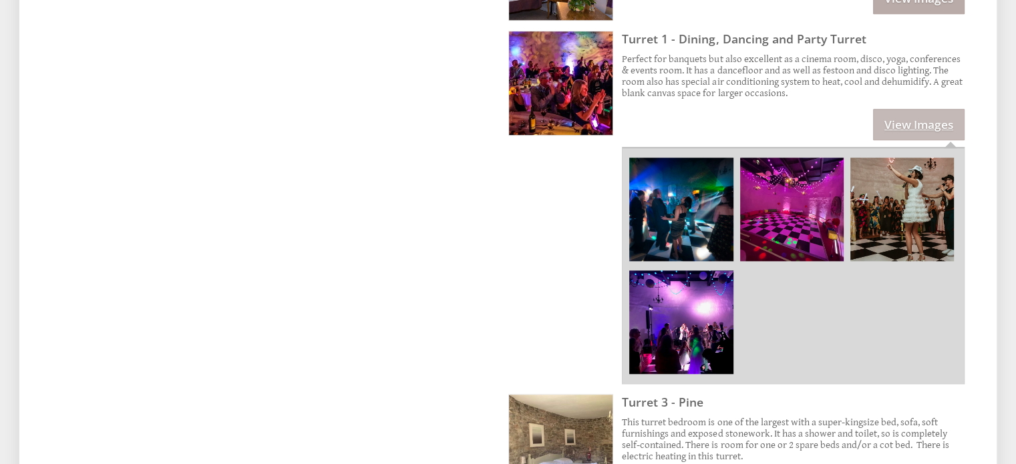
click at [912, 111] on link "View Images" at bounding box center [919, 124] width 92 height 31
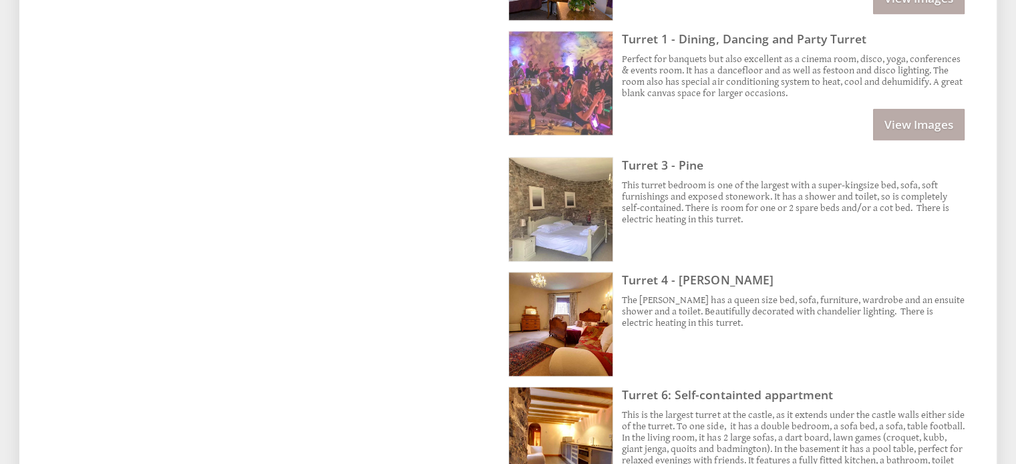
click at [582, 55] on img at bounding box center [561, 83] width 104 height 104
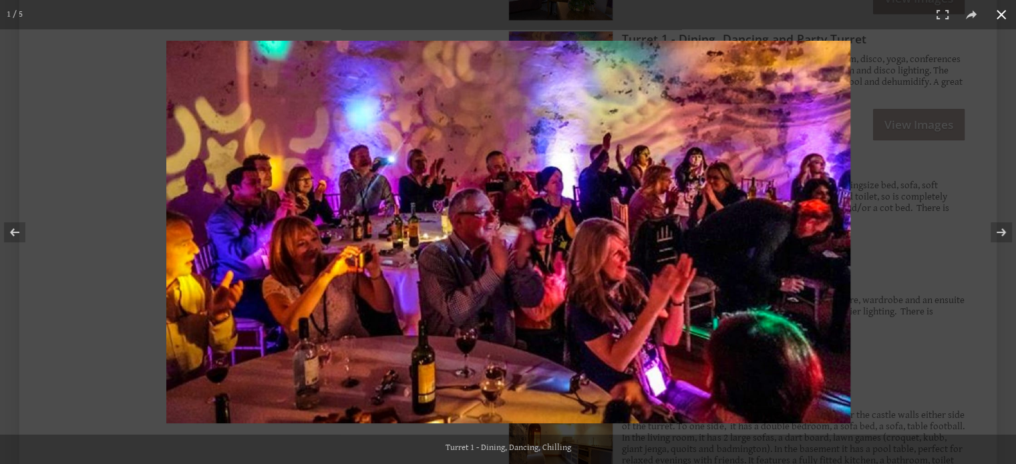
click at [997, 23] on button at bounding box center [1001, 14] width 29 height 29
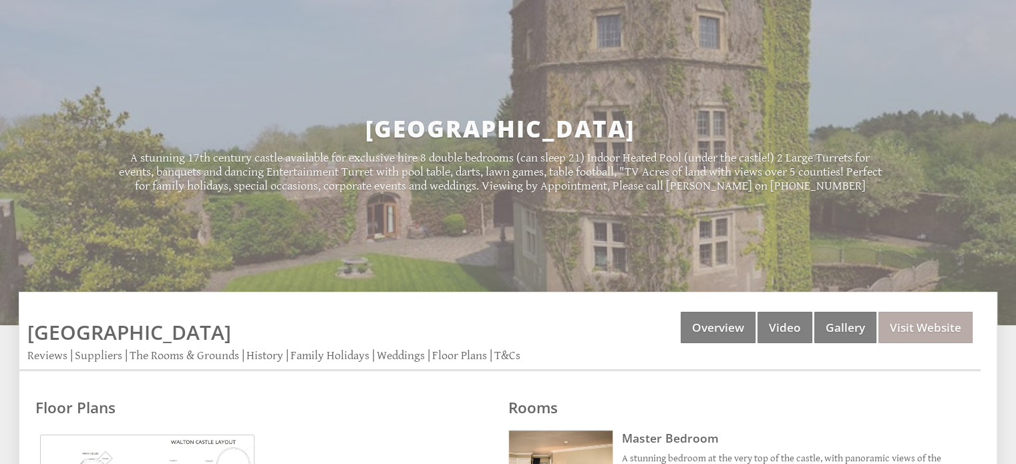
scroll to position [0, 0]
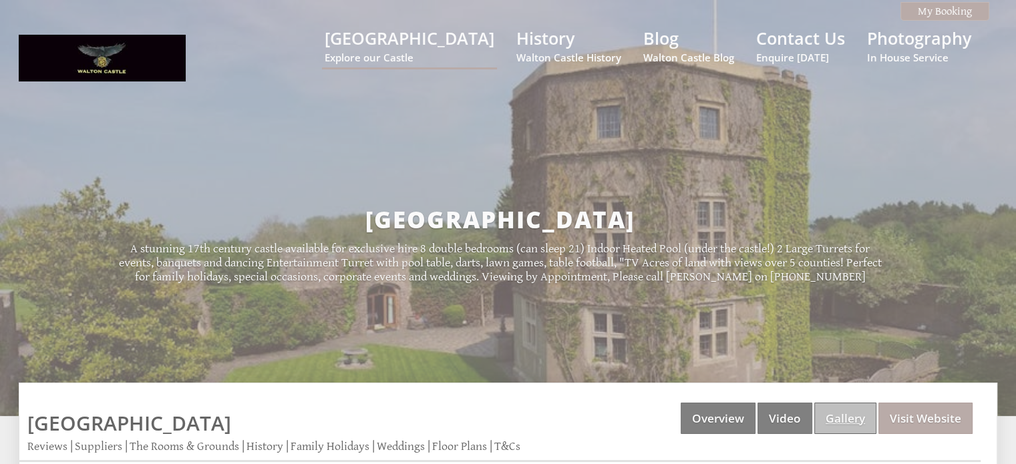
click at [848, 419] on link "Gallery" at bounding box center [845, 418] width 62 height 31
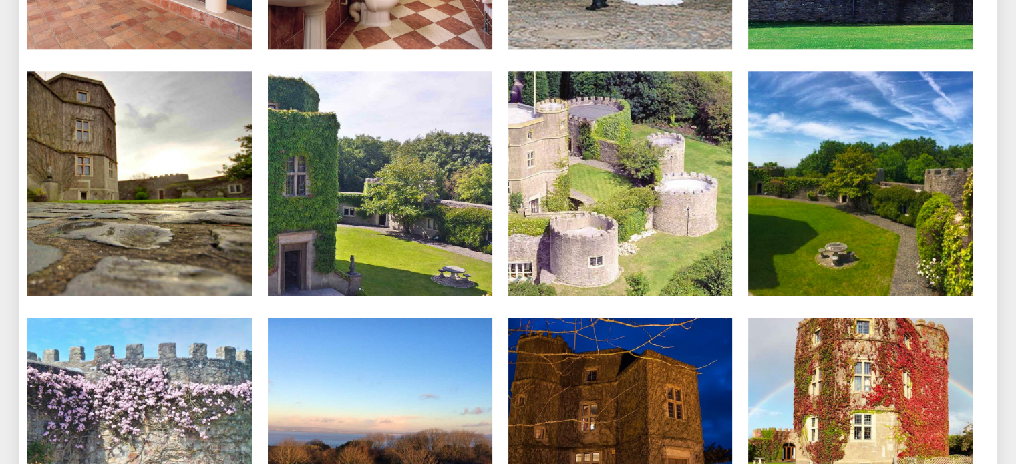
scroll to position [1389, 0]
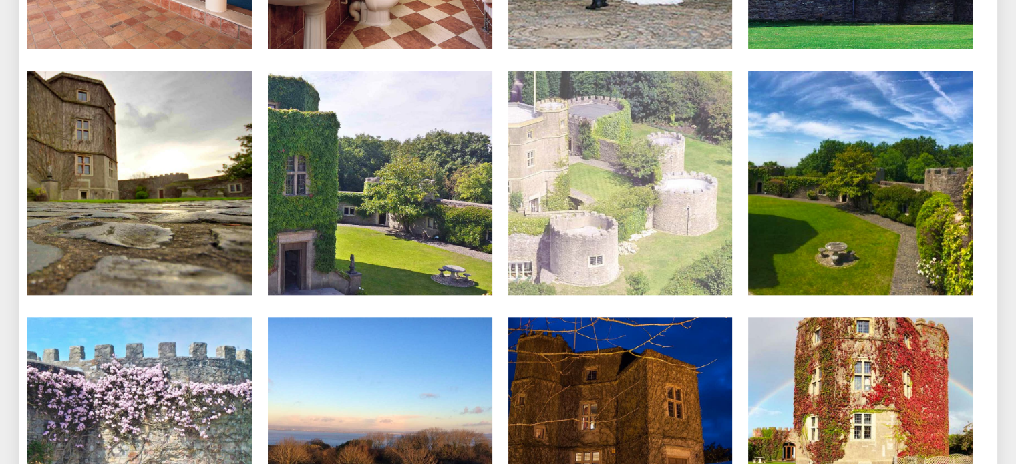
click at [615, 202] on img at bounding box center [620, 183] width 224 height 224
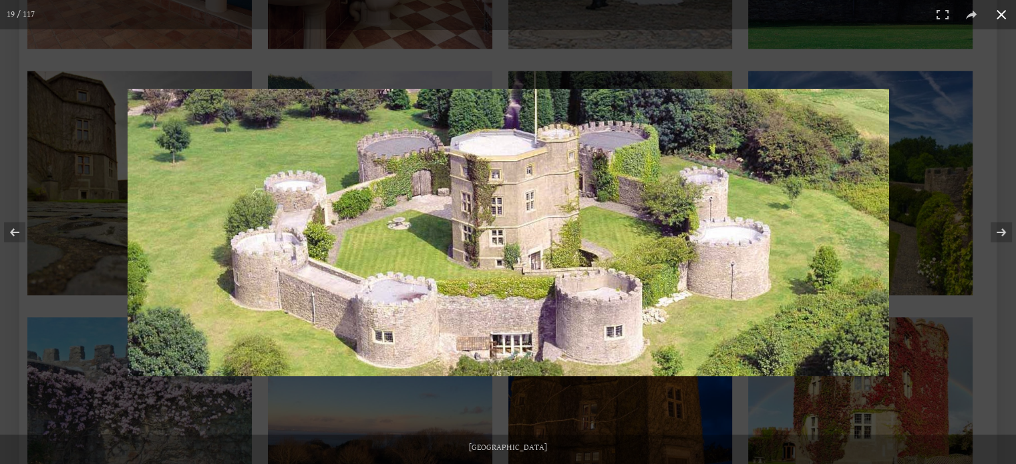
click at [1005, 21] on button at bounding box center [1001, 14] width 29 height 29
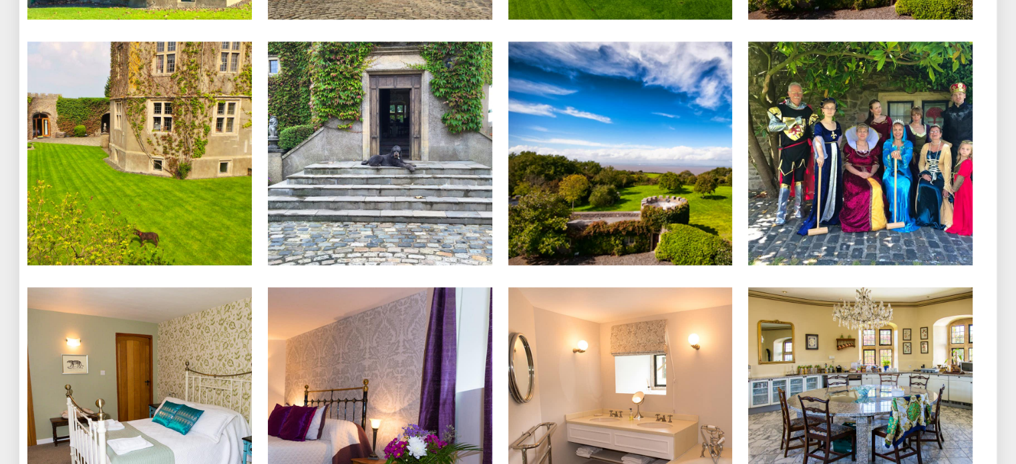
scroll to position [2158, 0]
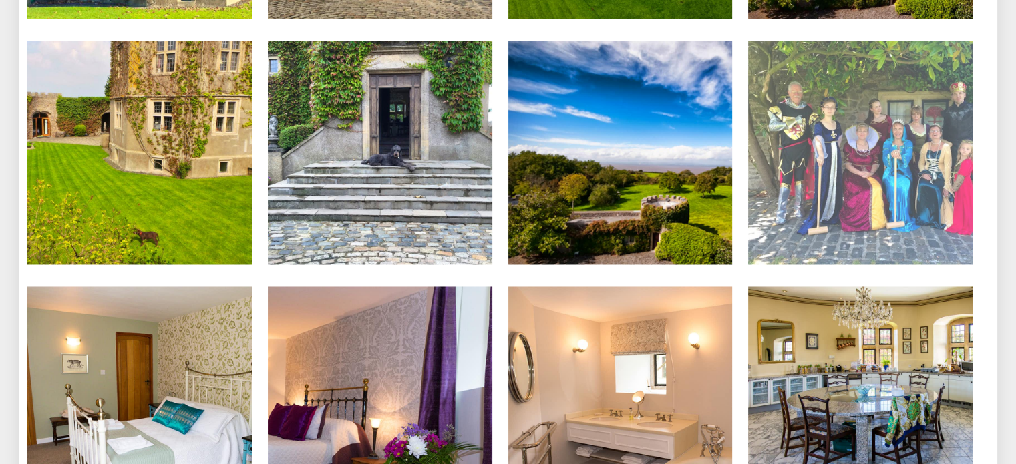
click at [853, 203] on img at bounding box center [860, 153] width 224 height 224
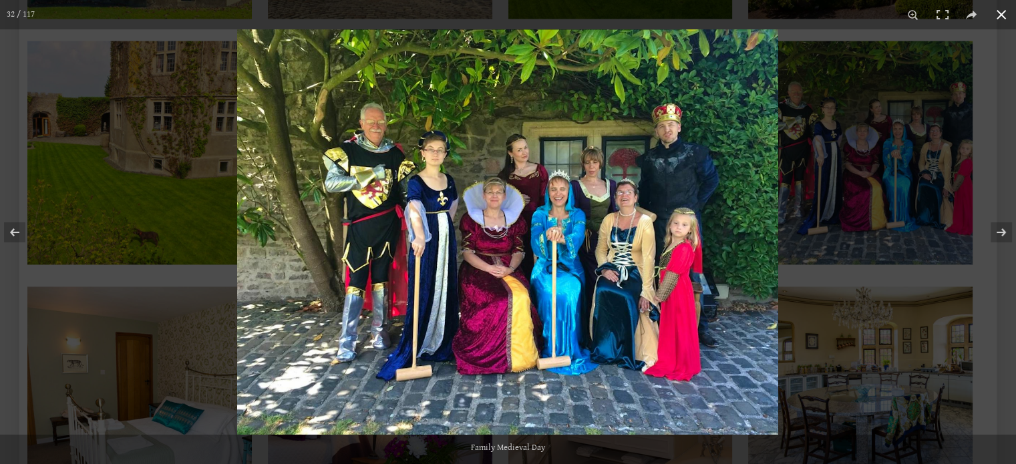
click at [995, 17] on button at bounding box center [1001, 14] width 29 height 29
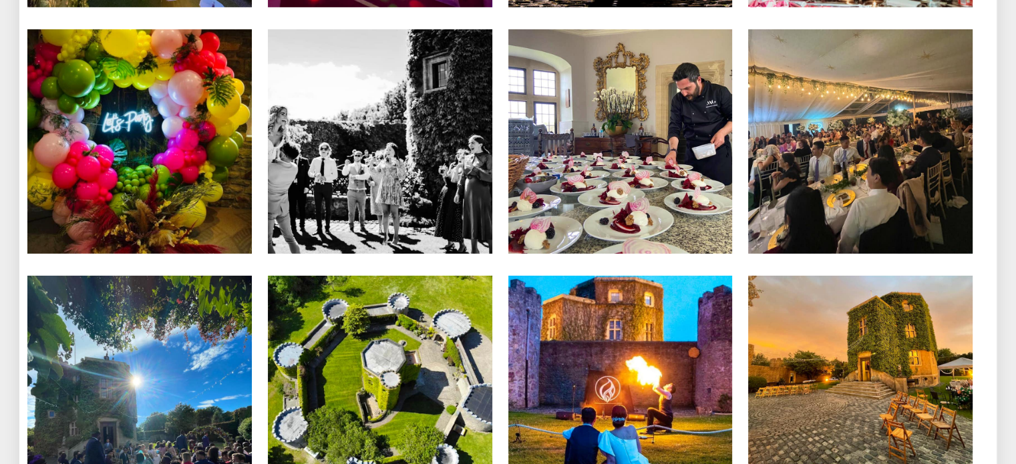
scroll to position [4385, 0]
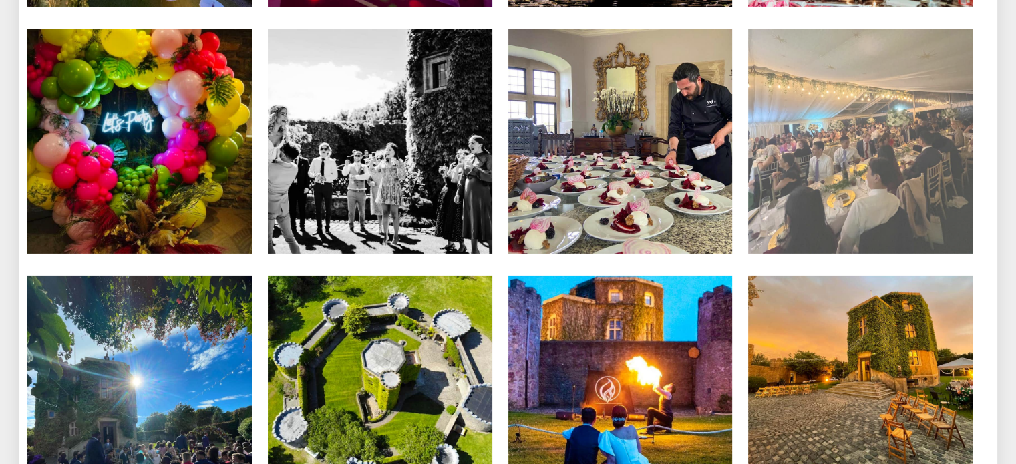
click at [880, 148] on img at bounding box center [860, 141] width 224 height 224
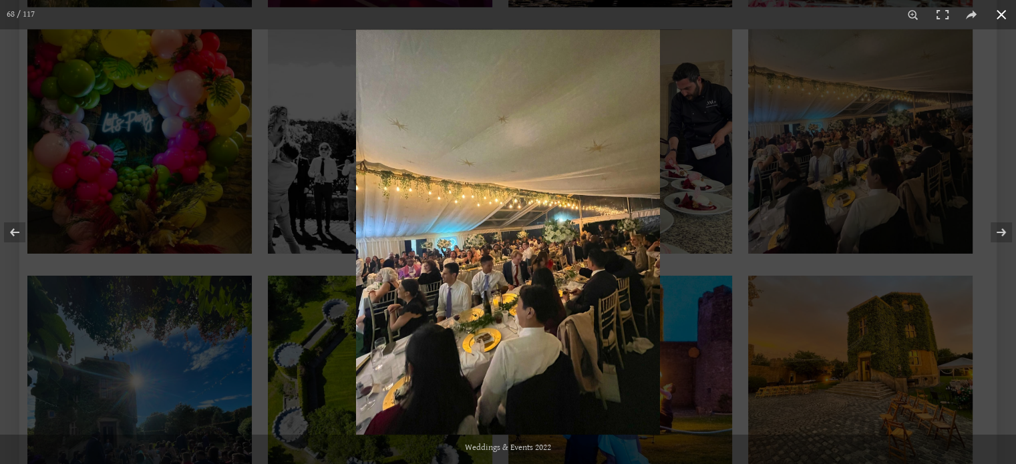
click at [1005, 13] on button at bounding box center [1001, 14] width 29 height 29
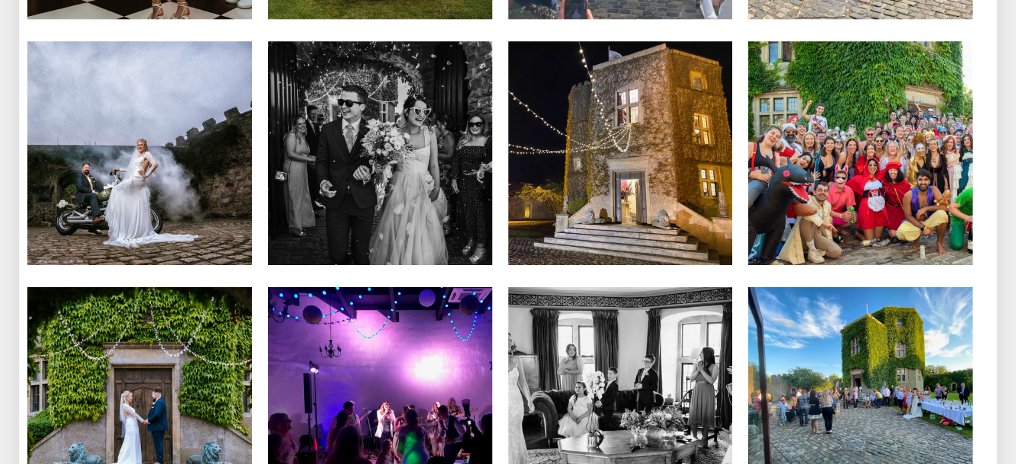
scroll to position [5113, 0]
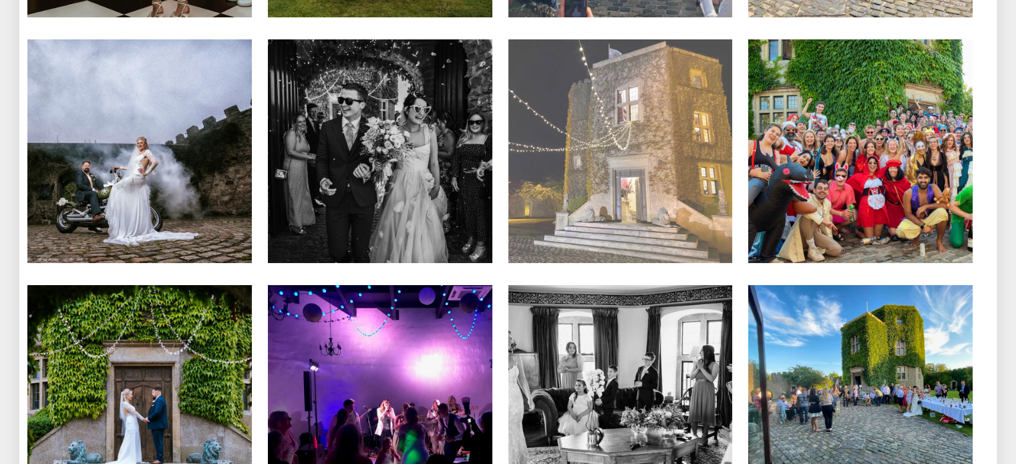
click at [629, 221] on img at bounding box center [620, 151] width 224 height 224
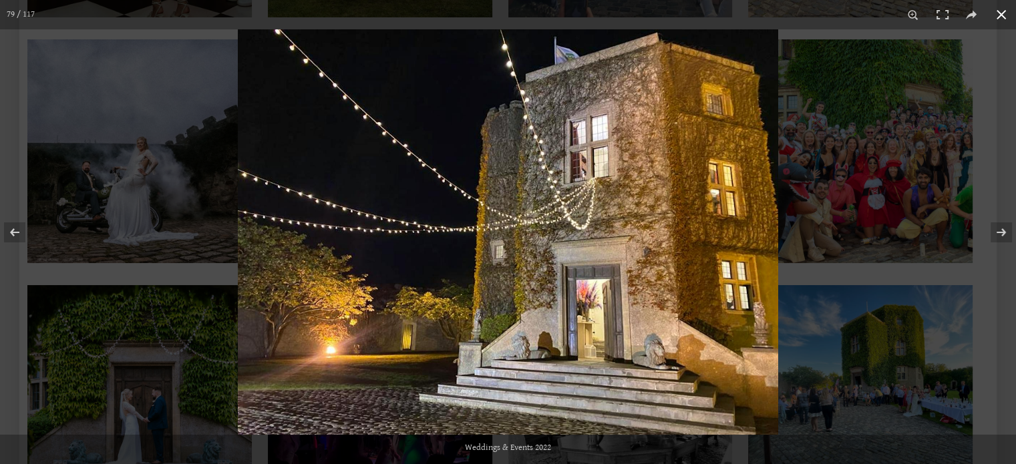
click at [999, 21] on button at bounding box center [1001, 14] width 29 height 29
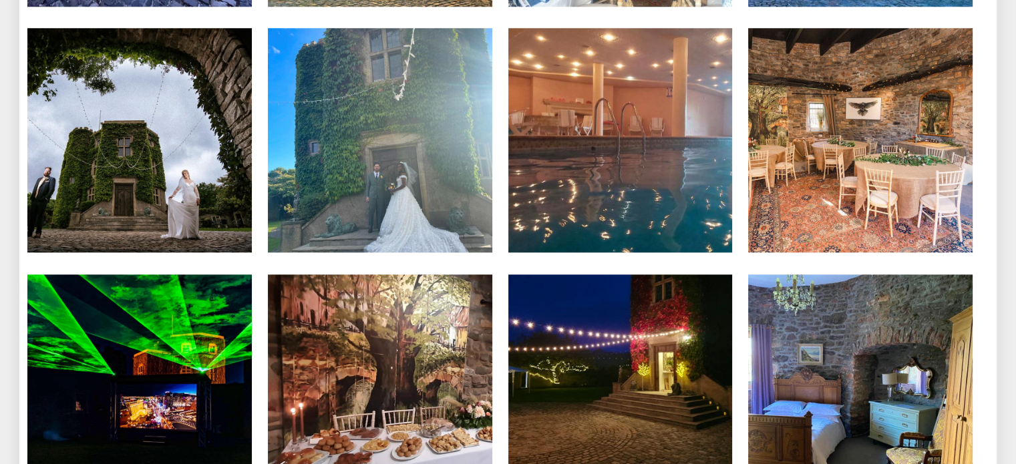
scroll to position [6324, 0]
